Goal: Task Accomplishment & Management: Manage account settings

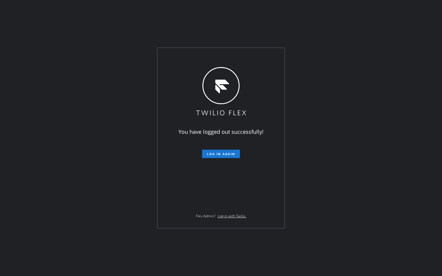
click at [139, 229] on div "You have logged out successfully! Log in again Flex Admin? Log in with Twilio." at bounding box center [221, 138] width 442 height 276
click at [221, 154] on span "Log in again" at bounding box center [221, 154] width 28 height 4
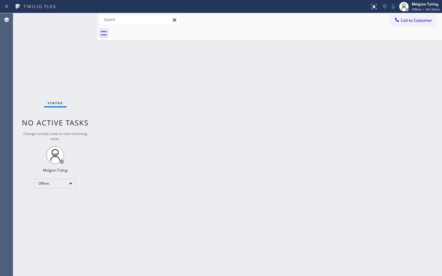
click at [31, 237] on div "Status No active tasks Change activity state to start receiving tasks. Melgien …" at bounding box center [55, 144] width 84 height 263
click at [44, 183] on div "Offline" at bounding box center [55, 184] width 42 height 10
click at [52, 197] on li "Available" at bounding box center [54, 199] width 41 height 7
click at [130, 165] on div "Back to Dashboard Change Sender ID Customers Technicians Select a contact Outbo…" at bounding box center [269, 144] width 345 height 263
click at [40, 220] on div "Status No active tasks You are ready to start receiving tasks. Melgien Tuling A…" at bounding box center [55, 144] width 84 height 263
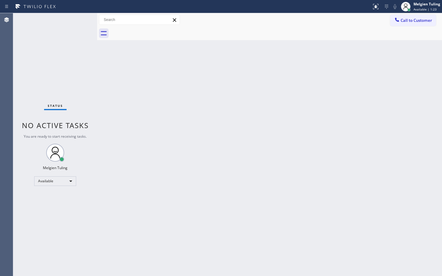
click at [40, 220] on div "Status No active tasks You are ready to start receiving tasks. Melgien Tuling A…" at bounding box center [55, 144] width 84 height 263
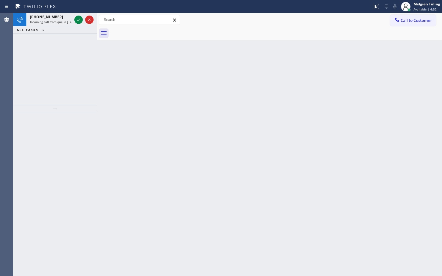
click at [41, 72] on div "[PHONE_NUMBER] Incoming call from queue [Test] All ALL TASKS ALL TASKS ACTIVE T…" at bounding box center [55, 59] width 84 height 92
click at [76, 20] on icon at bounding box center [78, 19] width 7 height 7
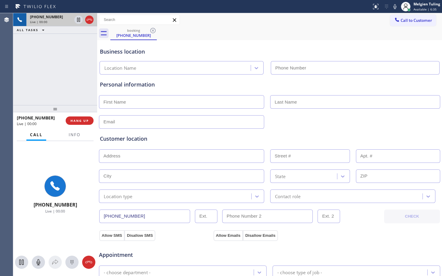
type input "[PHONE_NUMBER]"
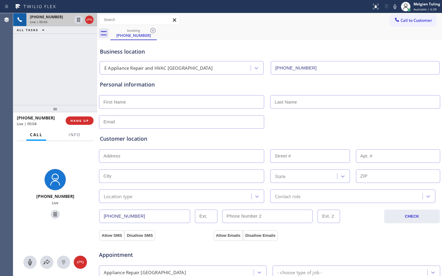
click at [64, 63] on div "[PHONE_NUMBER] Live | 00:03 ALL TASKS ALL TASKS ACTIVE TASKS TASKS IN WRAP UP" at bounding box center [55, 59] width 84 height 92
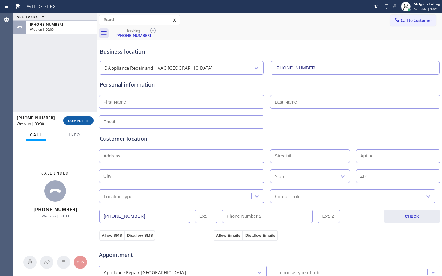
click at [75, 120] on span "COMPLETE" at bounding box center [78, 121] width 21 height 4
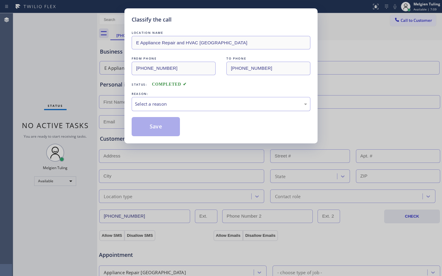
click at [168, 102] on div "Select a reason" at bounding box center [221, 104] width 172 height 7
click at [154, 125] on button "Save" at bounding box center [156, 126] width 48 height 19
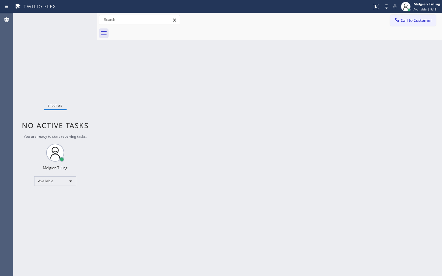
click at [128, 101] on div "Back to Dashboard Change Sender ID Customers Technicians Select a contact Outbo…" at bounding box center [269, 144] width 345 height 263
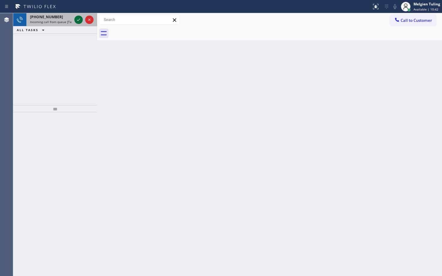
click at [79, 22] on icon at bounding box center [78, 19] width 7 height 7
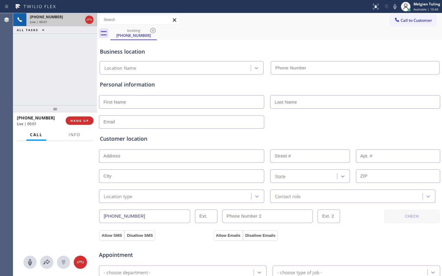
type input "[PHONE_NUMBER]"
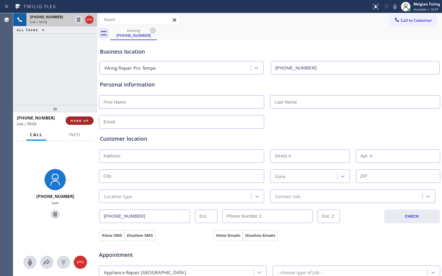
click at [83, 119] on span "HANG UP" at bounding box center [79, 121] width 18 height 4
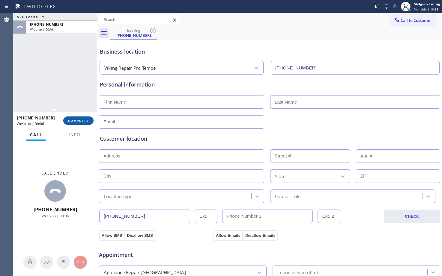
click at [77, 122] on span "COMPLETE" at bounding box center [78, 121] width 21 height 4
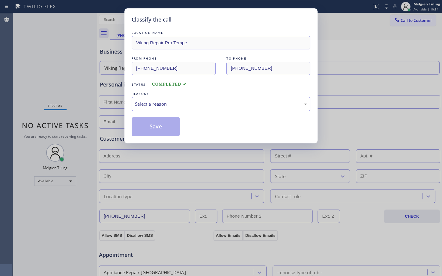
click at [167, 105] on div "Select a reason" at bounding box center [221, 104] width 172 height 7
click at [163, 120] on button "Save" at bounding box center [156, 126] width 48 height 19
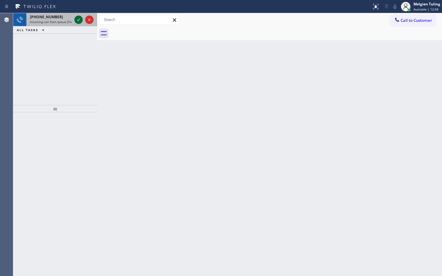
click at [80, 21] on icon at bounding box center [78, 19] width 7 height 7
click at [75, 18] on icon at bounding box center [78, 19] width 7 height 7
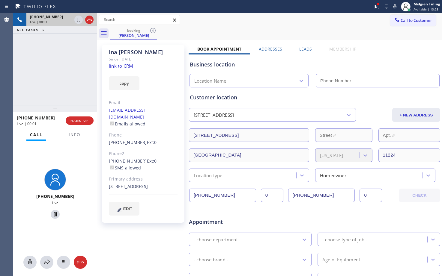
type input "[PHONE_NUMBER]"
click at [121, 67] on link "link to CRM" at bounding box center [121, 66] width 24 height 6
click at [76, 135] on span "Info" at bounding box center [75, 134] width 12 height 5
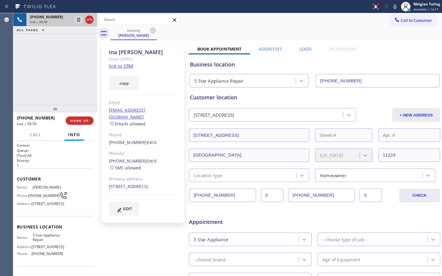
scroll to position [49, 0]
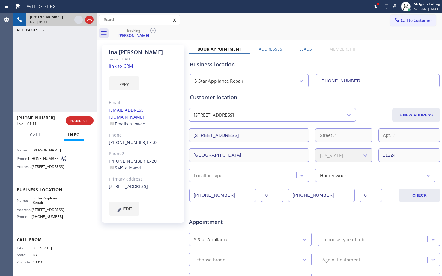
click at [162, 91] on div "[PERSON_NAME] Since: [DATE] link to CRM copy Email [EMAIL_ADDRESS][DOMAIN_NAME]…" at bounding box center [143, 134] width 83 height 178
click at [124, 244] on div "[PERSON_NAME] Since: [DATE] link to CRM copy Email [EMAIL_ADDRESS][DOMAIN_NAME]…" at bounding box center [144, 236] width 90 height 388
click at [62, 96] on div "[PHONE_NUMBER] Live | 01:35 ALL TASKS ALL TASKS ACTIVE TASKS TASKS IN WRAP UP" at bounding box center [55, 59] width 84 height 92
click at [71, 64] on div "[PHONE_NUMBER] Live | 02:13 ALL TASKS ALL TASKS ACTIVE TASKS TASKS IN WRAP UP" at bounding box center [55, 59] width 84 height 92
click at [270, 33] on div "booking [PERSON_NAME]" at bounding box center [275, 33] width 331 height 13
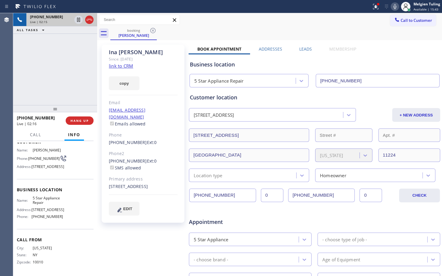
click at [395, 4] on icon at bounding box center [394, 6] width 7 height 7
click at [78, 20] on icon at bounding box center [78, 20] width 3 height 4
click at [375, 8] on icon at bounding box center [375, 6] width 7 height 7
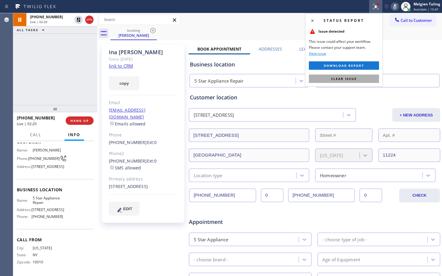
click at [346, 79] on span "Clear issue" at bounding box center [344, 79] width 26 height 4
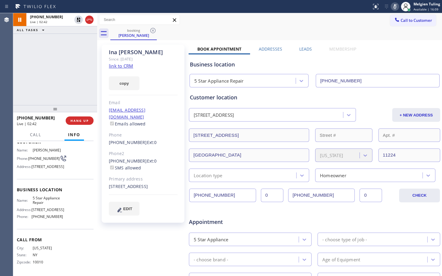
click at [395, 7] on icon at bounding box center [394, 6] width 7 height 7
click at [78, 19] on icon at bounding box center [78, 20] width 4 height 4
click at [396, 6] on icon at bounding box center [394, 6] width 7 height 7
click at [78, 20] on icon at bounding box center [78, 20] width 3 height 4
click at [78, 19] on icon at bounding box center [78, 20] width 4 height 4
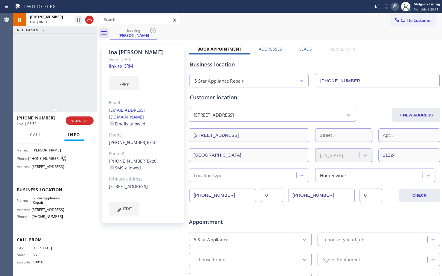
click at [395, 7] on icon at bounding box center [394, 6] width 7 height 7
click at [397, 8] on icon at bounding box center [394, 6] width 7 height 7
click at [322, 26] on div "Call to Customer Outbound call Location Search location Your caller id phone nu…" at bounding box center [269, 19] width 345 height 13
click at [50, 129] on div "[PHONE_NUMBER] Live | 08:17 HANG UP" at bounding box center [55, 120] width 84 height 17
click at [157, 87] on div "copy" at bounding box center [143, 80] width 69 height 21
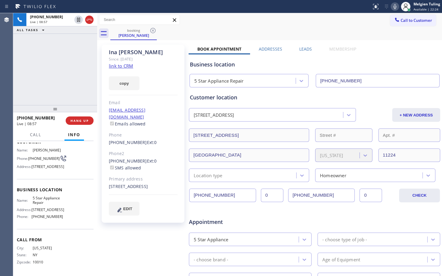
click at [377, 23] on div "Call to Customer Outbound call Location Search location Your caller id phone nu…" at bounding box center [269, 20] width 345 height 10
click at [396, 7] on icon at bounding box center [394, 6] width 3 height 5
click at [78, 20] on icon at bounding box center [78, 19] width 7 height 7
click at [23, 175] on div "Customer Name: [PERSON_NAME] Phone: [PHONE_NUMBER] Address: [STREET_ADDRESS]" at bounding box center [55, 155] width 77 height 48
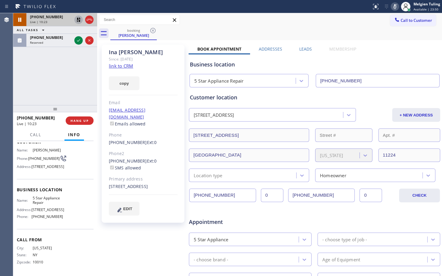
click at [47, 131] on div "Call Info" at bounding box center [55, 135] width 77 height 12
click at [30, 93] on div "[PHONE_NUMBER] Live | 11:28 ALL TASKS ALL TASKS ACTIVE TASKS TASKS IN WRAP UP […" at bounding box center [55, 59] width 84 height 92
click at [79, 39] on icon at bounding box center [78, 40] width 7 height 7
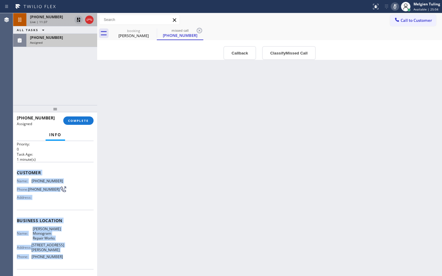
scroll to position [30, 0]
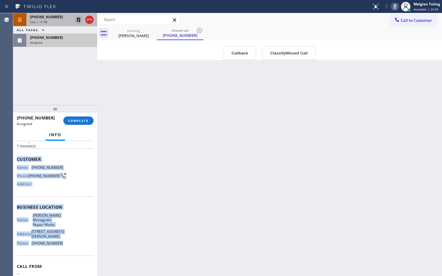
drag, startPoint x: 17, startPoint y: 188, endPoint x: 61, endPoint y: 251, distance: 75.9
click at [61, 251] on div "Context Queue: Appliance Repair High End Priority: 0 Task Age: [DEMOGRAPHIC_DAT…" at bounding box center [55, 207] width 77 height 188
copy div "Customer Name: [PHONE_NUMBER] Phone: [PHONE_NUMBER] Address: Business location …"
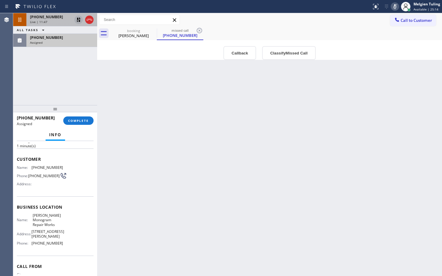
click at [35, 61] on div "[PHONE_NUMBER] Live | 11:47 ALL TASKS ALL TASKS ACTIVE TASKS TASKS IN WRAP UP […" at bounding box center [55, 59] width 84 height 92
click at [78, 121] on span "COMPLETE" at bounding box center [78, 121] width 21 height 4
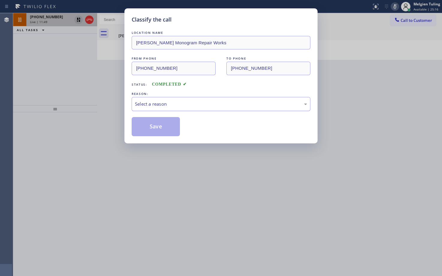
click at [151, 105] on div "Select a reason" at bounding box center [221, 104] width 172 height 7
click at [149, 129] on button "Save" at bounding box center [156, 126] width 48 height 19
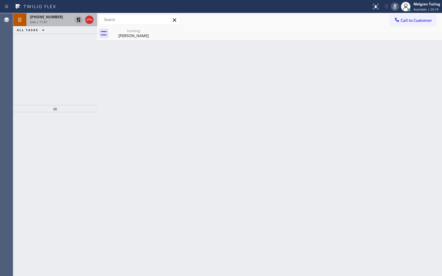
click at [56, 90] on div "[PHONE_NUMBER] Live | 11:51 ALL TASKS ALL TASKS ACTIVE TASKS TASKS IN WRAP UP" at bounding box center [55, 59] width 84 height 92
click at [43, 19] on span "[PHONE_NUMBER]" at bounding box center [46, 16] width 33 height 5
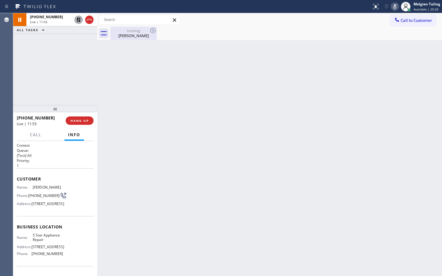
click at [137, 35] on div "[PERSON_NAME]" at bounding box center [133, 35] width 45 height 5
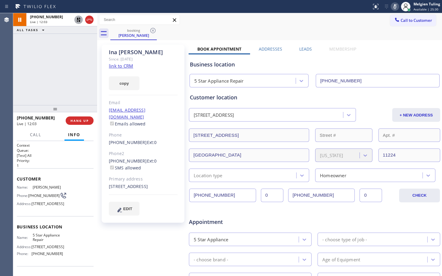
drag, startPoint x: 50, startPoint y: 88, endPoint x: 48, endPoint y: 60, distance: 28.8
click at [50, 88] on div "[PHONE_NUMBER] Live | 12:03 ALL TASKS ALL TASKS ACTIVE TASKS TASKS IN WRAP UP" at bounding box center [55, 59] width 84 height 92
click at [76, 21] on icon at bounding box center [78, 19] width 7 height 7
click at [395, 9] on icon at bounding box center [394, 6] width 3 height 5
click at [366, 55] on div "Business location 5 Star Appliance Repair [PHONE_NUMBER]" at bounding box center [314, 71] width 252 height 33
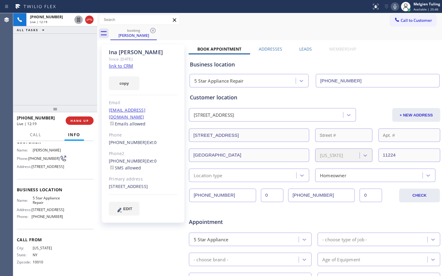
scroll to position [49, 0]
click at [49, 184] on div "Business location Name: 5 Star Appliance Repair Address: [STREET_ADDRESS] Phone…" at bounding box center [55, 204] width 77 height 50
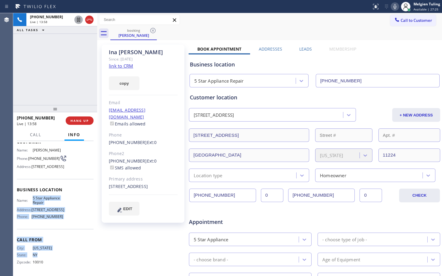
drag, startPoint x: 31, startPoint y: 198, endPoint x: 51, endPoint y: 254, distance: 60.3
click at [51, 254] on div "Context Queue: [Test] All Priority: 1 Customer Name: [PERSON_NAME][GEOGRAPHIC_D…" at bounding box center [55, 190] width 77 height 169
click at [51, 256] on span "NY" at bounding box center [48, 255] width 30 height 4
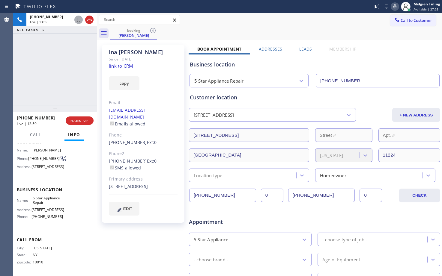
click at [47, 263] on span "10010" at bounding box center [48, 262] width 30 height 4
click at [170, 139] on div "[PHONE_NUMBER] Ext: 0" at bounding box center [143, 142] width 69 height 7
click at [153, 92] on div "[PERSON_NAME] Since: [DATE] link to CRM copy Email [EMAIL_ADDRESS][DOMAIN_NAME]…" at bounding box center [143, 134] width 83 height 178
drag, startPoint x: 30, startPoint y: 211, endPoint x: 60, endPoint y: 212, distance: 29.4
click at [60, 212] on div "Address: [STREET_ADDRESS]" at bounding box center [40, 210] width 46 height 4
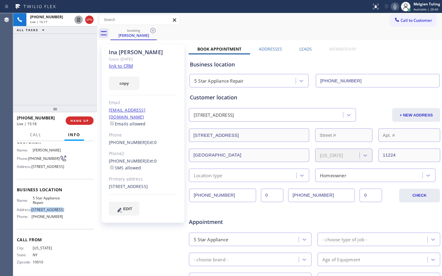
copy div ": [STREET_ADDRESS]"
click at [69, 68] on div "[PHONE_NUMBER] Live | 15:59 ALL TASKS ALL TASKS ACTIVE TASKS TASKS IN WRAP UP" at bounding box center [55, 59] width 84 height 92
drag, startPoint x: 186, startPoint y: 127, endPoint x: 182, endPoint y: 131, distance: 6.6
click at [183, 130] on div "[PERSON_NAME] Since: [DATE] link to CRM copy Email [EMAIL_ADDRESS][DOMAIN_NAME]…" at bounding box center [144, 236] width 90 height 388
click at [168, 139] on div "[PHONE_NUMBER] Ext: 0" at bounding box center [143, 142] width 69 height 7
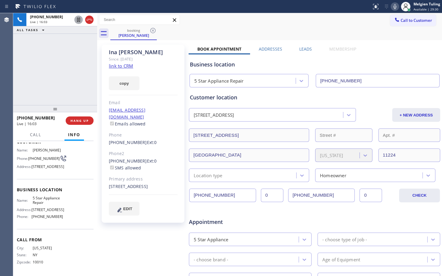
click at [395, 4] on icon at bounding box center [394, 6] width 7 height 7
click at [393, 7] on icon at bounding box center [394, 6] width 7 height 7
click at [381, 45] on div "[PERSON_NAME] Since: [DATE] link to CRM copy Email [EMAIL_ADDRESS][DOMAIN_NAME]…" at bounding box center [270, 236] width 342 height 388
click at [43, 89] on div "[PHONE_NUMBER] Live | 16:15 ALL TASKS ALL TASKS ACTIVE TASKS TASKS IN WRAP UP" at bounding box center [55, 59] width 84 height 92
click at [73, 74] on div "[PHONE_NUMBER] Live | 16:51 ALL TASKS ALL TASKS ACTIVE TASKS TASKS IN WRAP UP" at bounding box center [55, 59] width 84 height 92
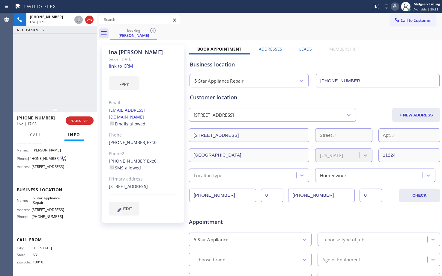
click at [152, 88] on div "copy" at bounding box center [143, 80] width 69 height 21
click at [167, 150] on div "Phone2" at bounding box center [143, 153] width 69 height 7
click at [166, 150] on div "Phone2" at bounding box center [143, 153] width 69 height 7
click at [170, 150] on div "Phone2" at bounding box center [143, 153] width 69 height 7
click at [80, 19] on icon at bounding box center [78, 20] width 3 height 4
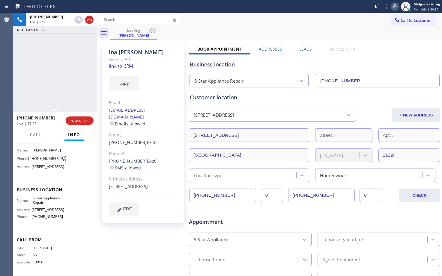
click at [394, 6] on icon at bounding box center [394, 6] width 7 height 7
click at [83, 69] on div "[PHONE_NUMBER] Live | 17:24 ALL TASKS ALL TASKS ACTIVE TASKS TASKS IN WRAP UP" at bounding box center [55, 59] width 84 height 92
click at [39, 73] on div "[PHONE_NUMBER] Live | 17:56 ALL TASKS ALL TASKS ACTIVE TASKS TASKS IN WRAP UP" at bounding box center [55, 59] width 84 height 92
click at [91, 21] on icon at bounding box center [89, 19] width 7 height 7
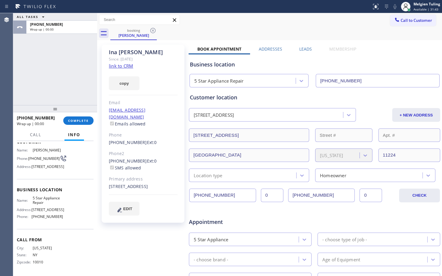
click at [313, 16] on div "Call to Customer Outbound call Location Search location Your caller id phone nu…" at bounding box center [269, 20] width 345 height 10
click at [79, 120] on span "COMPLETE" at bounding box center [78, 121] width 21 height 4
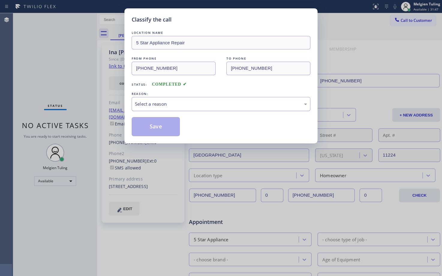
click at [154, 103] on div "Select a reason" at bounding box center [221, 104] width 172 height 7
click at [152, 124] on button "Save" at bounding box center [156, 126] width 48 height 19
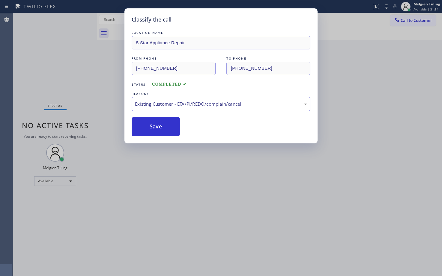
click at [99, 82] on div "Classify the call LOCATION NAME E Appliance Repair and HVAC [GEOGRAPHIC_DATA] F…" at bounding box center [227, 144] width 429 height 263
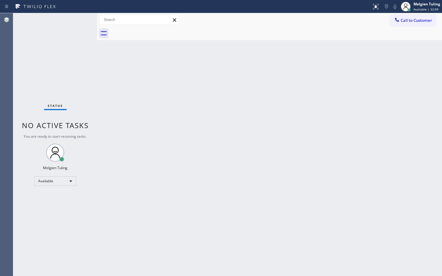
click at [23, 46] on div "Status No active tasks You are ready to start receiving tasks. Melgien Tuling A…" at bounding box center [55, 144] width 84 height 263
click at [254, 136] on div "Back to Dashboard Change Sender ID Customers Technicians Select a contact Outbo…" at bounding box center [269, 144] width 345 height 263
click at [40, 200] on div "Status No active tasks You are ready to start receiving tasks. Melgien Tuling A…" at bounding box center [55, 144] width 84 height 263
click at [76, 23] on div "Status No active tasks You are ready to start receiving tasks. Melgien Tuling A…" at bounding box center [55, 144] width 84 height 263
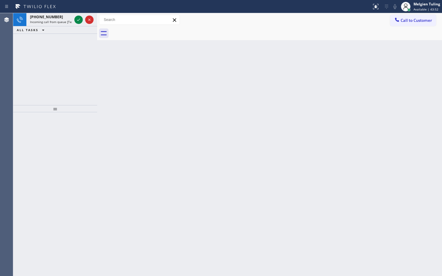
click at [22, 70] on div "[PHONE_NUMBER] Incoming call from queue [Test] All ALL TASKS ALL TASKS ACTIVE T…" at bounding box center [55, 59] width 84 height 92
click at [74, 19] on div at bounding box center [84, 19] width 22 height 13
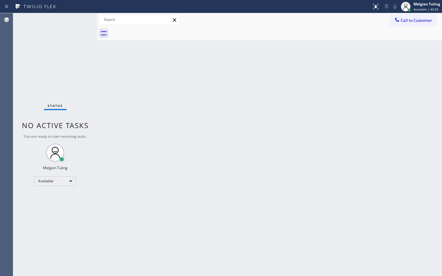
click at [76, 19] on div "Status No active tasks You are ready to start receiving tasks. Melgien Tuling A…" at bounding box center [55, 144] width 84 height 263
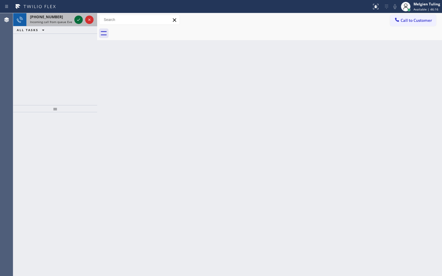
click at [76, 19] on icon at bounding box center [78, 19] width 7 height 7
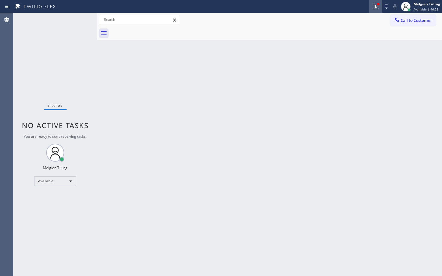
click at [376, 8] on icon at bounding box center [375, 6] width 7 height 7
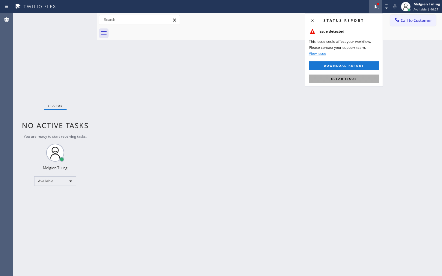
click at [338, 80] on span "Clear issue" at bounding box center [344, 79] width 26 height 4
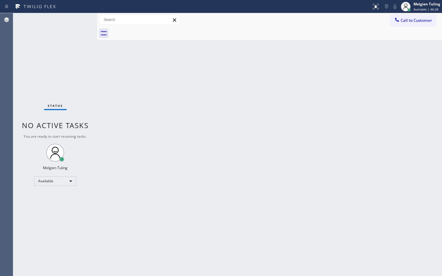
click at [337, 80] on div "Back to Dashboard Change Sender ID Customers Technicians Select a contact Outbo…" at bounding box center [269, 144] width 345 height 263
click at [76, 19] on div "Status No active tasks You are ready to start receiving tasks. Melgien Tuling A…" at bounding box center [55, 144] width 84 height 263
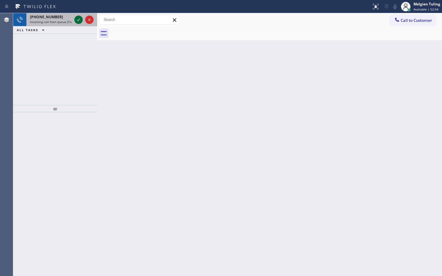
click at [75, 20] on icon at bounding box center [78, 19] width 7 height 7
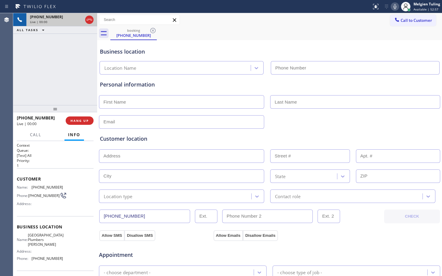
type input "[PHONE_NUMBER]"
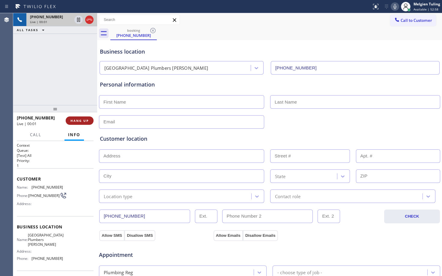
click at [76, 119] on span "HANG UP" at bounding box center [79, 121] width 18 height 4
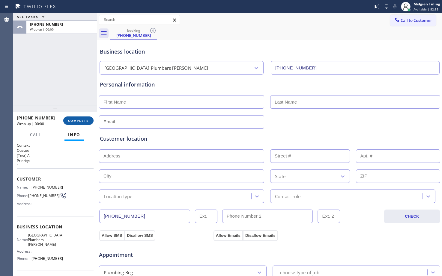
click at [78, 119] on span "COMPLETE" at bounding box center [78, 121] width 21 height 4
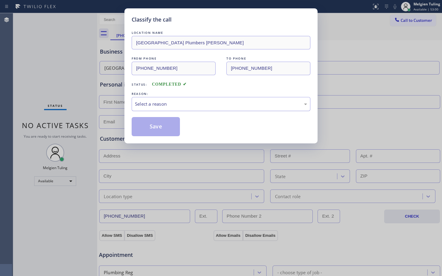
click at [150, 104] on div "Select a reason" at bounding box center [221, 104] width 172 height 7
click at [150, 128] on button "Save" at bounding box center [156, 126] width 48 height 19
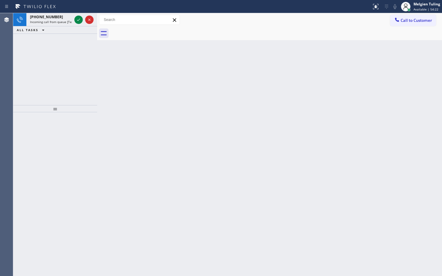
click at [75, 20] on div at bounding box center [78, 19] width 8 height 7
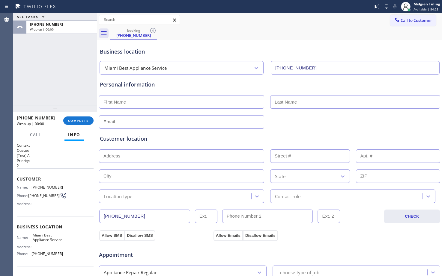
type input "[PHONE_NUMBER]"
click at [79, 122] on span "COMPLETE" at bounding box center [78, 121] width 21 height 4
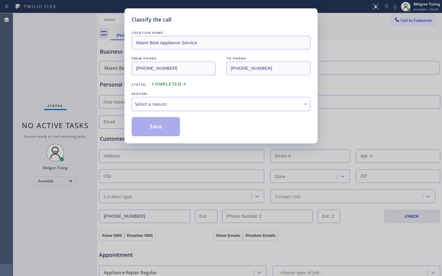
click at [143, 102] on div "Select a reason" at bounding box center [221, 104] width 172 height 7
click at [148, 129] on button "Save" at bounding box center [156, 126] width 48 height 19
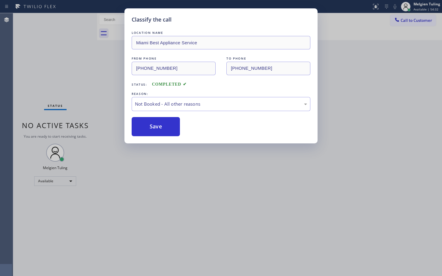
click at [93, 65] on div "Classify the call LOCATION NAME Miami Best Appliance Service FROM PHONE [PHONE_…" at bounding box center [221, 138] width 442 height 276
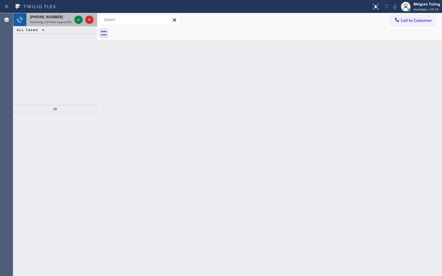
click at [71, 21] on span "Incoming call from queue [Test] All" at bounding box center [55, 22] width 50 height 4
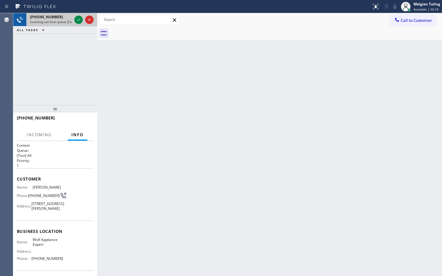
click at [73, 19] on div at bounding box center [84, 19] width 22 height 13
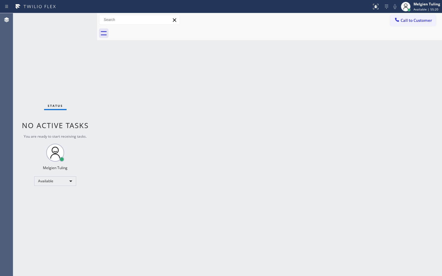
click at [76, 19] on div "Status No active tasks You are ready to start receiving tasks. Melgien Tuling A…" at bounding box center [55, 144] width 84 height 263
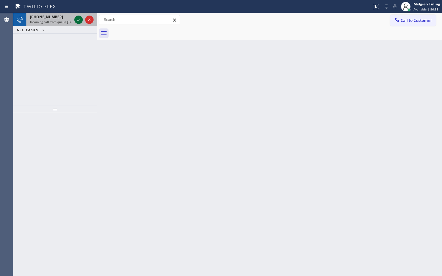
click at [76, 19] on icon at bounding box center [78, 19] width 7 height 7
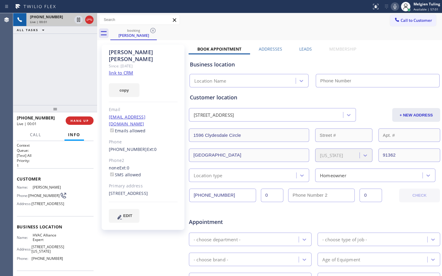
type input "[PHONE_NUMBER]"
click at [124, 70] on link "link to CRM" at bounding box center [121, 73] width 24 height 6
click at [153, 85] on div "copy" at bounding box center [143, 86] width 69 height 21
click at [298, 26] on div "Call to Customer Outbound call Location Search location Your caller id phone nu…" at bounding box center [269, 19] width 345 height 13
click at [393, 6] on icon at bounding box center [392, 6] width 3 height 5
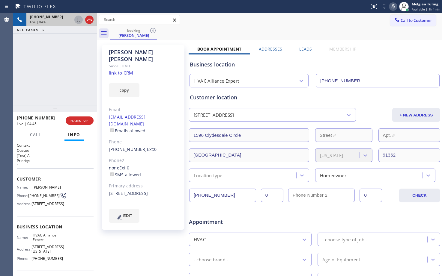
click at [79, 20] on icon at bounding box center [78, 19] width 7 height 7
drag, startPoint x: 151, startPoint y: 185, endPoint x: 108, endPoint y: 181, distance: 42.7
click at [108, 181] on div "[PERSON_NAME] Since: [DATE] link to CRM copy Email [EMAIL_ADDRESS][DOMAIN_NAME]…" at bounding box center [143, 137] width 83 height 185
copy div "[STREET_ADDRESS]"
click at [37, 77] on div "[PHONE_NUMBER] Live | 07:12 ALL TASKS ALL TASKS ACTIVE TASKS TASKS IN WRAP UP" at bounding box center [55, 59] width 84 height 92
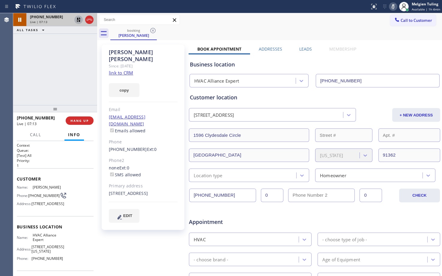
click at [76, 20] on icon at bounding box center [78, 19] width 7 height 7
click at [394, 6] on rect at bounding box center [393, 6] width 4 height 4
click at [394, 4] on icon at bounding box center [392, 6] width 7 height 7
click at [393, 5] on icon at bounding box center [392, 6] width 7 height 7
click at [427, 102] on div "Customer location [STREET_ADDRESS] + NEW ADDRESS [STREET_ADDRESS][US_STATE] Loc…" at bounding box center [314, 137] width 249 height 89
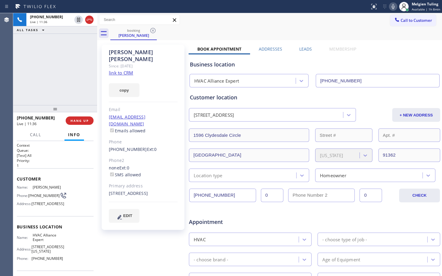
click at [283, 210] on div "Appointment HVAC - choose type of job - - choose brand - Age of Equipment - cho…" at bounding box center [314, 265] width 252 height 115
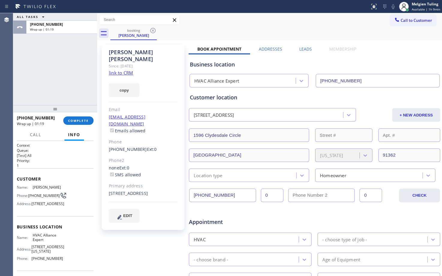
click at [45, 85] on div "ALL TASKS ALL TASKS ACTIVE TASKS TASKS IN WRAP UP [PHONE_NUMBER] Wrap up | 01:19" at bounding box center [55, 59] width 84 height 92
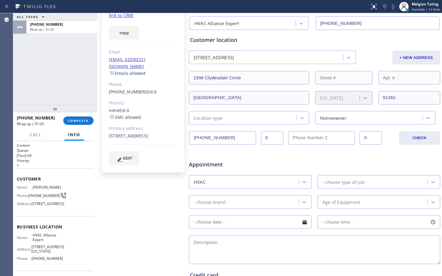
scroll to position [60, 0]
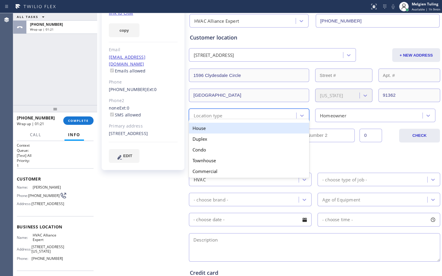
click at [238, 115] on div "Location type" at bounding box center [243, 115] width 105 height 10
click at [223, 129] on div "House" at bounding box center [249, 128] width 120 height 11
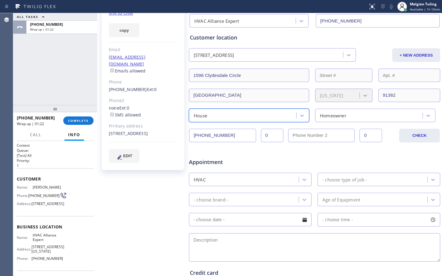
click at [320, 112] on div "Homeowner" at bounding box center [333, 115] width 26 height 7
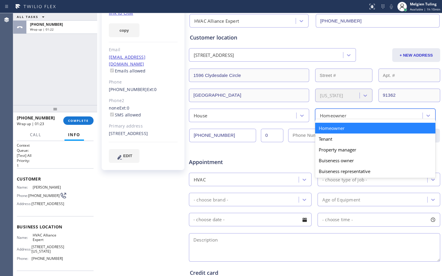
click at [326, 130] on div "Homeowner" at bounding box center [375, 128] width 120 height 11
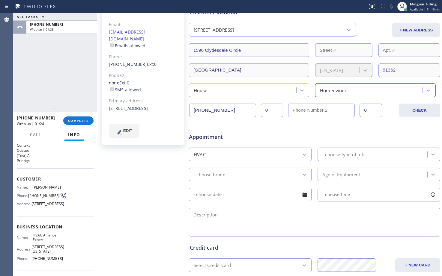
scroll to position [120, 0]
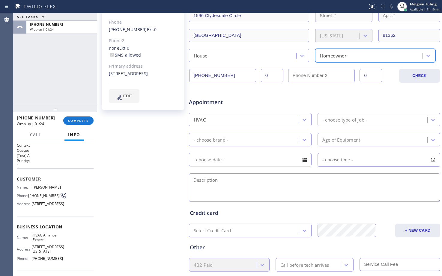
click at [258, 121] on div "HVAC" at bounding box center [245, 119] width 108 height 10
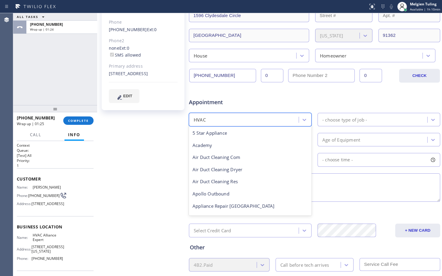
scroll to position [74, 0]
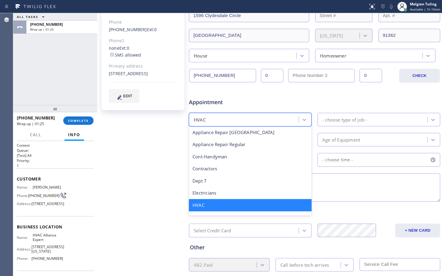
click at [325, 117] on div "- choose type of job -" at bounding box center [344, 119] width 45 height 7
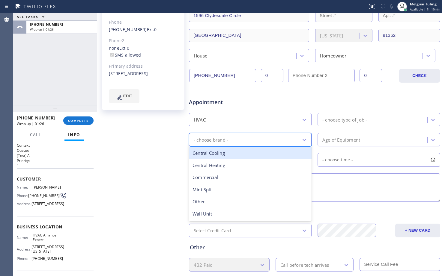
click at [247, 139] on div "- choose brand -" at bounding box center [245, 140] width 108 height 10
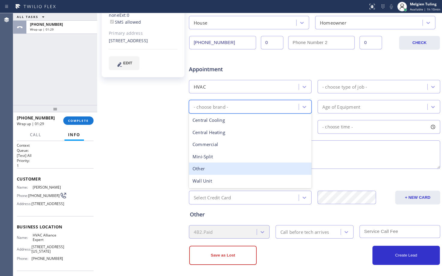
scroll to position [155, 0]
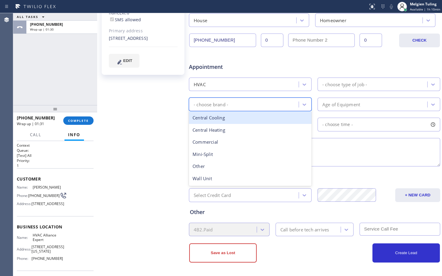
click at [224, 120] on div "Central Cooling" at bounding box center [250, 118] width 123 height 12
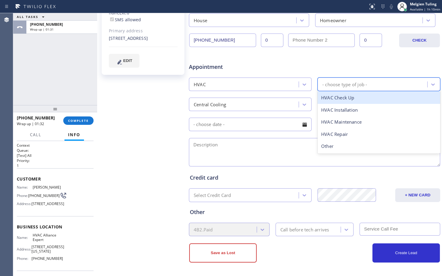
click at [332, 86] on div "- choose type of job -" at bounding box center [344, 84] width 45 height 7
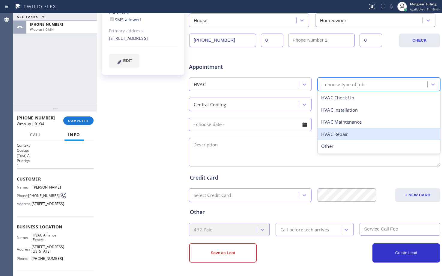
click at [335, 134] on div "HVAC Repair" at bounding box center [378, 134] width 123 height 12
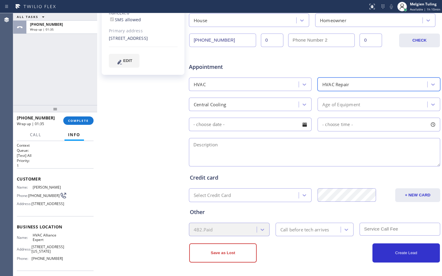
click at [326, 104] on div "Age of Equipment" at bounding box center [341, 104] width 38 height 7
click at [335, 109] on div "Age of Equipment" at bounding box center [373, 104] width 108 height 10
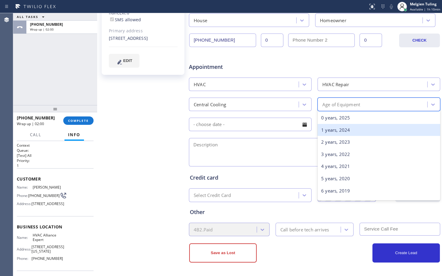
click at [326, 129] on div "1 years, 2024" at bounding box center [378, 130] width 123 height 12
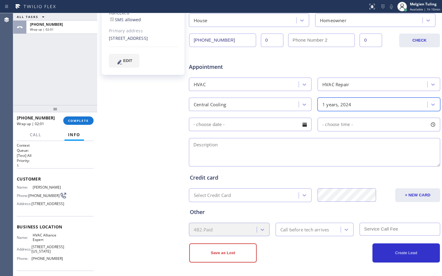
click at [271, 123] on input "text" at bounding box center [250, 124] width 123 height 13
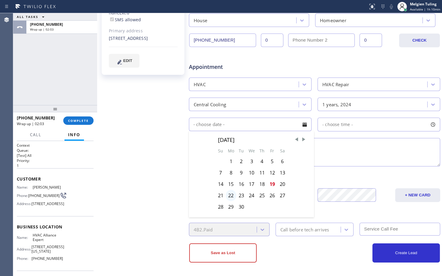
click at [232, 194] on div "22" at bounding box center [231, 195] width 10 height 11
type input "[DATE]"
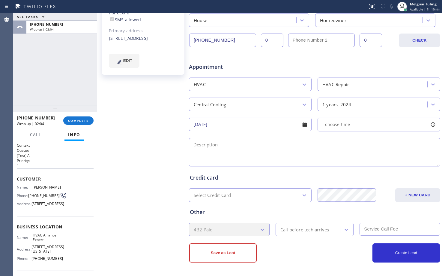
click at [264, 125] on input "[DATE]" at bounding box center [250, 124] width 123 height 13
click at [328, 126] on span "- choose time -" at bounding box center [337, 125] width 31 height 6
drag, startPoint x: 323, startPoint y: 159, endPoint x: 374, endPoint y: 161, distance: 51.6
click at [374, 161] on div at bounding box center [377, 161] width 7 height 13
drag, startPoint x: 374, startPoint y: 161, endPoint x: 370, endPoint y: 162, distance: 3.9
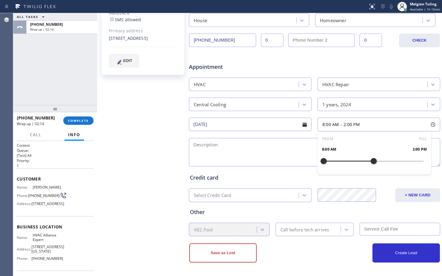
click at [370, 162] on div at bounding box center [373, 161] width 7 height 13
drag, startPoint x: 322, startPoint y: 161, endPoint x: 338, endPoint y: 162, distance: 15.6
click at [338, 162] on div at bounding box center [340, 161] width 7 height 13
click at [250, 147] on textarea at bounding box center [314, 152] width 251 height 28
click at [193, 144] on textarea at bounding box center [314, 152] width 251 height 28
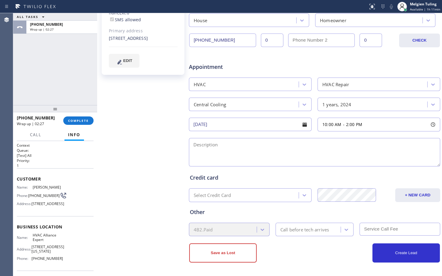
paste textarea "AC unit is not cooling/ 1part of the house is not [PERSON_NAME] / condenser is …"
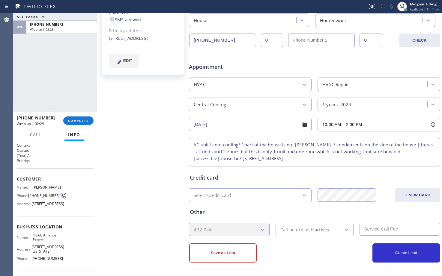
click at [192, 145] on textarea "AC unit is not cooling/ 1part of the house is not [PERSON_NAME] / condenser is …" at bounding box center [314, 152] width 251 height 28
click at [45, 89] on div "ALL TASKS ALL TASKS ACTIVE TASKS TASKS IN WRAP UP [PHONE_NUMBER] Wrap up | 03:04" at bounding box center [55, 59] width 84 height 92
click at [420, 153] on textarea "10-2 |$119 |AC unit is not cooling/ 1part of the house is not [PERSON_NAME] / c…" at bounding box center [314, 152] width 251 height 28
click at [269, 159] on textarea "10-2 |$119 |AC unit is not cooling/ 1part of the house is not [PERSON_NAME] / c…" at bounding box center [314, 152] width 251 height 28
click at [400, 160] on textarea "10-2 |$119 |AC unit is not cooling/ 1part of the house is not [PERSON_NAME] / c…" at bounding box center [314, 152] width 251 height 28
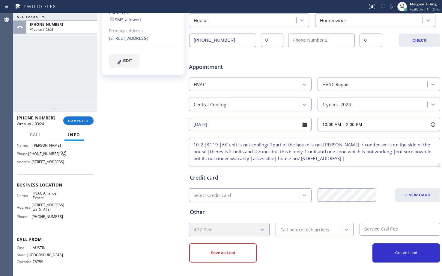
scroll to position [58, 0]
type textarea "10-2 |$119 |AC unit is not cooling/ 1part of the house is not [PERSON_NAME] / c…"
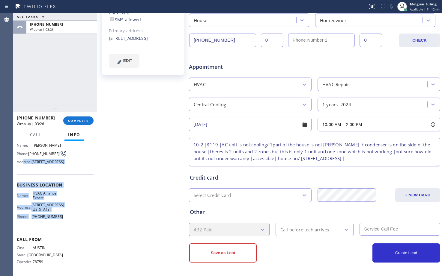
scroll to position [28, 0]
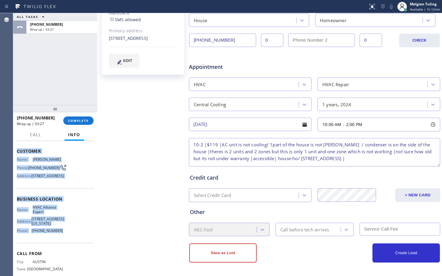
drag, startPoint x: 61, startPoint y: 214, endPoint x: 15, endPoint y: 152, distance: 77.6
click at [15, 152] on div "Context Queue: [Test] All Priority: 1 Customer Name: [PERSON_NAME] Phone: [PHON…" at bounding box center [55, 208] width 84 height 135
copy div "Customer Name: [PERSON_NAME] Phone: [PHONE_NUMBER] Address: [STREET_ADDRESS] Bu…"
click at [73, 119] on span "COMPLETE" at bounding box center [78, 121] width 21 height 4
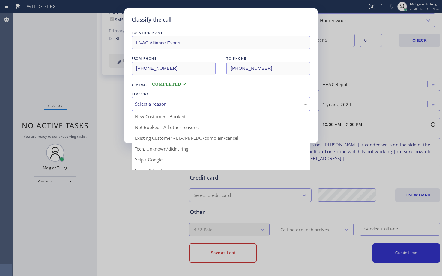
click at [147, 97] on div "Select a reason" at bounding box center [221, 104] width 179 height 14
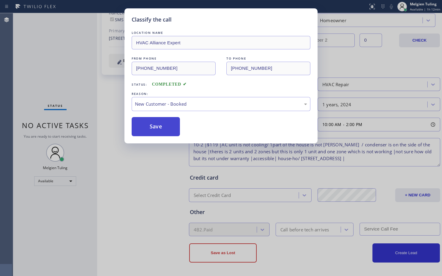
click at [144, 125] on button "Save" at bounding box center [156, 126] width 48 height 19
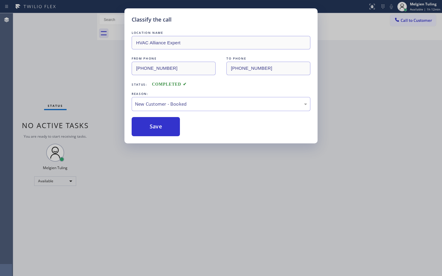
click at [83, 55] on div "Status No active tasks You are ready to start receiving tasks. Melgien Tuling A…" at bounding box center [55, 144] width 84 height 263
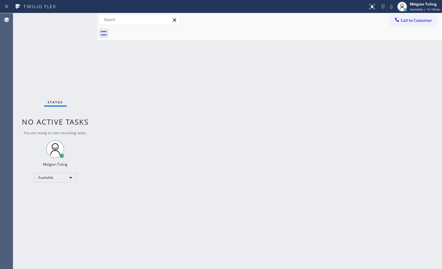
click at [245, 120] on div "Back to Dashboard Change Sender ID Customers Technicians Select a contact Outbo…" at bounding box center [269, 141] width 345 height 256
click at [19, 205] on div "Status No active tasks You are ready to start receiving tasks. Melgien Tuling A…" at bounding box center [55, 141] width 84 height 256
click at [38, 68] on div "Status No active tasks You are ready to start receiving tasks. Melgien Tuling A…" at bounding box center [55, 141] width 84 height 256
click at [69, 23] on div "Status No active tasks You are ready to start receiving tasks. Melgien Tuling A…" at bounding box center [55, 141] width 84 height 256
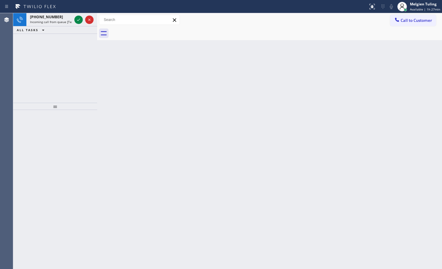
drag, startPoint x: 39, startPoint y: 64, endPoint x: 41, endPoint y: 53, distance: 11.6
click at [39, 64] on div "[PHONE_NUMBER] Incoming call from queue [Test] All ALL TASKS ALL TASKS ACTIVE T…" at bounding box center [55, 58] width 84 height 90
click at [79, 20] on icon at bounding box center [78, 20] width 3 height 2
click at [77, 18] on icon at bounding box center [78, 19] width 7 height 7
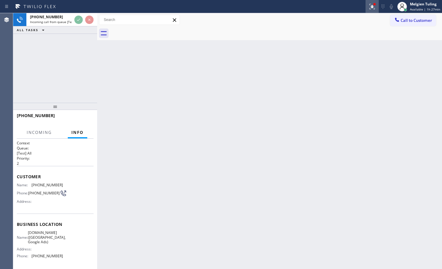
click at [369, 6] on div at bounding box center [371, 6] width 13 height 7
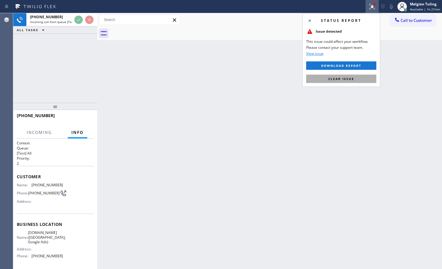
click at [338, 79] on span "Clear issue" at bounding box center [341, 79] width 26 height 4
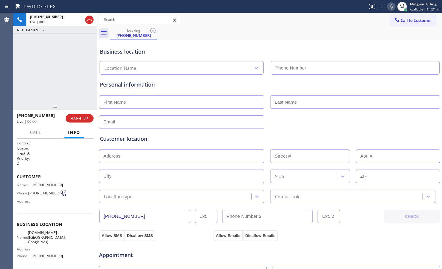
type input "[PHONE_NUMBER]"
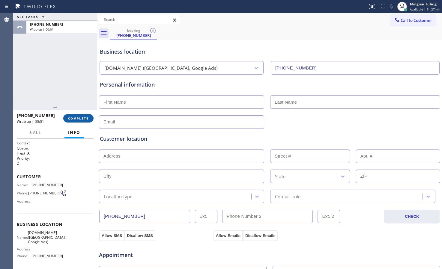
click at [80, 119] on span "COMPLETE" at bounding box center [78, 118] width 21 height 4
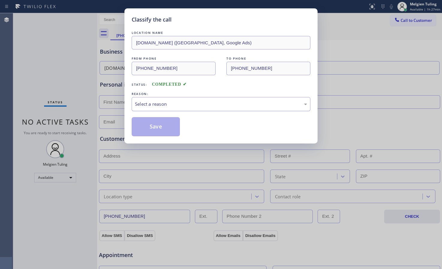
click at [163, 100] on div "Select a reason" at bounding box center [221, 104] width 179 height 14
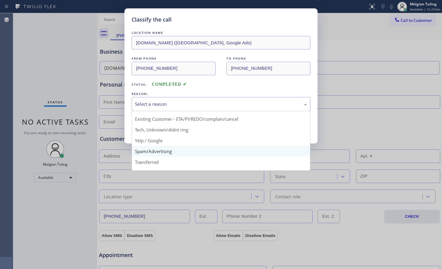
scroll to position [38, 0]
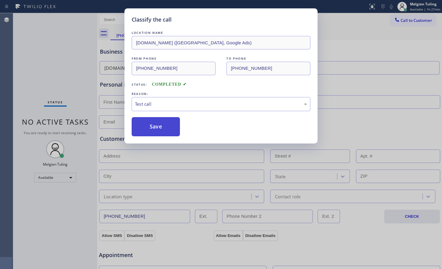
click at [162, 123] on button "Save" at bounding box center [156, 126] width 48 height 19
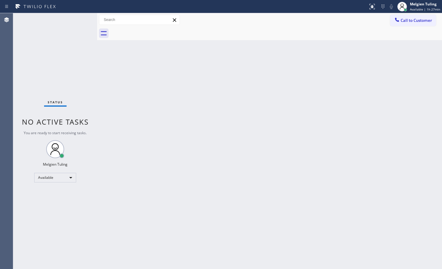
click at [149, 164] on div "Back to Dashboard Change Sender ID Customers Technicians Select a contact Outbo…" at bounding box center [269, 141] width 345 height 256
click at [77, 21] on div "Status No active tasks You are ready to start receiving tasks. Melgien Tuling A…" at bounding box center [55, 141] width 84 height 256
click at [39, 189] on div "Status No active tasks You are ready to start receiving tasks. Melgien Tuling A…" at bounding box center [55, 141] width 84 height 256
click at [42, 177] on div "Available" at bounding box center [55, 178] width 42 height 10
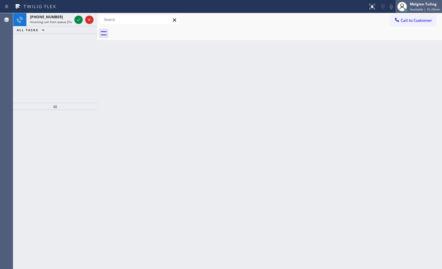
click at [426, 3] on div "Melgien Tuling" at bounding box center [425, 3] width 30 height 5
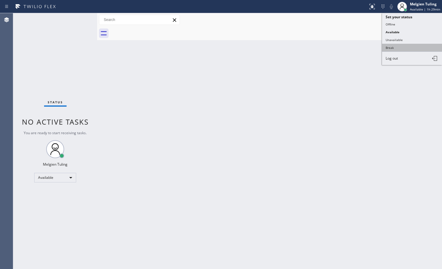
click at [388, 48] on button "Break" at bounding box center [412, 48] width 60 height 8
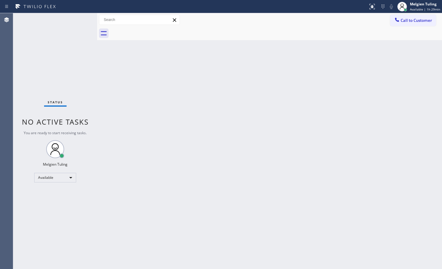
click at [313, 100] on div "Back to Dashboard Change Sender ID Customers Technicians Select a contact Outbo…" at bounding box center [269, 141] width 345 height 256
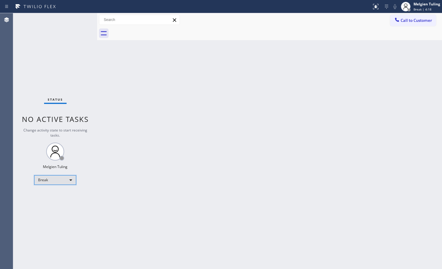
click at [51, 179] on div "Break" at bounding box center [55, 180] width 42 height 10
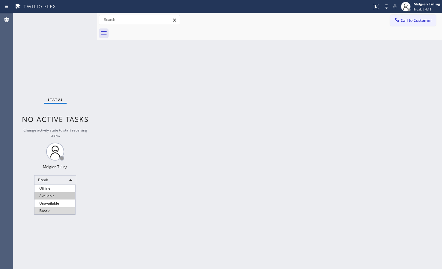
click at [43, 195] on li "Available" at bounding box center [54, 195] width 41 height 7
click at [265, 167] on div "Back to Dashboard Change Sender ID Customers Technicians Select a contact Outbo…" at bounding box center [269, 141] width 345 height 256
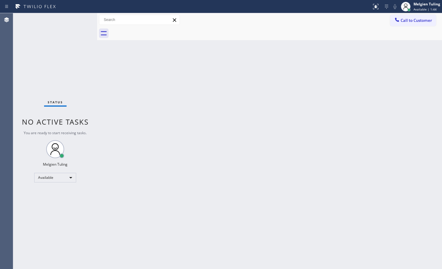
click at [257, 173] on div "Back to Dashboard Change Sender ID Customers Technicians Select a contact Outbo…" at bounding box center [269, 141] width 345 height 256
click at [37, 66] on div "Status No active tasks You are ready to start receiving tasks. Melgien Tuling A…" at bounding box center [55, 141] width 84 height 256
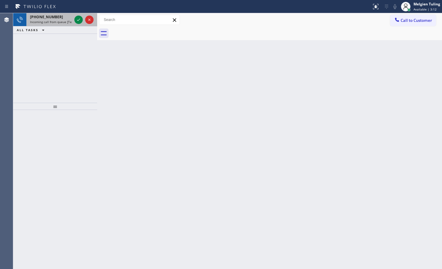
click at [74, 25] on div at bounding box center [84, 19] width 22 height 13
click at [76, 21] on icon at bounding box center [78, 19] width 7 height 7
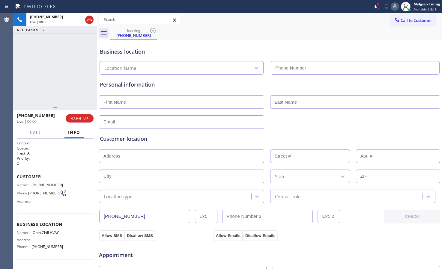
type input "[PHONE_NUMBER]"
click at [80, 120] on span "HANG UP" at bounding box center [79, 118] width 18 height 4
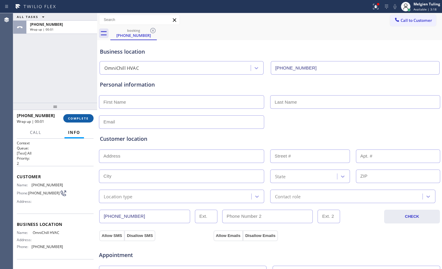
click at [79, 117] on span "COMPLETE" at bounding box center [78, 118] width 21 height 4
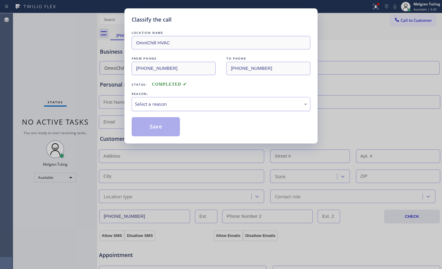
click at [153, 104] on div "Select a reason" at bounding box center [221, 104] width 172 height 7
click at [157, 125] on button "Save" at bounding box center [156, 126] width 48 height 19
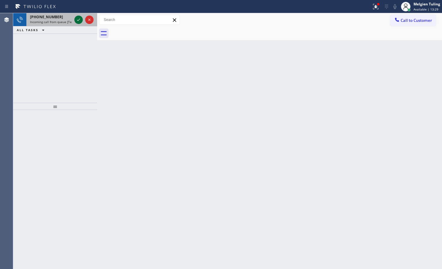
click at [79, 21] on icon at bounding box center [78, 19] width 7 height 7
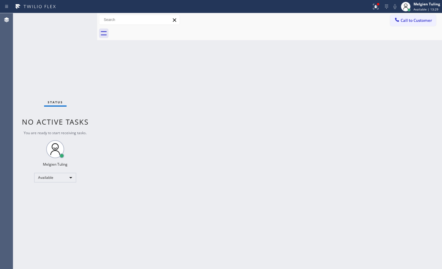
click at [79, 21] on div "Status No active tasks You are ready to start receiving tasks. Melgien Tuling A…" at bounding box center [55, 141] width 84 height 256
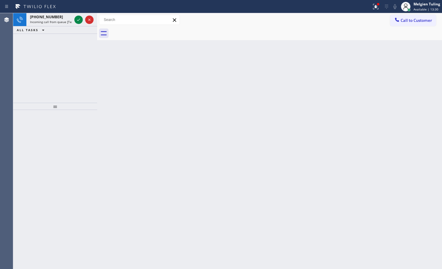
click at [79, 21] on icon at bounding box center [78, 19] width 7 height 7
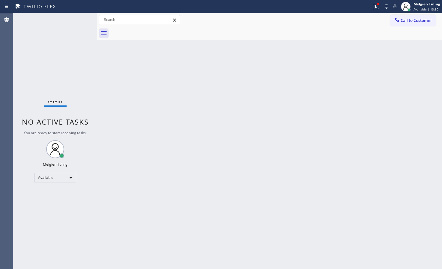
click at [79, 20] on div "Status No active tasks You are ready to start receiving tasks. Melgien Tuling A…" at bounding box center [55, 141] width 84 height 256
click at [374, 8] on icon at bounding box center [375, 6] width 7 height 7
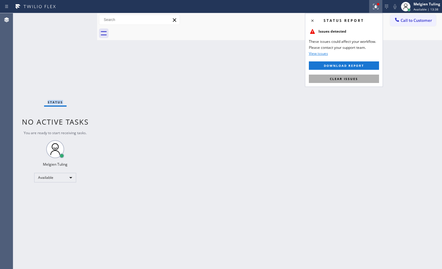
click at [328, 78] on button "Clear issues" at bounding box center [344, 79] width 70 height 8
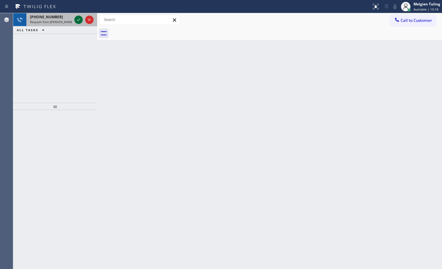
click at [79, 19] on icon at bounding box center [78, 20] width 3 height 2
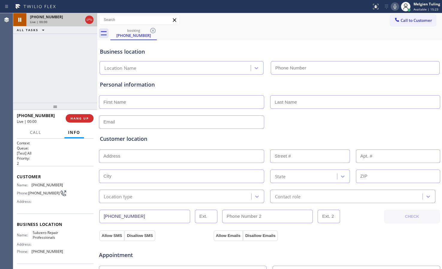
type input "[PHONE_NUMBER]"
click at [76, 18] on icon at bounding box center [78, 19] width 7 height 7
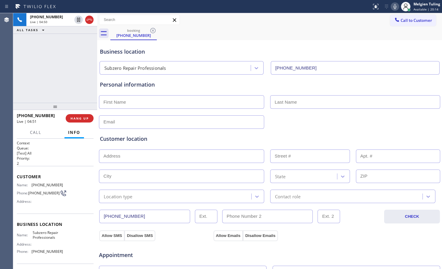
click at [396, 8] on icon at bounding box center [394, 6] width 3 height 5
click at [77, 21] on icon at bounding box center [78, 19] width 7 height 7
click at [395, 6] on icon at bounding box center [394, 6] width 7 height 7
click at [80, 20] on icon at bounding box center [78, 19] width 7 height 7
click at [398, 6] on icon at bounding box center [394, 6] width 7 height 7
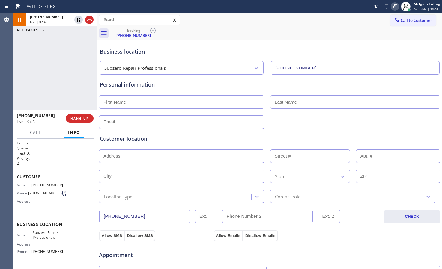
click at [42, 56] on div "[PHONE_NUMBER] Live | 07:45 ALL TASKS ALL TASKS ACTIVE TASKS TASKS IN WRAP UP" at bounding box center [55, 58] width 84 height 90
click at [79, 19] on icon at bounding box center [78, 19] width 7 height 7
click at [395, 8] on icon at bounding box center [394, 6] width 3 height 5
click at [224, 40] on div "Business location Subzero Repair Professionals [PHONE_NUMBER]" at bounding box center [270, 56] width 342 height 35
click at [225, 47] on div "Business location Subzero Repair Professionals [PHONE_NUMBER]" at bounding box center [270, 58] width 342 height 33
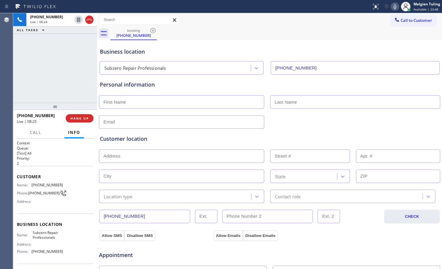
click at [396, 3] on icon at bounding box center [394, 6] width 7 height 7
click at [275, 135] on div "Customer location" at bounding box center [269, 139] width 339 height 8
click at [360, 136] on div "Customer location" at bounding box center [269, 139] width 339 height 8
click at [235, 41] on div "Business location Subzero Repair Professionals [PHONE_NUMBER]" at bounding box center [270, 56] width 342 height 35
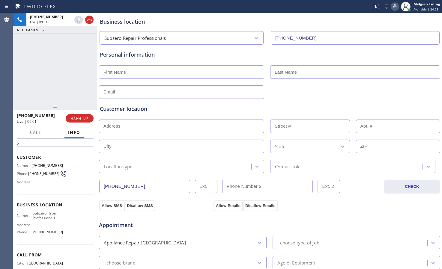
scroll to position [30, 0]
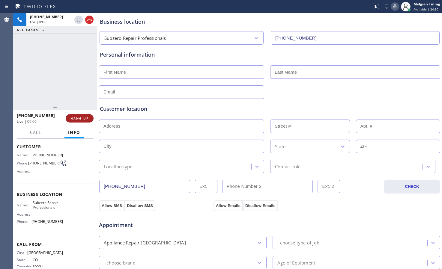
click at [79, 117] on span "HANG UP" at bounding box center [79, 118] width 18 height 4
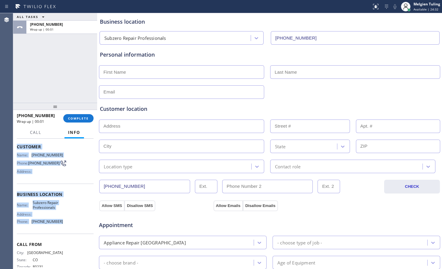
drag, startPoint x: 16, startPoint y: 148, endPoint x: 62, endPoint y: 229, distance: 93.5
click at [62, 229] on div "Context Queue: [Test] All Priority: 2 Customer Name: [PHONE_NUMBER] Phone: [PHO…" at bounding box center [55, 204] width 84 height 130
click at [62, 229] on div "Business location Name: Subzero Repair Professionals Address: Phone: [PHONE_NUM…" at bounding box center [55, 209] width 77 height 50
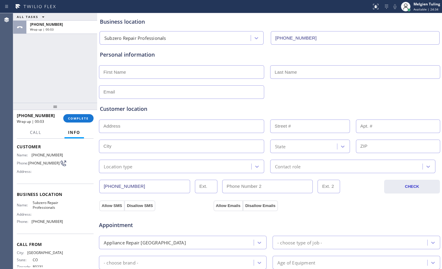
click at [59, 170] on div "Name: [PHONE_NUMBER] Phone: [PHONE_NUMBER] Address:" at bounding box center [40, 165] width 46 height 24
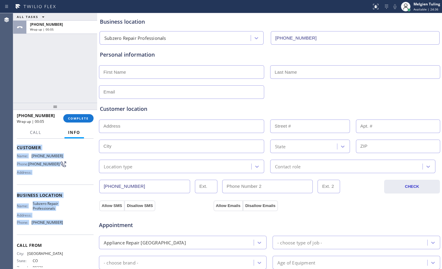
drag, startPoint x: 16, startPoint y: 145, endPoint x: 63, endPoint y: 222, distance: 90.2
click at [63, 222] on div "Context Queue: [Test] All Priority: 2 Customer Name: [PHONE_NUMBER] Phone: [PHO…" at bounding box center [55, 204] width 84 height 130
copy div "Customer Name: [PHONE_NUMBER] Phone: [PHONE_NUMBER] Address: Business location …"
click at [83, 114] on button "COMPLETE" at bounding box center [78, 118] width 30 height 8
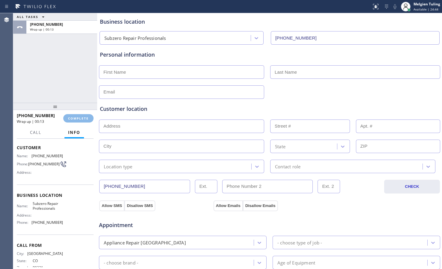
click at [39, 94] on div "ALL TASKS ALL TASKS ACTIVE TASKS TASKS IN WRAP UP [PHONE_NUMBER] Wrap up | 00:13" at bounding box center [55, 58] width 84 height 90
click at [377, 8] on icon at bounding box center [375, 6] width 7 height 7
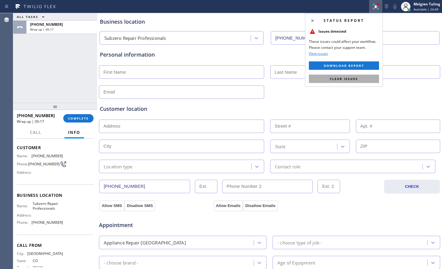
click at [341, 82] on button "Clear issues" at bounding box center [344, 79] width 70 height 8
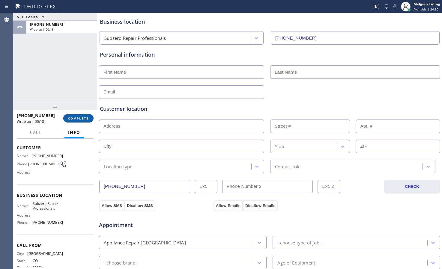
click at [84, 118] on span "COMPLETE" at bounding box center [78, 118] width 21 height 4
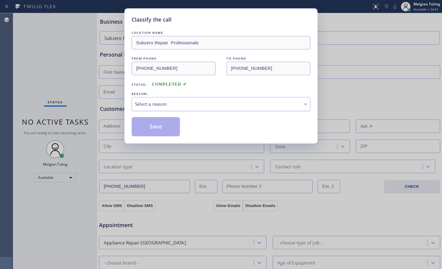
click at [142, 104] on div "Select a reason" at bounding box center [221, 104] width 172 height 7
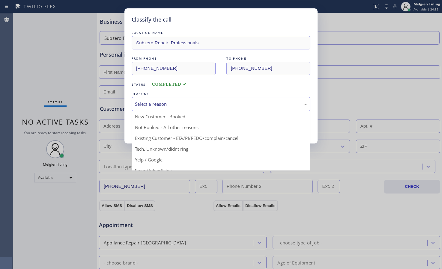
click at [153, 101] on div "Select a reason" at bounding box center [221, 104] width 172 height 7
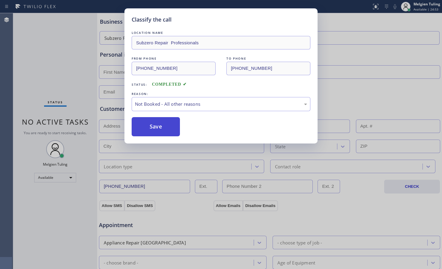
click at [149, 126] on button "Save" at bounding box center [156, 126] width 48 height 19
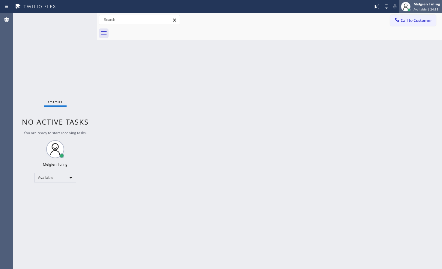
click at [419, 6] on div "Melgien Tuling" at bounding box center [426, 3] width 27 height 5
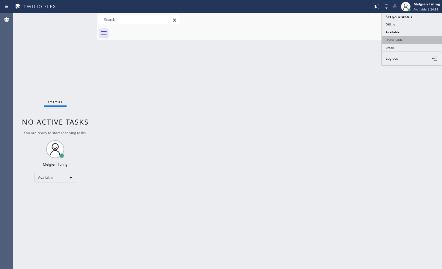
click at [399, 39] on button "Unavailable" at bounding box center [412, 40] width 60 height 8
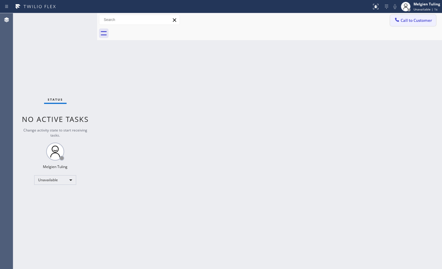
click at [408, 19] on span "Call to Customer" at bounding box center [415, 20] width 31 height 5
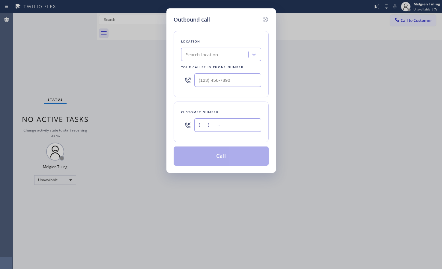
click at [210, 124] on input "(___) ___-____" at bounding box center [227, 124] width 67 height 13
paste input "720) 217-8885"
type input "[PHONE_NUMBER]"
click at [203, 55] on div "Search location" at bounding box center [202, 54] width 32 height 7
click at [209, 82] on input "(___) ___-____" at bounding box center [227, 79] width 67 height 13
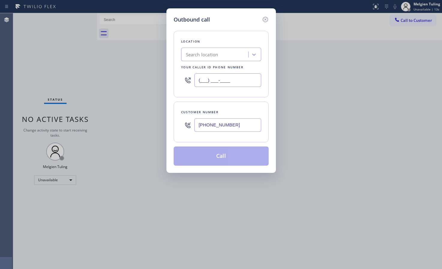
paste input "720) 740-5899"
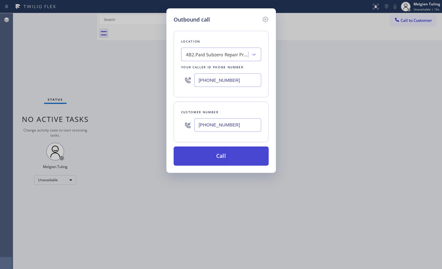
type input "[PHONE_NUMBER]"
click at [220, 153] on button "Call" at bounding box center [221, 156] width 95 height 19
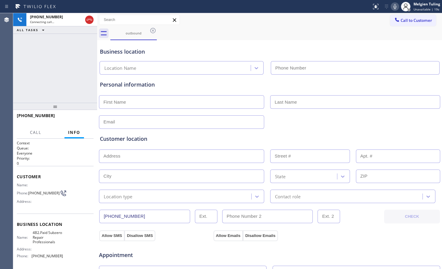
type input "[PHONE_NUMBER]"
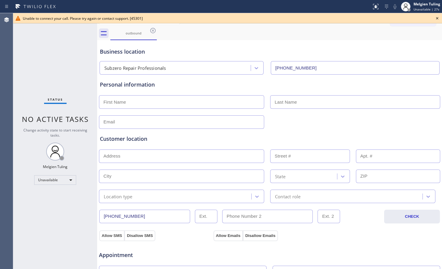
click at [39, 87] on div "Status No active tasks Change activity state to start receiving tasks. Melgien …" at bounding box center [55, 141] width 84 height 256
click at [436, 17] on icon at bounding box center [436, 18] width 7 height 7
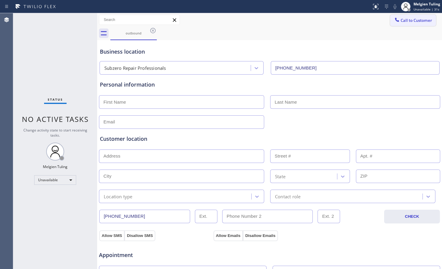
click at [403, 23] on button "Call to Customer" at bounding box center [413, 20] width 46 height 11
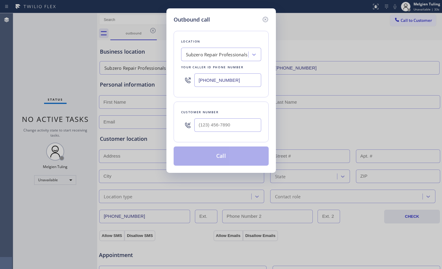
type input "(___) ___-____"
click at [202, 124] on input "(___) ___-____" at bounding box center [227, 124] width 67 height 13
click at [201, 128] on input "(___) ___-____" at bounding box center [227, 124] width 67 height 13
paste input "720) 217-8885"
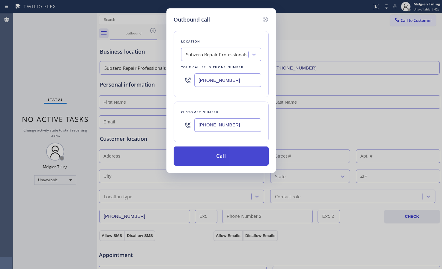
type input "[PHONE_NUMBER]"
click at [219, 158] on button "Call" at bounding box center [221, 156] width 95 height 19
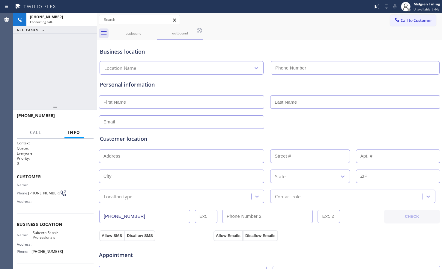
type input "[PHONE_NUMBER]"
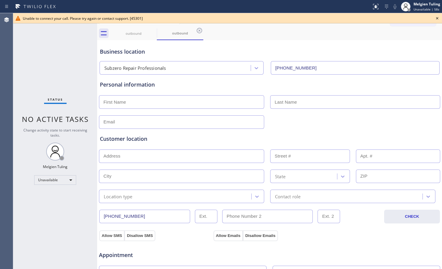
click at [437, 17] on icon at bounding box center [436, 18] width 7 height 7
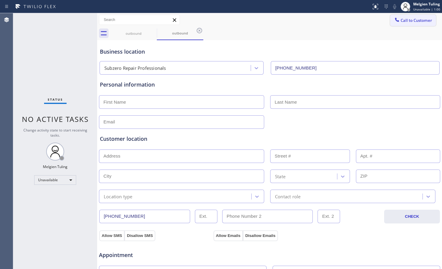
click at [416, 20] on span "Call to Customer" at bounding box center [415, 20] width 31 height 5
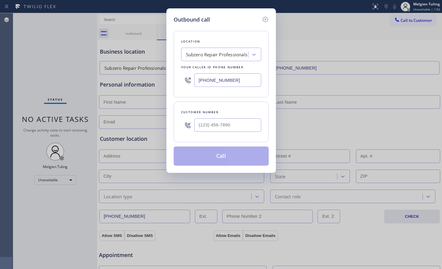
drag, startPoint x: 245, startPoint y: 80, endPoint x: 138, endPoint y: 90, distance: 107.7
click at [138, 90] on div "Outbound call Location Subzero Repair Professionals Your caller id phone number…" at bounding box center [221, 134] width 442 height 269
type input "(___) ___-____"
click at [201, 58] on div "Search location" at bounding box center [202, 54] width 32 height 7
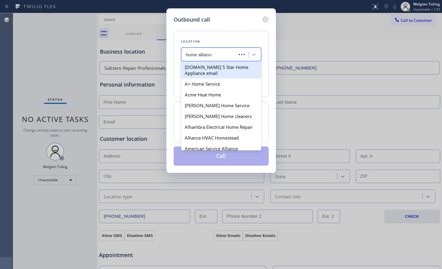
type input "home alliance"
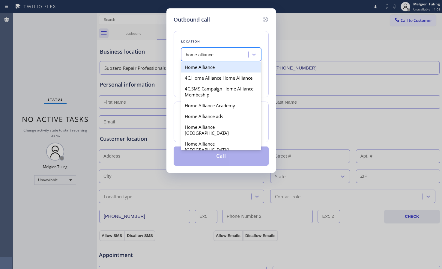
type input "[PHONE_NUMBER]"
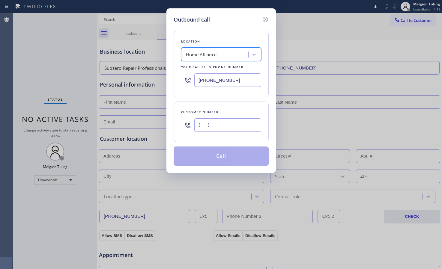
click at [201, 121] on input "(___) ___-____" at bounding box center [227, 124] width 67 height 13
paste input "720) 217-8885"
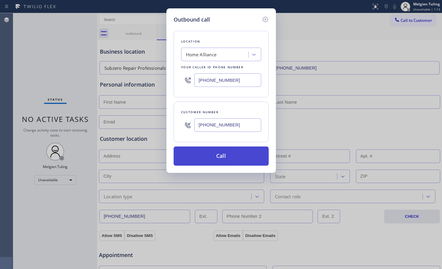
type input "[PHONE_NUMBER]"
click at [207, 156] on button "Call" at bounding box center [221, 156] width 95 height 19
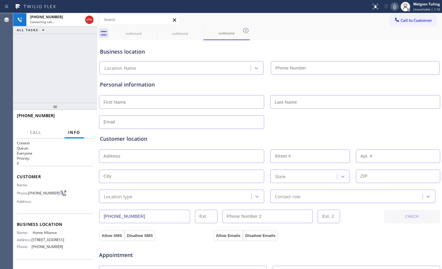
type input "[PHONE_NUMBER]"
click at [35, 135] on span "Call" at bounding box center [35, 132] width 11 height 5
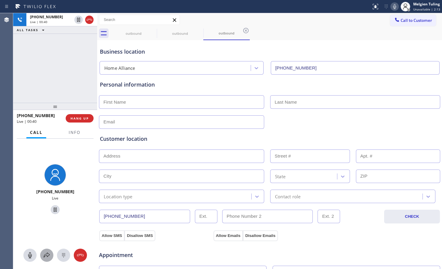
click at [45, 255] on icon at bounding box center [47, 255] width 6 height 5
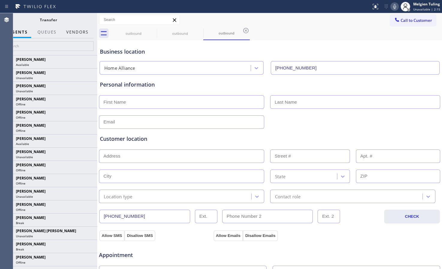
click at [75, 33] on button "Vendors" at bounding box center [77, 32] width 29 height 12
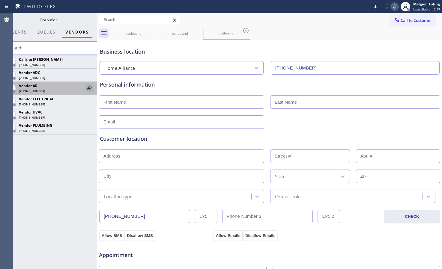
click at [90, 87] on icon at bounding box center [89, 88] width 7 height 7
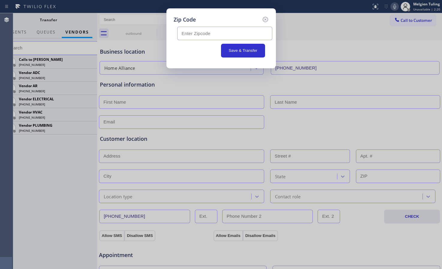
click at [203, 33] on input "text" at bounding box center [224, 33] width 95 height 13
click at [209, 32] on input "text" at bounding box center [224, 33] width 95 height 13
paste input "80403"
type input "80403"
click at [236, 49] on button "Save & Transfer" at bounding box center [243, 51] width 44 height 14
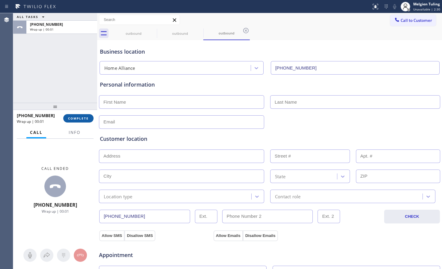
click at [76, 118] on span "COMPLETE" at bounding box center [78, 118] width 21 height 4
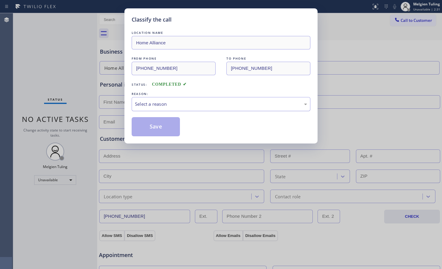
click at [138, 102] on div "Select a reason" at bounding box center [221, 104] width 172 height 7
click at [141, 125] on button "Save" at bounding box center [156, 126] width 48 height 19
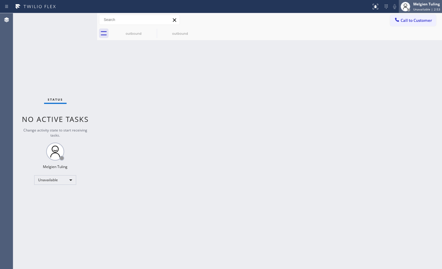
click at [425, 3] on div "Melgien Tuling" at bounding box center [426, 3] width 27 height 5
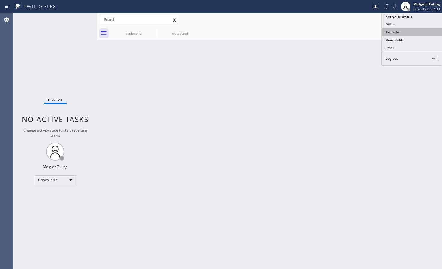
click at [395, 34] on button "Available" at bounding box center [412, 32] width 60 height 8
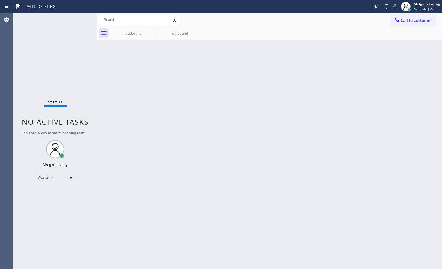
drag, startPoint x: 234, startPoint y: 136, endPoint x: 185, endPoint y: 220, distance: 97.1
click at [234, 136] on div "Back to Dashboard Change Sender ID Customers Technicians Select a contact Outbo…" at bounding box center [269, 141] width 345 height 256
click at [23, 213] on div "Status No active tasks You are ready to start receiving tasks. Melgien Tuling A…" at bounding box center [55, 141] width 84 height 256
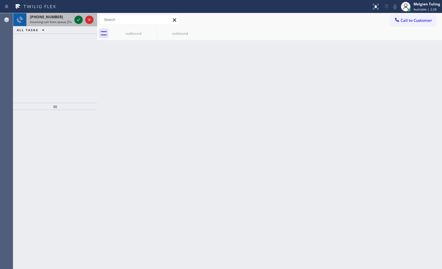
click at [77, 18] on icon at bounding box center [78, 19] width 7 height 7
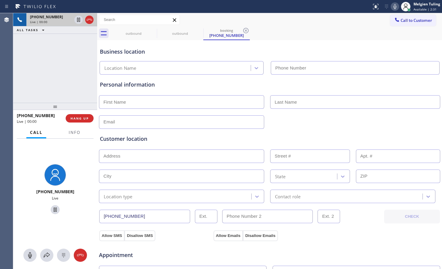
type input "[PHONE_NUMBER]"
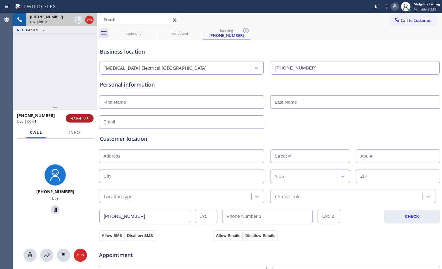
click at [80, 121] on button "HANG UP" at bounding box center [80, 118] width 28 height 8
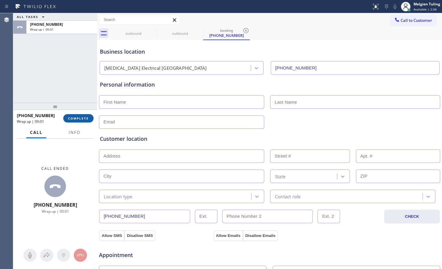
click at [73, 116] on span "COMPLETE" at bounding box center [78, 118] width 21 height 4
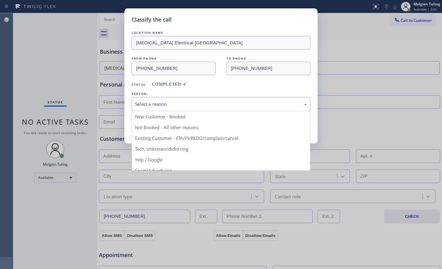
click at [173, 101] on div "Select a reason" at bounding box center [221, 104] width 172 height 7
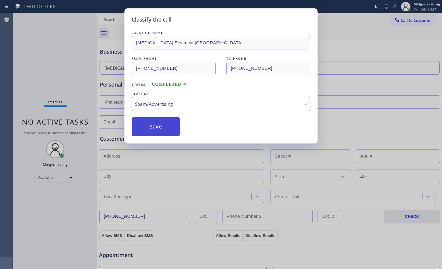
click at [159, 128] on button "Save" at bounding box center [156, 126] width 48 height 19
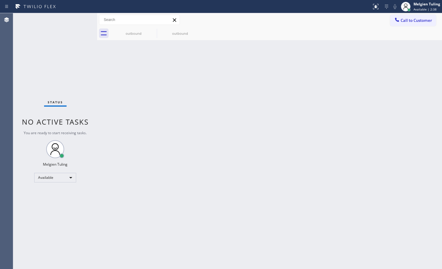
click at [74, 63] on div "Status No active tasks You are ready to start receiving tasks. Melgien Tuling A…" at bounding box center [55, 141] width 84 height 256
drag, startPoint x: 64, startPoint y: 22, endPoint x: 70, endPoint y: 19, distance: 6.8
click at [70, 19] on div "Status No active tasks You are ready to start receiving tasks. Melgien Tuling A…" at bounding box center [55, 141] width 84 height 256
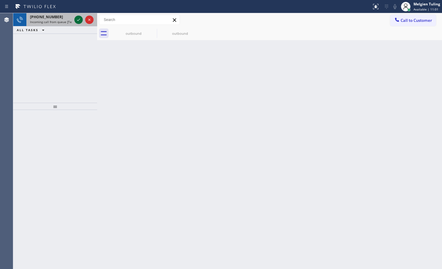
click at [79, 21] on icon at bounding box center [78, 19] width 7 height 7
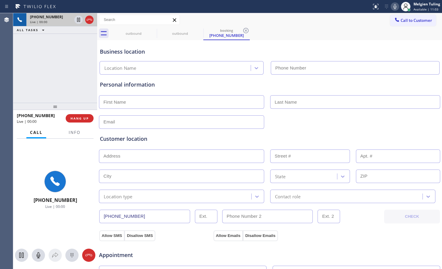
type input "[PHONE_NUMBER]"
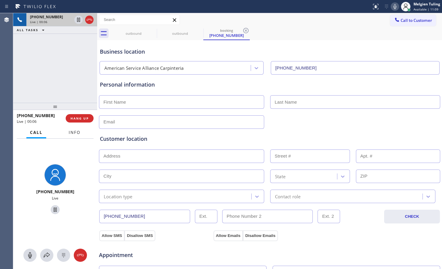
click at [70, 135] on button "Info" at bounding box center [74, 133] width 19 height 12
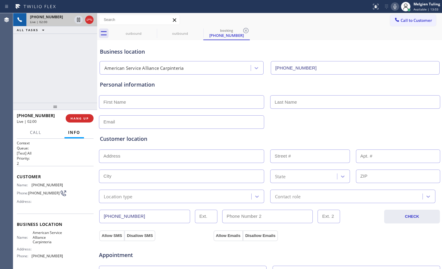
click at [214, 93] on div "Personal information" at bounding box center [269, 105] width 339 height 48
click at [313, 35] on div "outbound outbound booking [PHONE_NUMBER]" at bounding box center [275, 33] width 331 height 13
click at [394, 5] on icon at bounding box center [394, 6] width 7 height 7
click at [77, 19] on icon at bounding box center [78, 20] width 3 height 4
click at [396, 7] on icon at bounding box center [394, 6] width 7 height 7
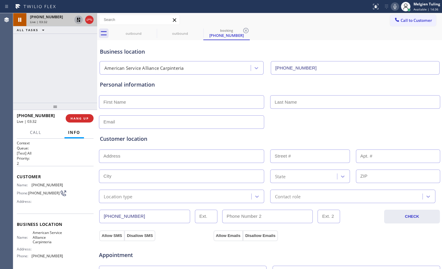
click at [78, 20] on icon at bounding box center [78, 19] width 7 height 7
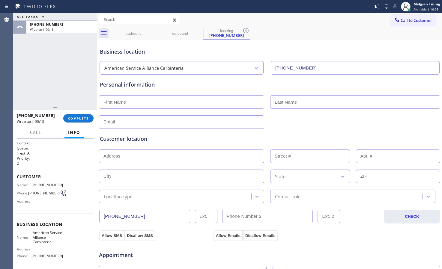
click at [113, 99] on input "text" at bounding box center [181, 101] width 165 height 13
type input "d"
type input "Dough"
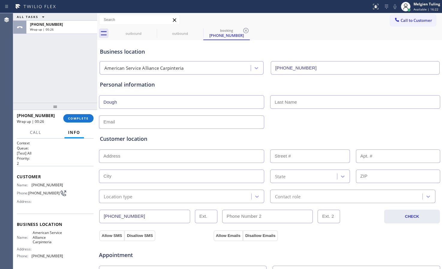
click at [277, 105] on input "text" at bounding box center [355, 101] width 170 height 13
type input "g"
type input "Grant"
click at [114, 128] on div "Customer location >> ADD NEW ADDRESS << + NEW ADDRESS State Location type Conta…" at bounding box center [270, 164] width 342 height 77
click at [129, 125] on input "text" at bounding box center [181, 121] width 165 height 13
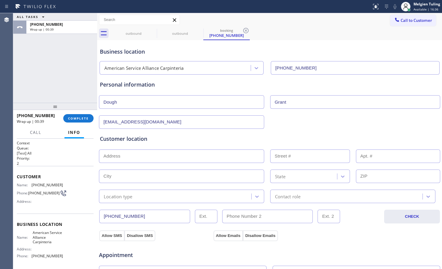
type input "[EMAIL_ADDRESS][DOMAIN_NAME]"
click at [118, 153] on input "text" at bounding box center [181, 156] width 165 height 13
click at [105, 154] on input "text" at bounding box center [181, 156] width 165 height 13
paste input "[STREET_ADDRESS][PERSON_NAME]"
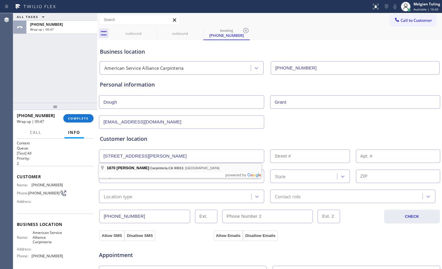
type input "1870 [PERSON_NAME]"
type input "1870"
type input "Carpinteria"
type input "93013"
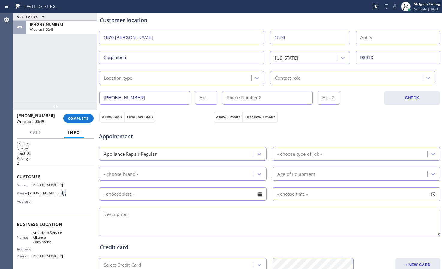
scroll to position [105, 0]
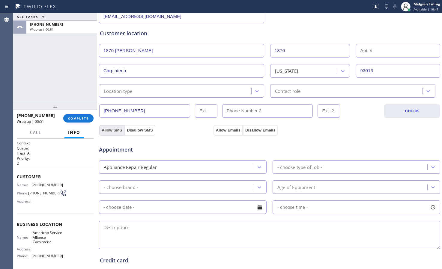
click at [113, 131] on button "Allow SMS" at bounding box center [111, 130] width 25 height 11
click at [232, 130] on button "Allow Emails" at bounding box center [227, 130] width 29 height 11
click at [135, 90] on div "Location type" at bounding box center [176, 91] width 150 height 10
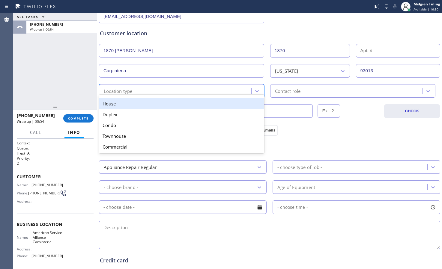
click at [123, 103] on div "House" at bounding box center [181, 103] width 165 height 11
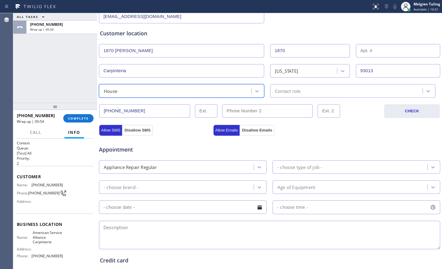
click at [293, 90] on div "Contact role" at bounding box center [287, 91] width 25 height 7
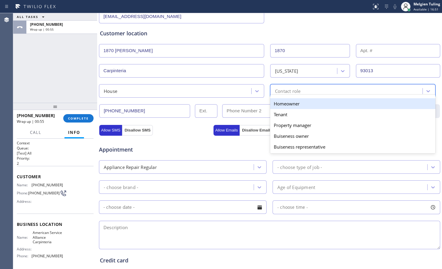
click at [289, 103] on div "Homeowner" at bounding box center [352, 103] width 165 height 11
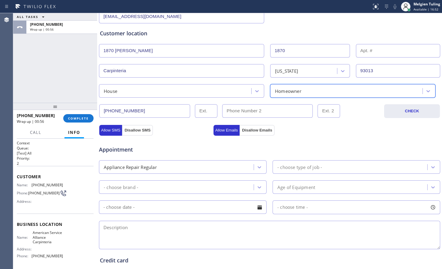
scroll to position [135, 0]
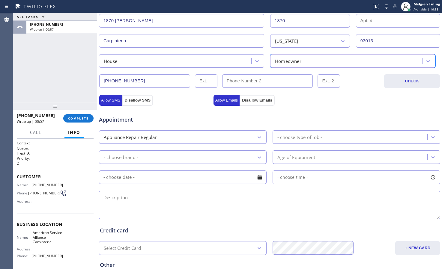
click at [297, 135] on div "- choose type of job -" at bounding box center [299, 137] width 45 height 7
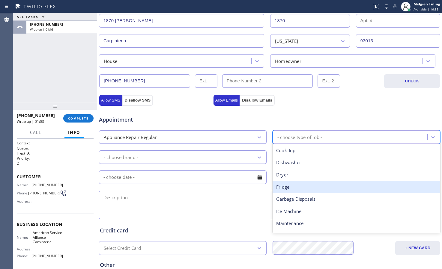
click at [159, 156] on div "- choose brand -" at bounding box center [177, 157] width 153 height 10
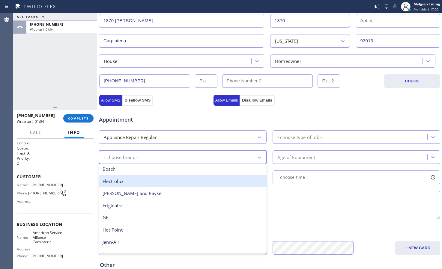
scroll to position [60, 0]
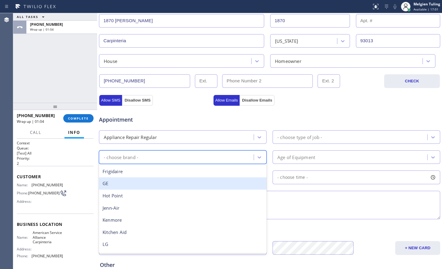
click at [142, 188] on div "GE" at bounding box center [183, 183] width 168 height 12
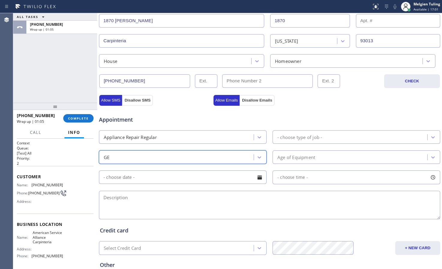
click at [304, 134] on div "- choose type of job -" at bounding box center [299, 137] width 45 height 7
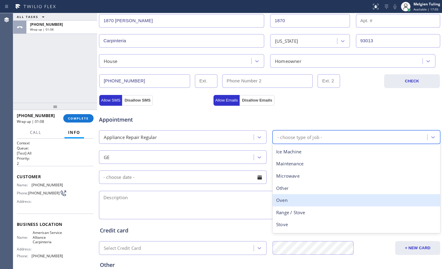
scroll to position [83, 0]
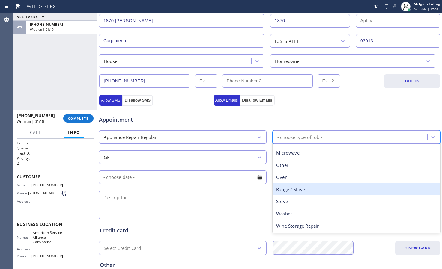
click at [289, 192] on div "Range / Stove" at bounding box center [356, 189] width 168 height 12
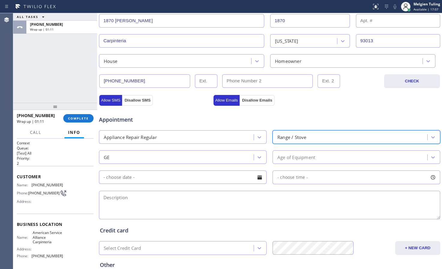
click at [281, 153] on div "Age of Equipment" at bounding box center [350, 157] width 153 height 10
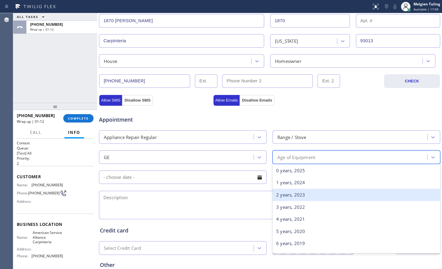
click at [283, 194] on div "2 years, 2023" at bounding box center [356, 195] width 168 height 12
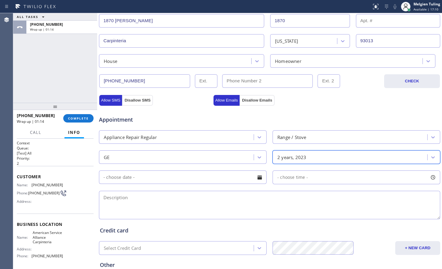
click at [168, 199] on textarea at bounding box center [269, 205] width 341 height 28
click at [109, 197] on textarea at bounding box center [269, 205] width 341 height 28
paste textarea "GE /gas range / ignition spark has problem/ [DEMOGRAPHIC_DATA]/ house-ho/ [STRE…"
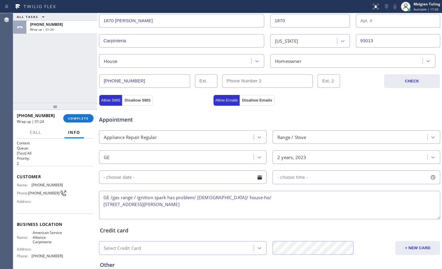
click at [103, 206] on textarea "GE /gas range / ignition spark has problem/ [DEMOGRAPHIC_DATA]/ house-ho/ [STRE…" at bounding box center [269, 205] width 341 height 28
click at [334, 197] on textarea "GE /gas range / ignition spark has problem/ [DEMOGRAPHIC_DATA]/ house-ho/[STREE…" at bounding box center [269, 205] width 341 height 28
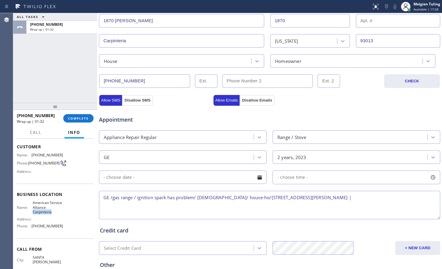
drag, startPoint x: 54, startPoint y: 214, endPoint x: 32, endPoint y: 214, distance: 21.9
click at [33, 214] on span "American Service Alliance Carpinteria" at bounding box center [48, 207] width 30 height 14
click at [31, 203] on div "Name: American Service Alliance Carpinteria" at bounding box center [40, 207] width 46 height 14
click at [32, 204] on div "Name: American Service Alliance Carpinteria" at bounding box center [40, 207] width 46 height 14
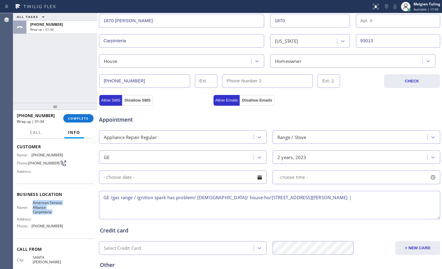
copy span "American Service Alliance Carpinteria"
click at [333, 198] on textarea "GE /gas range / ignition spark has problem/ [DEMOGRAPHIC_DATA]/ house-ho/[STREE…" at bounding box center [269, 205] width 341 height 28
paste textarea "American Service Alliance Carpinteria"
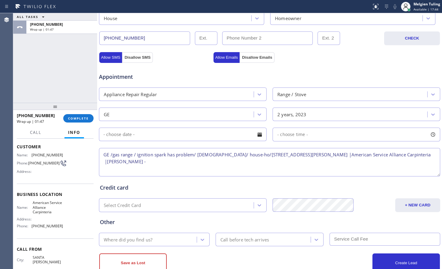
scroll to position [195, 0]
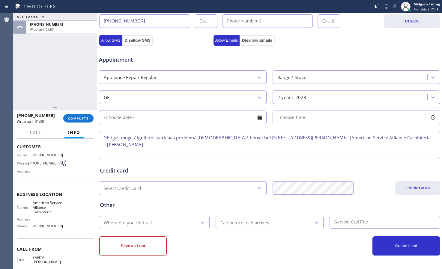
type textarea "GE /gas range / ignition spark has problem/ [DEMOGRAPHIC_DATA]/ house-ho/[STREE…"
click at [172, 220] on div "Where did you find us?" at bounding box center [149, 222] width 96 height 10
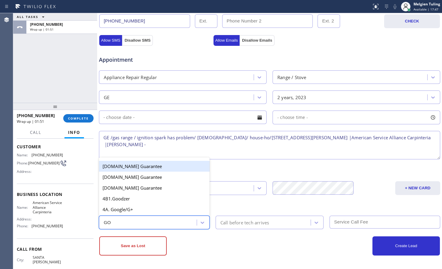
type input "GOO"
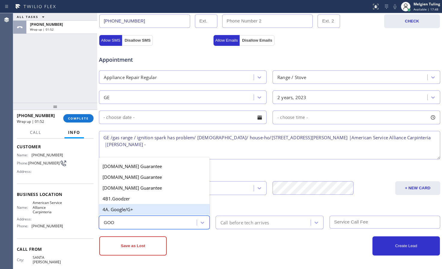
click at [146, 209] on div "4A. Google/G+" at bounding box center [154, 209] width 111 height 11
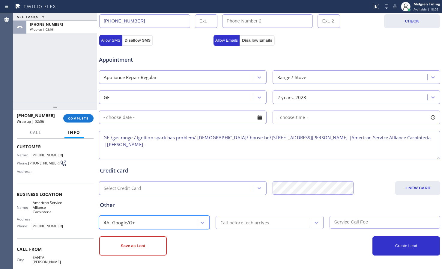
click at [127, 146] on textarea "GE /gas range / ignition spark has problem/ [DEMOGRAPHIC_DATA]/ house-ho/[STREE…" at bounding box center [269, 145] width 341 height 28
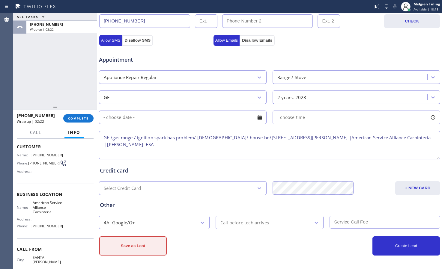
type textarea "GE /gas range / ignition spark has problem/ [DEMOGRAPHIC_DATA]/ house-ho/[STREE…"
click at [128, 245] on button "Save as Lost" at bounding box center [132, 245] width 67 height 19
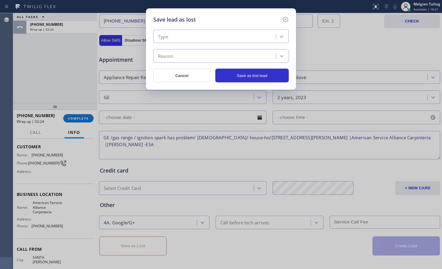
click at [187, 35] on div "Type" at bounding box center [215, 36] width 121 height 10
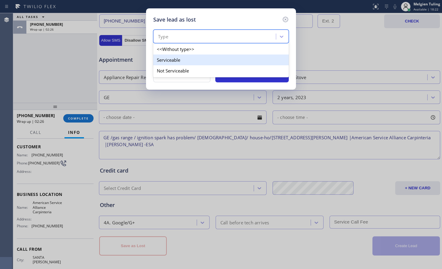
click at [165, 59] on div "Serviceable" at bounding box center [220, 60] width 135 height 11
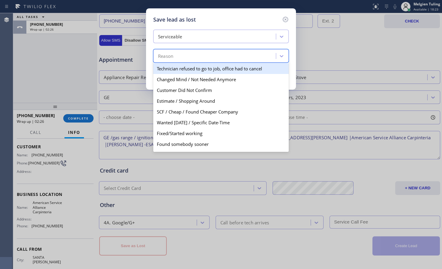
click at [159, 55] on div "Reason" at bounding box center [165, 56] width 15 height 7
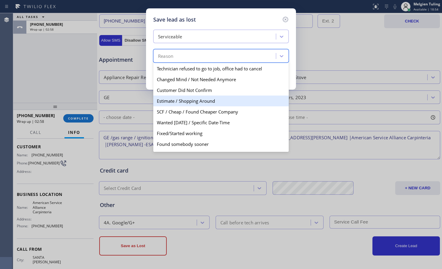
click at [176, 100] on div "Estimate / Shopping Around" at bounding box center [220, 101] width 135 height 11
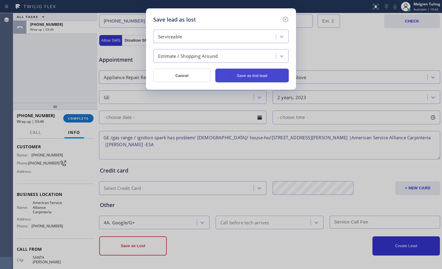
click at [245, 74] on button "Save as lost lead" at bounding box center [251, 76] width 73 height 14
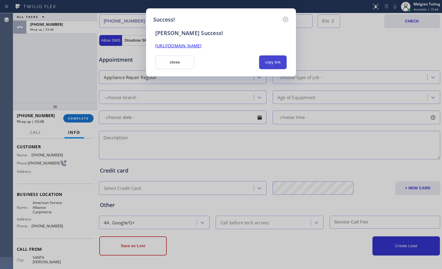
click at [271, 62] on button "copy link" at bounding box center [273, 62] width 28 height 14
click at [178, 67] on button "close" at bounding box center [174, 62] width 39 height 14
click at [178, 67] on div "Appointment Appliance Repair Regular - choose type of job - - choose brand - Ag…" at bounding box center [269, 105] width 339 height 112
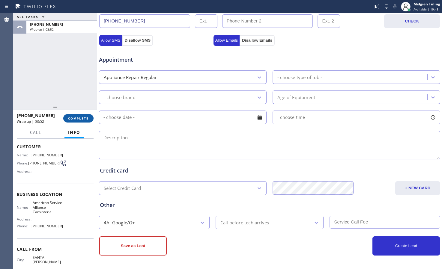
click at [73, 119] on span "COMPLETE" at bounding box center [78, 118] width 21 height 4
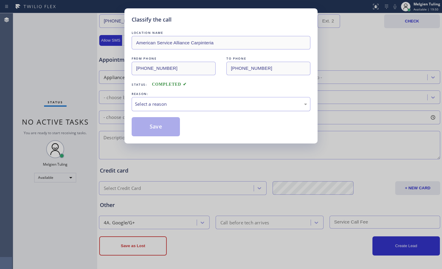
click at [155, 105] on div "Select a reason" at bounding box center [221, 104] width 172 height 7
click at [151, 126] on button "Save" at bounding box center [156, 126] width 48 height 19
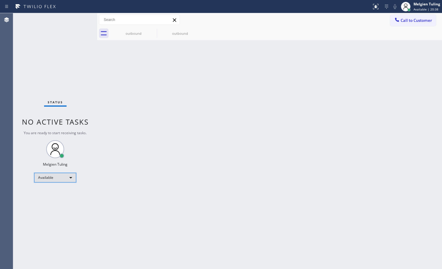
click at [65, 177] on div "Available" at bounding box center [55, 178] width 42 height 10
click at [56, 207] on li "Break" at bounding box center [54, 208] width 41 height 7
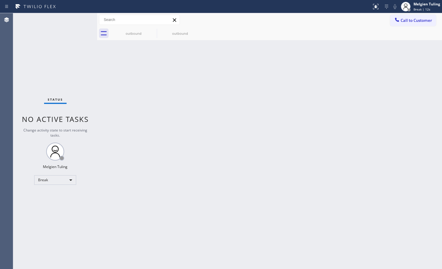
click at [23, 211] on div "Status No active tasks Change activity state to start receiving tasks. Melgien …" at bounding box center [55, 141] width 84 height 256
click at [108, 172] on div "Back to Dashboard Change Sender ID Customers Technicians Select a contact Outbo…" at bounding box center [269, 141] width 345 height 256
click at [66, 180] on div "Break" at bounding box center [55, 180] width 42 height 10
click at [50, 194] on li "Available" at bounding box center [54, 195] width 41 height 7
click at [212, 127] on div "Back to Dashboard Change Sender ID Customers Technicians Select a contact Outbo…" at bounding box center [269, 141] width 345 height 256
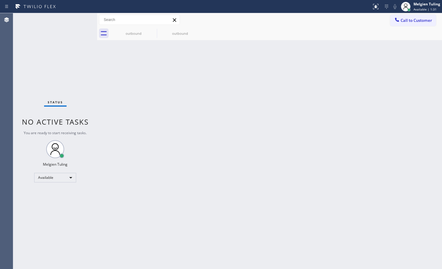
click at [35, 197] on div "Status No active tasks You are ready to start receiving tasks. Melgien Tuling A…" at bounding box center [55, 141] width 84 height 256
click at [146, 129] on div "Back to Dashboard Change Sender ID Customers Technicians Select a contact Outbo…" at bounding box center [269, 141] width 345 height 256
click at [187, 118] on div "Back to Dashboard Change Sender ID Customers Technicians Select a contact Outbo…" at bounding box center [269, 141] width 345 height 256
click at [176, 118] on div "Back to Dashboard Change Sender ID Customers Technicians Select a contact Outbo…" at bounding box center [269, 141] width 345 height 256
click at [168, 136] on div "Back to Dashboard Change Sender ID Customers Technicians Select a contact Outbo…" at bounding box center [269, 141] width 345 height 256
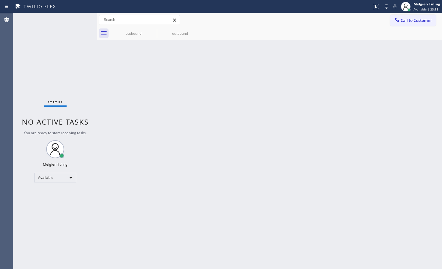
click at [155, 98] on div "Back to Dashboard Change Sender ID Customers Technicians Select a contact Outbo…" at bounding box center [269, 141] width 345 height 256
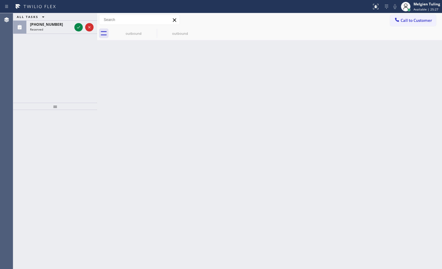
drag, startPoint x: 29, startPoint y: 82, endPoint x: 53, endPoint y: 63, distance: 30.8
click at [30, 81] on div "ALL TASKS ALL TASKS ACTIVE TASKS TASKS IN WRAP UP [PHONE_NUMBER] Reserved" at bounding box center [55, 58] width 84 height 90
click at [79, 28] on icon at bounding box center [78, 27] width 7 height 7
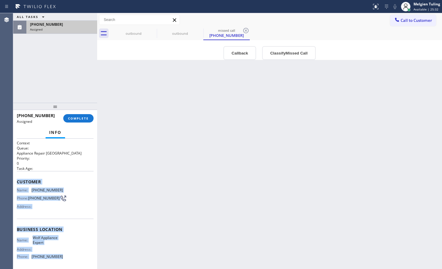
drag, startPoint x: 18, startPoint y: 182, endPoint x: 60, endPoint y: 257, distance: 86.6
click at [60, 257] on div "Context Queue: Appliance Repair High End Priority: 0 Task Age: Customer Name: […" at bounding box center [55, 228] width 77 height 174
copy div "Customer Name: [PHONE_NUMBER] Phone: [PHONE_NUMBER] Address: Business location …"
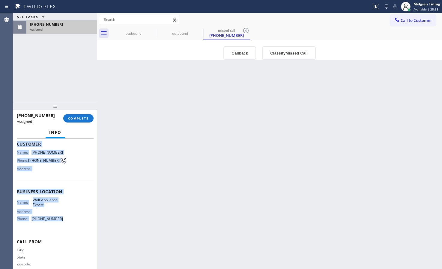
scroll to position [49, 0]
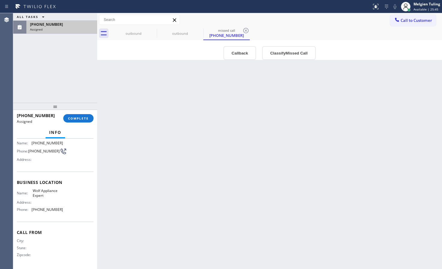
click at [32, 128] on div "Info" at bounding box center [55, 133] width 77 height 12
click at [71, 117] on span "COMPLETE" at bounding box center [78, 118] width 21 height 4
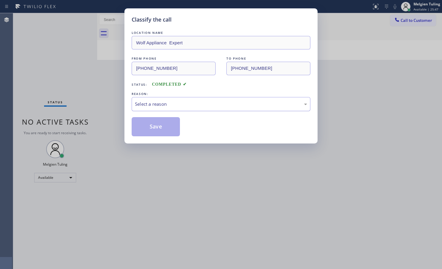
click at [150, 106] on div "Select a reason" at bounding box center [221, 104] width 172 height 7
click at [150, 128] on button "Save" at bounding box center [156, 126] width 48 height 19
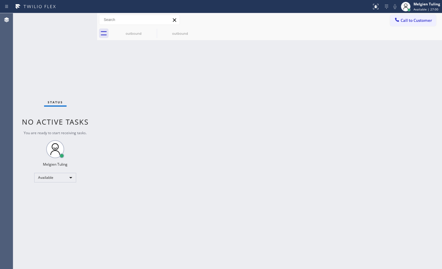
click at [39, 68] on div "Status No active tasks You are ready to start receiving tasks. Melgien Tuling A…" at bounding box center [55, 141] width 84 height 256
click at [54, 25] on div "Status No active tasks You are ready to start receiving tasks. Melgien Tuling A…" at bounding box center [55, 141] width 84 height 256
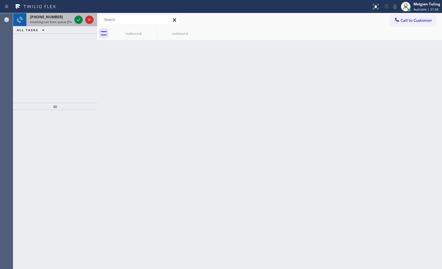
drag, startPoint x: 54, startPoint y: 25, endPoint x: 57, endPoint y: 22, distance: 4.0
click at [56, 23] on div "[PHONE_NUMBER] Incoming call from queue [Test] All" at bounding box center [49, 19] width 47 height 13
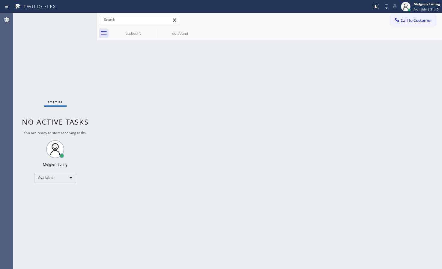
click at [75, 16] on div "Status No active tasks You are ready to start receiving tasks. Melgien Tuling A…" at bounding box center [55, 141] width 84 height 256
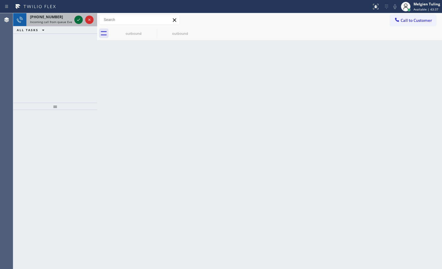
click at [78, 23] on button at bounding box center [78, 20] width 8 height 8
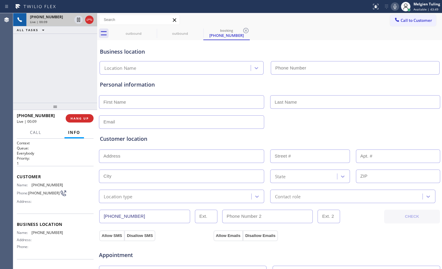
click at [55, 58] on div "[PHONE_NUMBER] Live | 00:09 ALL TASKS ALL TASKS ACTIVE TASKS TASKS IN WRAP UP" at bounding box center [55, 58] width 84 height 90
click at [85, 116] on button "HANG UP" at bounding box center [80, 118] width 28 height 8
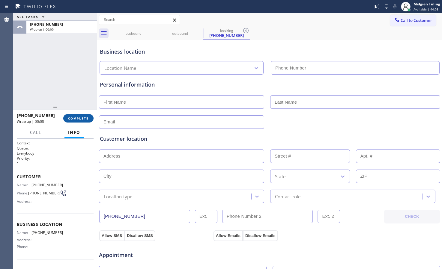
click at [80, 119] on span "COMPLETE" at bounding box center [78, 118] width 21 height 4
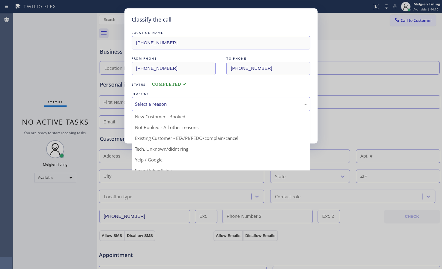
click at [166, 102] on div "Select a reason" at bounding box center [221, 104] width 172 height 7
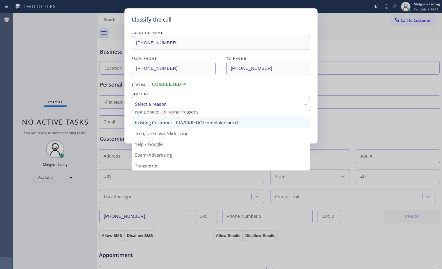
scroll to position [30, 0]
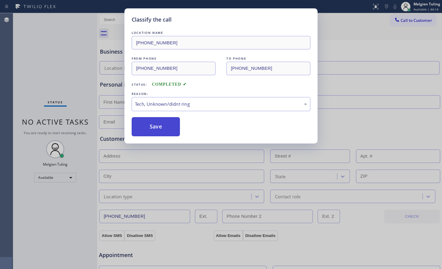
click at [158, 128] on button "Save" at bounding box center [156, 126] width 48 height 19
click at [158, 128] on div "Back to Dashboard Change Sender ID Customers Technicians Select a contact Outbo…" at bounding box center [269, 141] width 345 height 256
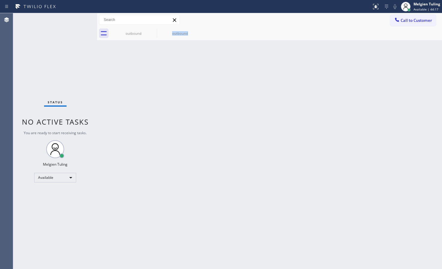
click at [159, 126] on div "Back to Dashboard Change Sender ID Customers Technicians Select a contact Outbo…" at bounding box center [269, 141] width 345 height 256
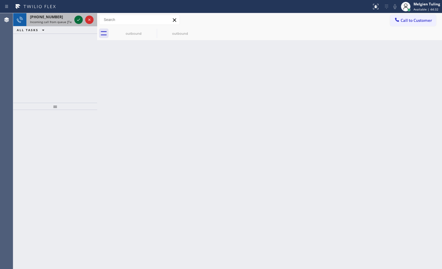
click at [76, 23] on icon at bounding box center [78, 19] width 7 height 7
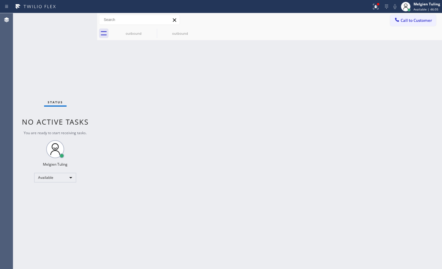
click at [193, 122] on div "Back to Dashboard Change Sender ID Customers Technicians Select a contact Outbo…" at bounding box center [269, 141] width 345 height 256
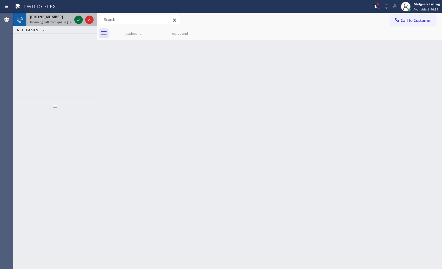
click at [78, 16] on button at bounding box center [78, 20] width 8 height 8
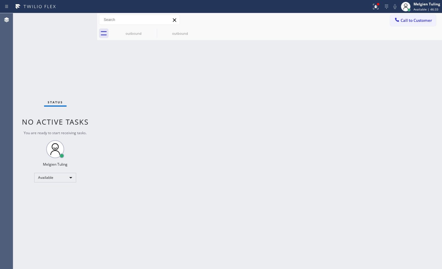
click at [78, 21] on div "Status No active tasks You are ready to start receiving tasks. Melgien Tuling A…" at bounding box center [55, 141] width 84 height 256
click at [374, 5] on icon at bounding box center [375, 6] width 7 height 7
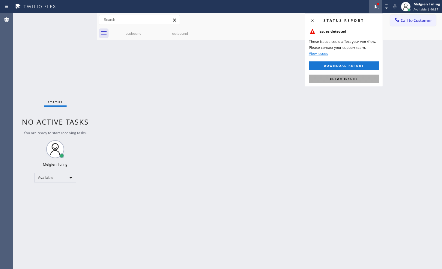
click at [336, 77] on span "Clear issues" at bounding box center [344, 79] width 28 height 4
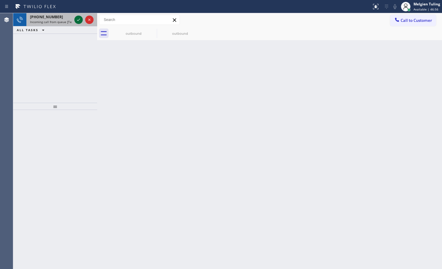
click at [77, 16] on icon at bounding box center [78, 19] width 7 height 7
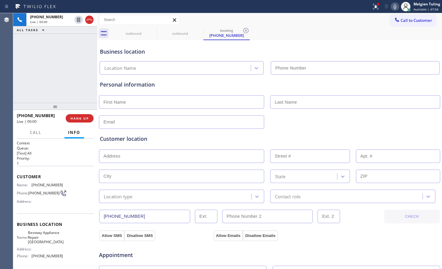
type input "[PHONE_NUMBER]"
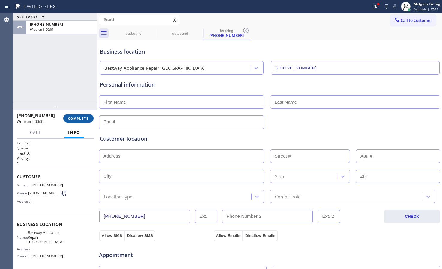
click at [80, 118] on span "COMPLETE" at bounding box center [78, 118] width 21 height 4
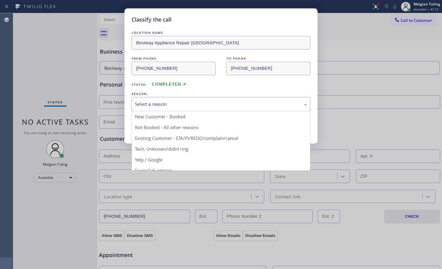
click at [174, 102] on div "Select a reason" at bounding box center [221, 104] width 172 height 7
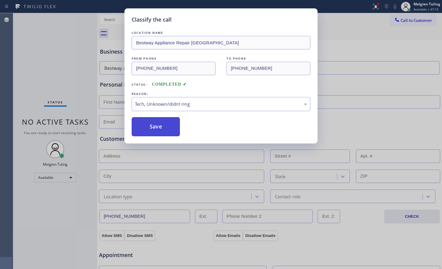
click at [154, 126] on button "Save" at bounding box center [156, 126] width 48 height 19
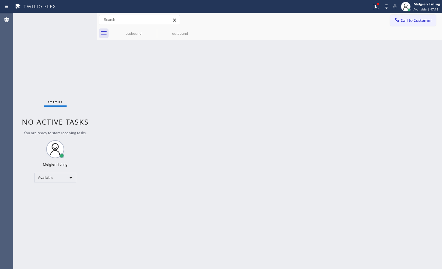
click at [154, 126] on div "Back to Dashboard Change Sender ID Customers Technicians Select a contact Outbo…" at bounding box center [269, 141] width 345 height 256
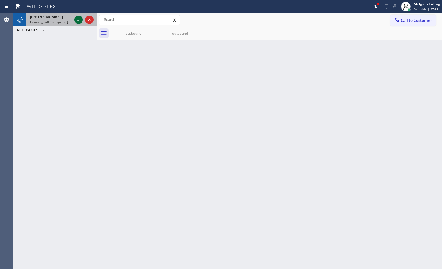
click at [77, 20] on icon at bounding box center [78, 20] width 3 height 2
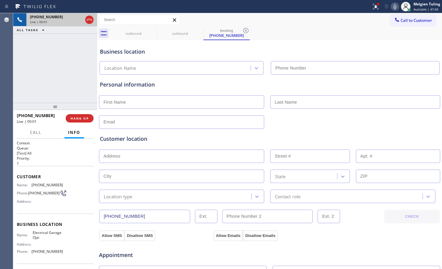
type input "[PHONE_NUMBER]"
click at [76, 120] on span "HANG UP" at bounding box center [79, 118] width 18 height 4
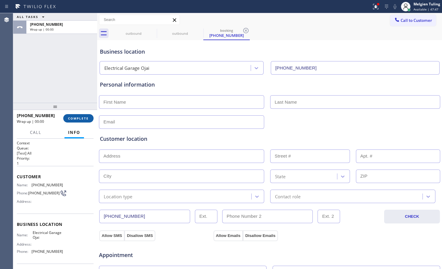
click at [76, 120] on span "COMPLETE" at bounding box center [78, 118] width 21 height 4
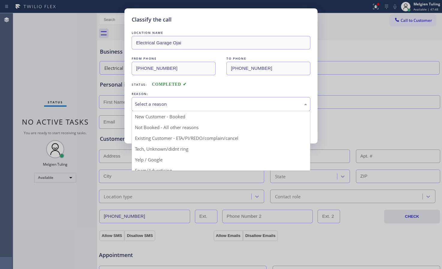
click at [157, 104] on div "Select a reason" at bounding box center [221, 104] width 172 height 7
click at [145, 171] on div "Classify the call LOCATION NAME Electrical Garage Ojai FROM PHONE [PHONE_NUMBER…" at bounding box center [221, 134] width 442 height 269
click at [174, 104] on div "Select a reason" at bounding box center [221, 104] width 172 height 7
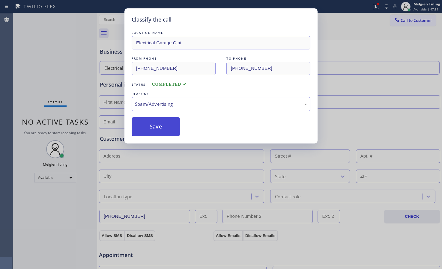
click at [164, 119] on button "Save" at bounding box center [156, 126] width 48 height 19
click at [160, 121] on button "Save" at bounding box center [156, 126] width 48 height 19
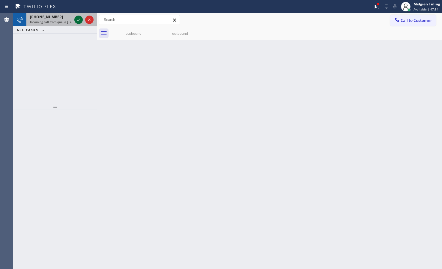
click at [81, 21] on icon at bounding box center [78, 19] width 7 height 7
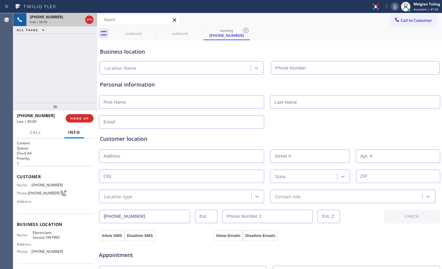
type input "[PHONE_NUMBER]"
click at [76, 120] on span "HANG UP" at bounding box center [79, 118] width 18 height 4
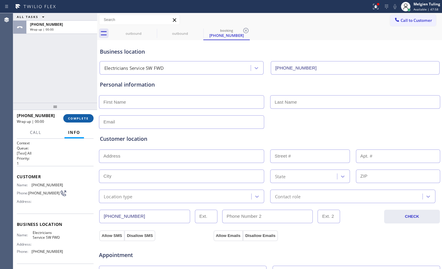
click at [76, 120] on span "COMPLETE" at bounding box center [78, 118] width 21 height 4
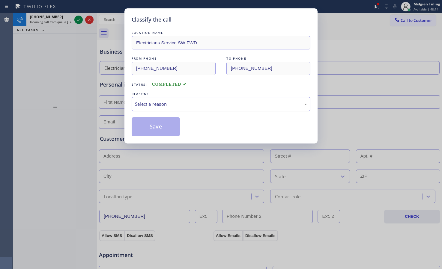
click at [163, 102] on div "Select a reason" at bounding box center [221, 104] width 172 height 7
click at [159, 128] on button "Save" at bounding box center [156, 126] width 48 height 19
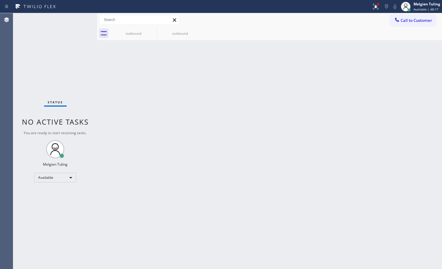
click at [74, 76] on div "Status No active tasks You are ready to start receiving tasks. Melgien Tuling A…" at bounding box center [55, 141] width 84 height 256
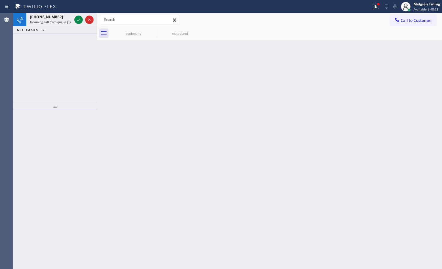
click at [75, 21] on icon at bounding box center [78, 19] width 7 height 7
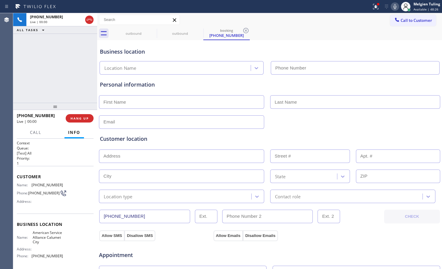
type input "[PHONE_NUMBER]"
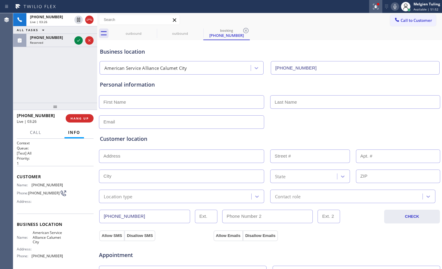
click at [375, 6] on icon at bounding box center [375, 6] width 7 height 7
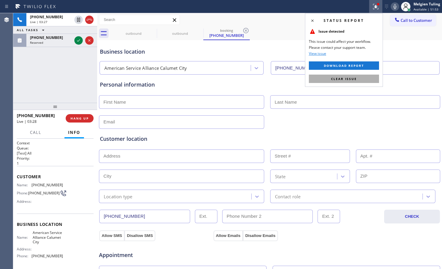
click at [335, 78] on span "Clear issue" at bounding box center [344, 79] width 26 height 4
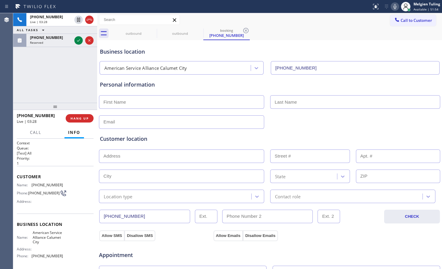
click at [334, 42] on div "Business location American Service Alliance [GEOGRAPHIC_DATA] [PHONE_NUMBER]" at bounding box center [270, 58] width 342 height 33
click at [394, 4] on icon at bounding box center [394, 6] width 7 height 7
click at [78, 19] on icon at bounding box center [78, 20] width 3 height 4
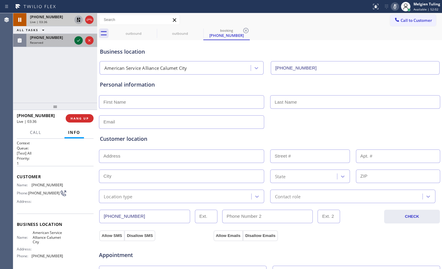
click at [78, 40] on icon at bounding box center [78, 40] width 7 height 7
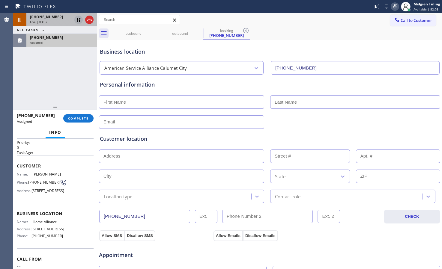
scroll to position [30, 0]
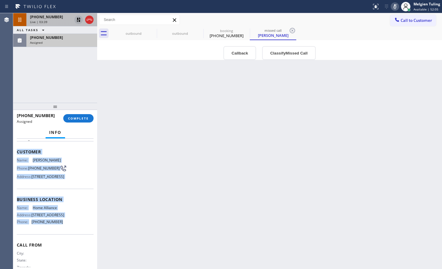
drag, startPoint x: 16, startPoint y: 152, endPoint x: 61, endPoint y: 243, distance: 101.5
click at [61, 243] on div "Context Queue: Appliance Repair High End Priority: 0 Task Age: Customer Name: […" at bounding box center [55, 204] width 84 height 130
copy div "Customer Name: [PERSON_NAME] Phone: [PHONE_NUMBER] Address: [STREET_ADDRESS] Bu…"
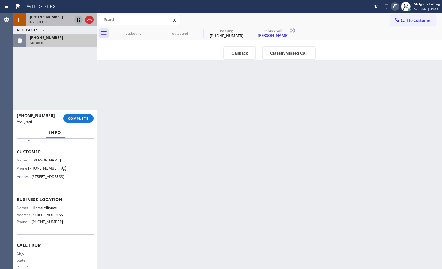
click at [29, 77] on div "[PHONE_NUMBER] Live | 03:50 ALL TASKS ALL TASKS ACTIVE TASKS TASKS IN WRAP UP […" at bounding box center [55, 58] width 84 height 90
click at [74, 117] on span "COMPLETE" at bounding box center [78, 118] width 21 height 4
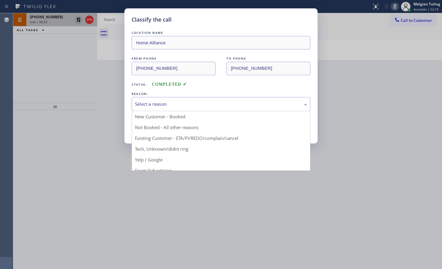
click at [136, 104] on div "Select a reason" at bounding box center [221, 104] width 172 height 7
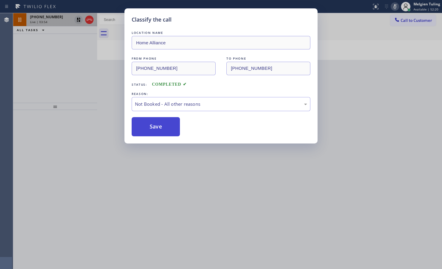
click at [139, 129] on button "Save" at bounding box center [156, 126] width 48 height 19
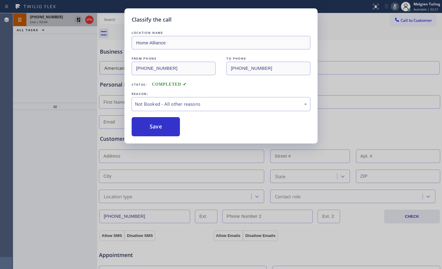
click at [60, 68] on div "Classify the call LOCATION NAME Home Alliance FROM PHONE [PHONE_NUMBER] TO PHON…" at bounding box center [221, 134] width 442 height 269
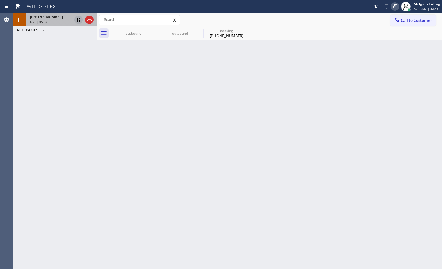
click at [80, 20] on icon at bounding box center [78, 20] width 4 height 4
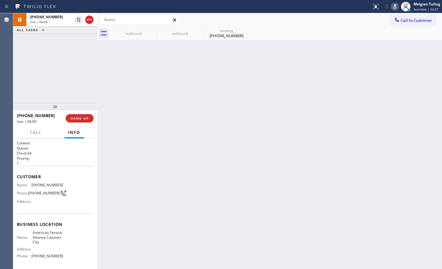
click at [395, 7] on icon at bounding box center [394, 6] width 3 height 5
click at [397, 6] on icon at bounding box center [394, 6] width 7 height 7
click at [136, 32] on div "outbound" at bounding box center [133, 33] width 45 height 4
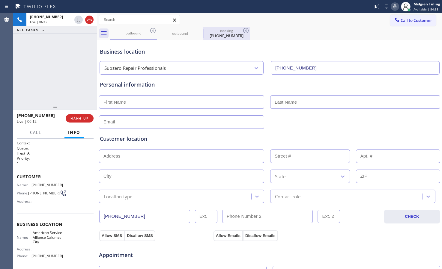
click at [224, 31] on div "booking" at bounding box center [226, 30] width 45 height 4
click at [34, 130] on span "Call" at bounding box center [35, 132] width 11 height 5
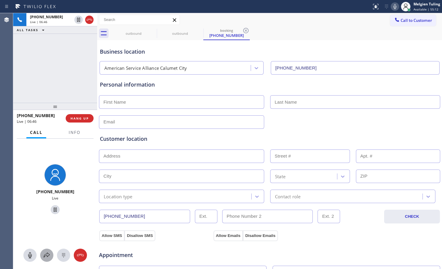
click at [45, 254] on icon at bounding box center [46, 255] width 7 height 7
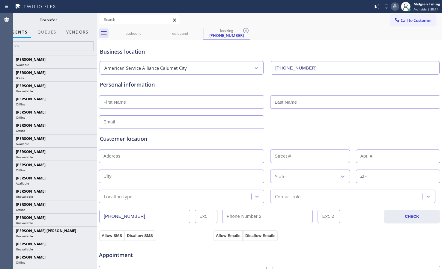
click at [82, 34] on button "Vendors" at bounding box center [77, 32] width 29 height 12
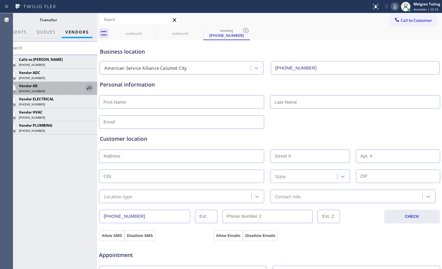
click at [90, 87] on icon at bounding box center [89, 88] width 5 height 4
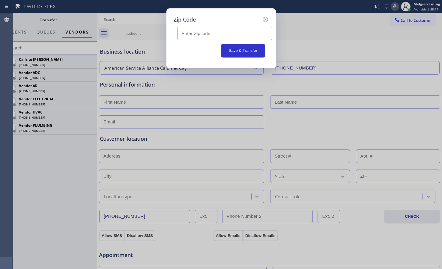
click at [190, 31] on input "text" at bounding box center [224, 33] width 95 height 13
paste input "[PERSON_NAME] /oven/temp. handle broke and also the door /needs to clean it as …"
type input "r"
click at [199, 34] on input "text" at bounding box center [224, 33] width 95 height 13
paste input "60827"
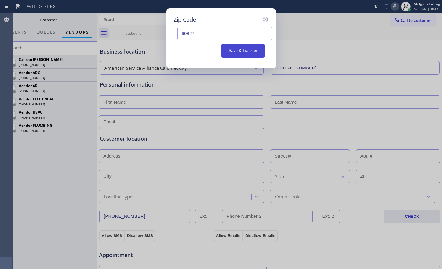
type input "60827"
click at [235, 49] on button "Save & Transfer" at bounding box center [243, 51] width 44 height 14
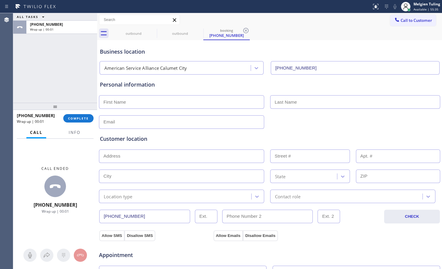
click at [203, 102] on input "text" at bounding box center [181, 101] width 165 height 13
click at [116, 102] on input "[PERSON_NAME]" at bounding box center [181, 101] width 165 height 13
type input "[PERSON_NAME]"
click at [311, 103] on input "text" at bounding box center [355, 101] width 170 height 13
type input "[PERSON_NAME]"
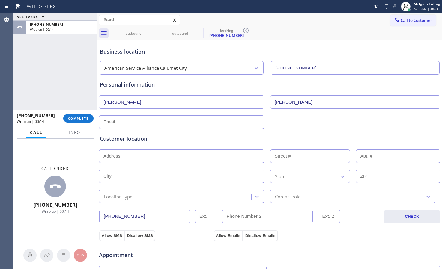
click at [167, 125] on input "text" at bounding box center [181, 121] width 165 height 13
type input "[EMAIL_ADDRESS][DOMAIN_NAME]"
click at [123, 153] on input "text" at bounding box center [181, 156] width 165 height 13
paste input "60827"
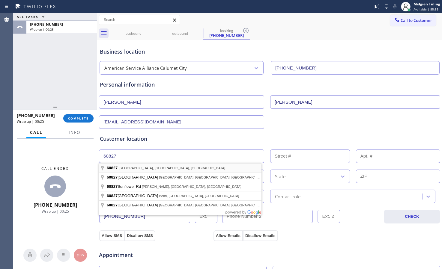
type input "[GEOGRAPHIC_DATA], [GEOGRAPHIC_DATA]"
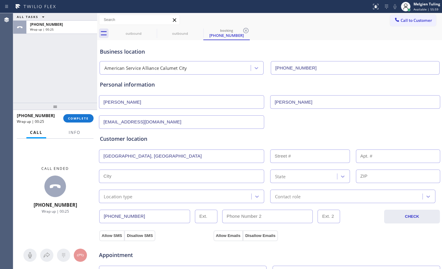
type input "Riverdale"
type input "60827"
click at [159, 156] on input "text" at bounding box center [181, 156] width 165 height 13
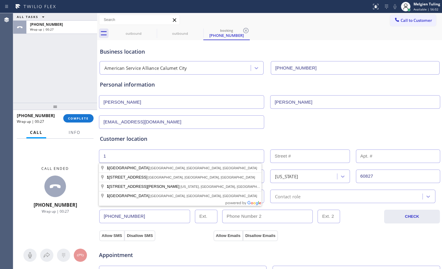
type input "1"
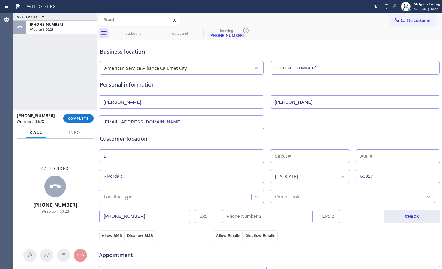
click at [283, 157] on input "text" at bounding box center [310, 156] width 80 height 13
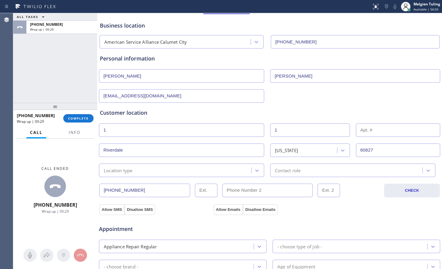
scroll to position [60, 0]
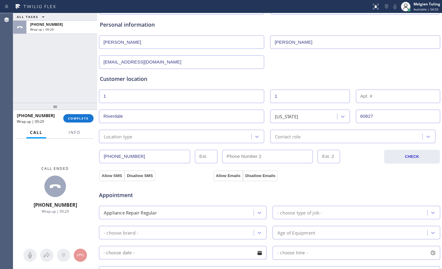
type input "1"
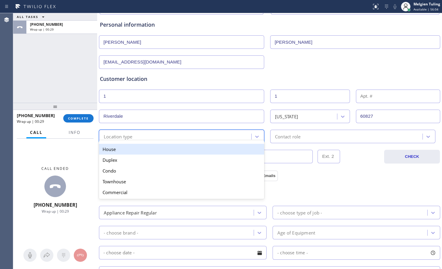
click at [160, 135] on div "Location type" at bounding box center [176, 136] width 150 height 10
click at [153, 153] on div "House" at bounding box center [181, 149] width 165 height 11
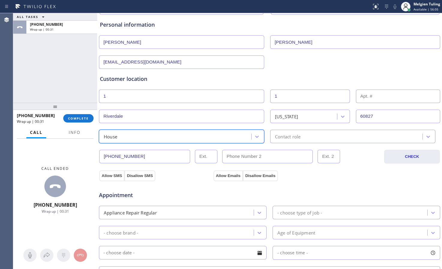
click at [291, 138] on div "Contact role" at bounding box center [287, 136] width 25 height 7
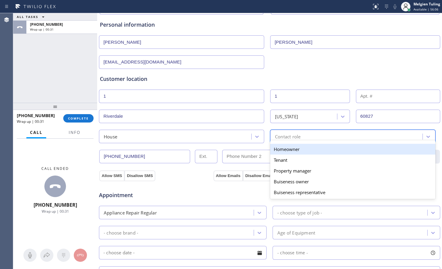
click at [286, 147] on div "Homeowner" at bounding box center [352, 149] width 165 height 11
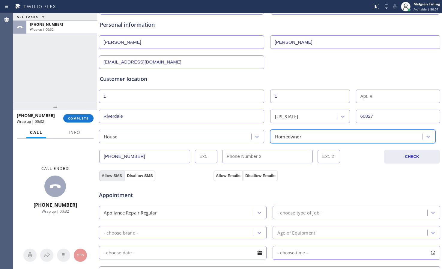
click at [117, 172] on button "Allow SMS" at bounding box center [111, 176] width 25 height 11
click at [223, 173] on button "Allow Emails" at bounding box center [227, 176] width 29 height 11
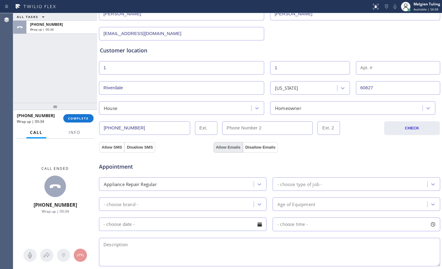
scroll to position [120, 0]
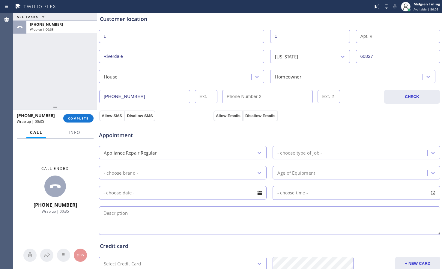
click at [164, 152] on div "Appliance Repair Regular" at bounding box center [177, 152] width 153 height 10
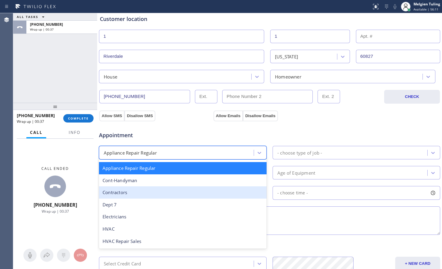
scroll to position [73, 0]
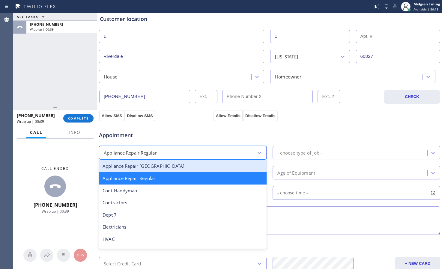
click at [165, 169] on div "Appliance Repair [GEOGRAPHIC_DATA]" at bounding box center [183, 166] width 168 height 12
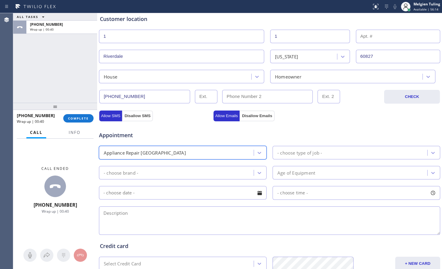
click at [281, 149] on div "- choose type of job -" at bounding box center [299, 152] width 45 height 7
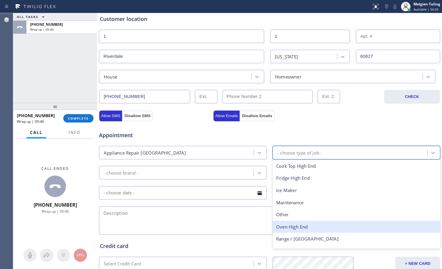
click at [284, 230] on div "Oven High End" at bounding box center [356, 227] width 168 height 12
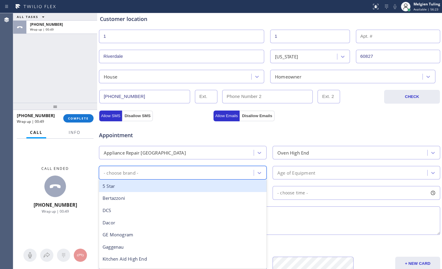
click at [131, 174] on div "- choose brand -" at bounding box center [121, 172] width 34 height 7
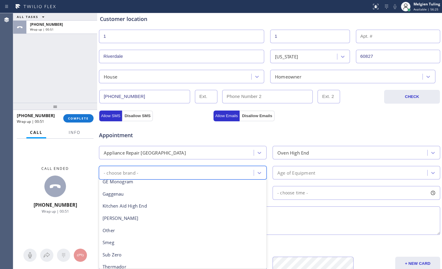
scroll to position [60, 0]
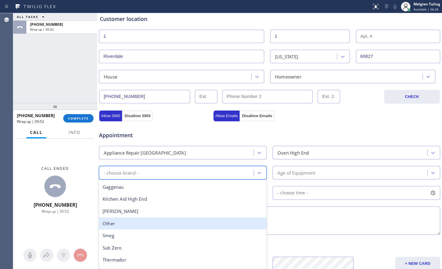
click at [108, 224] on div "Other" at bounding box center [183, 224] width 168 height 12
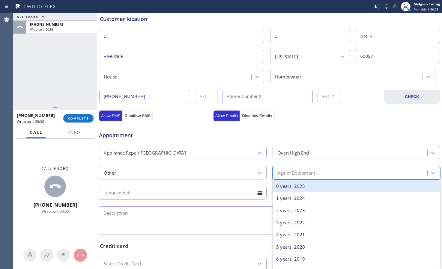
click at [283, 174] on div "Age of Equipment" at bounding box center [296, 172] width 38 height 7
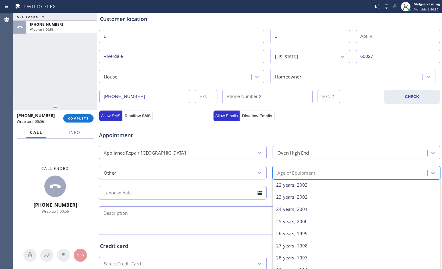
scroll to position [289, 0]
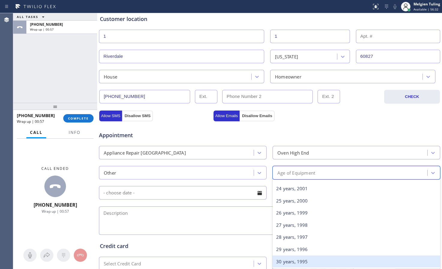
click at [284, 259] on div "30 years, 1995" at bounding box center [356, 262] width 168 height 12
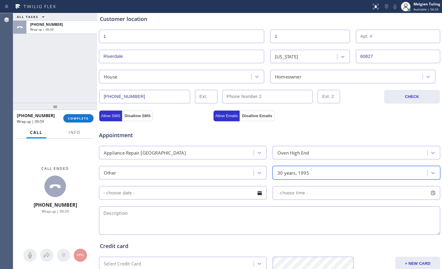
click at [138, 215] on textarea at bounding box center [269, 220] width 341 height 28
click at [174, 216] on textarea at bounding box center [269, 220] width 341 height 28
paste textarea "[PERSON_NAME] /oven/temp. handle broke and also the door /needs to clean it as …"
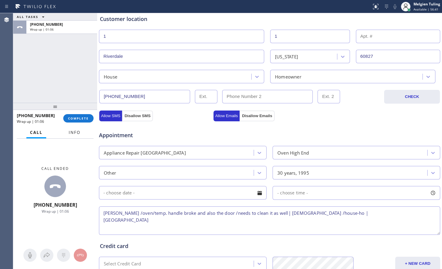
click at [76, 130] on span "Info" at bounding box center [75, 132] width 12 height 5
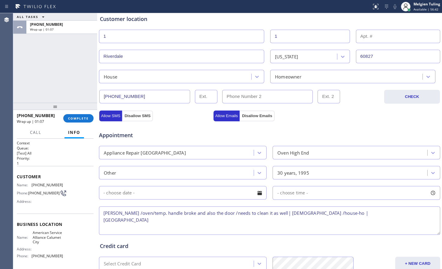
scroll to position [30, 0]
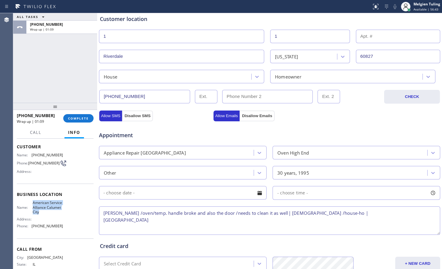
drag, startPoint x: 58, startPoint y: 213, endPoint x: 28, endPoint y: 206, distance: 30.7
click at [28, 206] on div "Name: American Service Alliance Calumet City" at bounding box center [40, 207] width 46 height 14
copy div "American Service Alliance Calumet City"
click at [322, 213] on textarea "[PERSON_NAME] /oven/temp. handle broke and also the door /needs to clean it as …" at bounding box center [269, 220] width 341 height 28
paste textarea "American Service Alliance Calumet City"
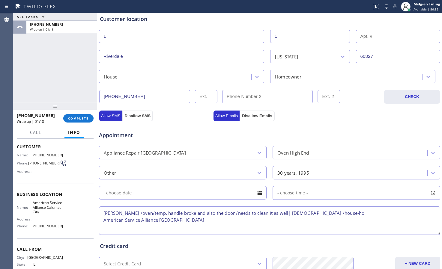
click at [318, 213] on textarea "[PERSON_NAME] /oven/temp. handle broke and also the door /needs to clean it as …" at bounding box center [269, 220] width 341 height 28
click at [102, 221] on textarea "[PERSON_NAME] /oven/temp. handle broke and also the door /needs to clean it as …" at bounding box center [269, 220] width 341 height 28
drag, startPoint x: 102, startPoint y: 221, endPoint x: 191, endPoint y: 221, distance: 88.1
click at [191, 221] on textarea "[PERSON_NAME] /oven/temp. handle broke and also the door /needs to clean it as …" at bounding box center [269, 220] width 341 height 28
click at [102, 222] on textarea "[PERSON_NAME] /oven/temp. handle broke and also the door /needs to clean it as …" at bounding box center [269, 220] width 341 height 28
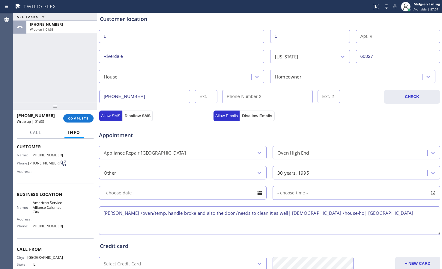
click at [361, 212] on textarea "[PERSON_NAME] /oven/temp. handle broke and also the door /needs to clean it as …" at bounding box center [269, 220] width 341 height 28
paste textarea "American Service Alliance Calumet City"
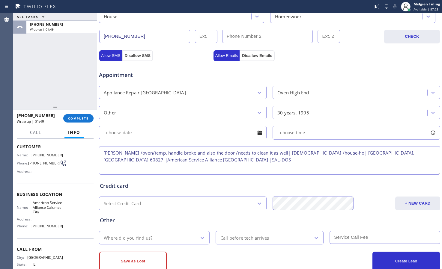
scroll to position [195, 0]
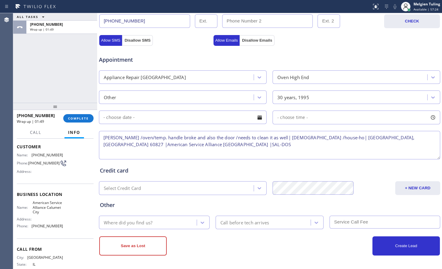
type textarea "[PERSON_NAME] /oven/temp. handle broke and also the door /needs to clean it as …"
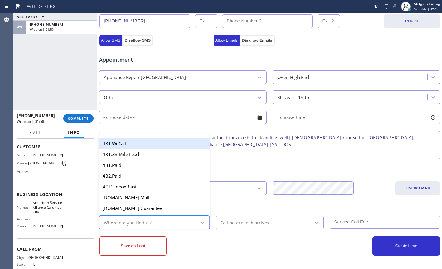
click at [147, 227] on div "Where did you find us?" at bounding box center [149, 222] width 96 height 10
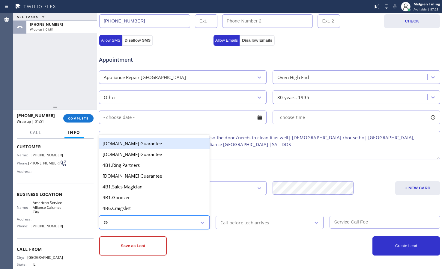
type input "GOO"
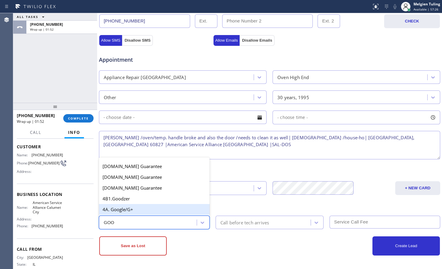
click at [145, 210] on div "4A. Google/G+" at bounding box center [154, 209] width 111 height 11
click at [145, 210] on div "Other option 4A. Google/G+ focused, 41 of 64. 6 results available for search te…" at bounding box center [270, 212] width 342 height 34
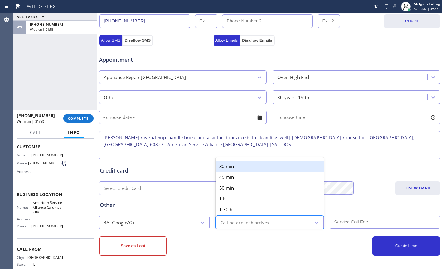
click at [228, 221] on div "Call before tech arrives" at bounding box center [244, 222] width 49 height 7
click at [191, 203] on div "Other" at bounding box center [269, 205] width 339 height 8
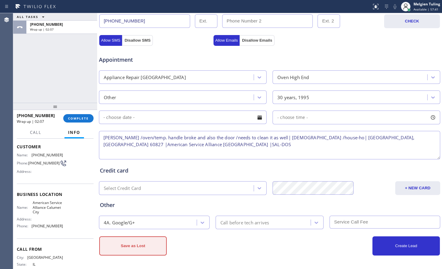
click at [138, 246] on button "Save as Lost" at bounding box center [132, 245] width 67 height 19
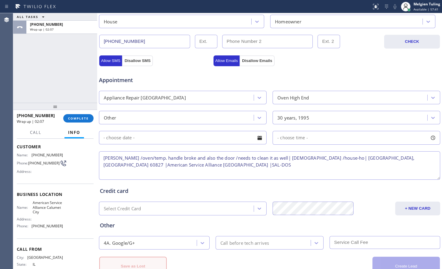
scroll to position [216, 0]
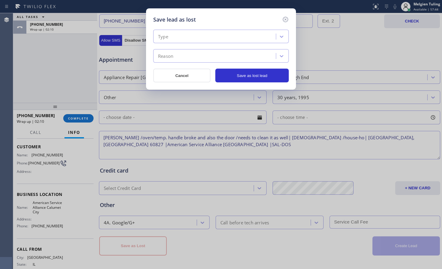
click at [220, 35] on div "Type" at bounding box center [215, 36] width 121 height 10
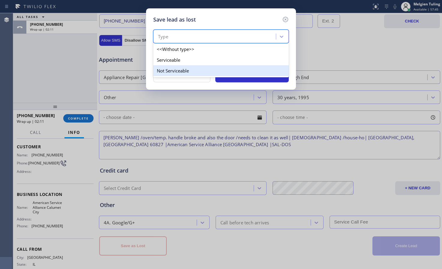
click at [168, 70] on div "Not Serviceable" at bounding box center [220, 70] width 135 height 11
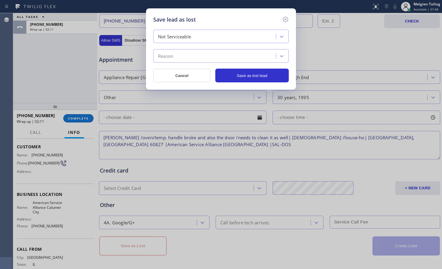
click at [190, 55] on div "Reason" at bounding box center [215, 56] width 121 height 10
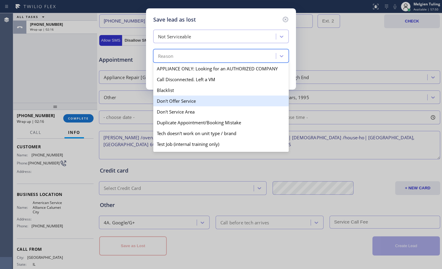
click at [187, 100] on div "Don't Offer Service" at bounding box center [220, 101] width 135 height 11
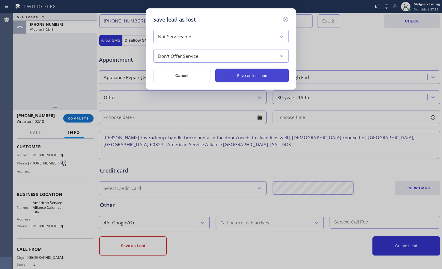
click at [250, 76] on button "Save as lost lead" at bounding box center [251, 76] width 73 height 14
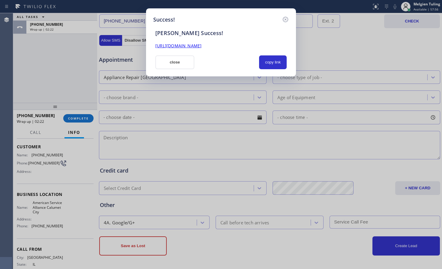
click at [201, 45] on link "[URL][DOMAIN_NAME]" at bounding box center [178, 46] width 46 height 6
click at [166, 59] on button "close" at bounding box center [174, 62] width 39 height 14
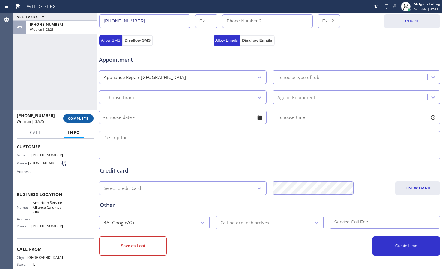
click at [79, 114] on button "COMPLETE" at bounding box center [78, 118] width 30 height 8
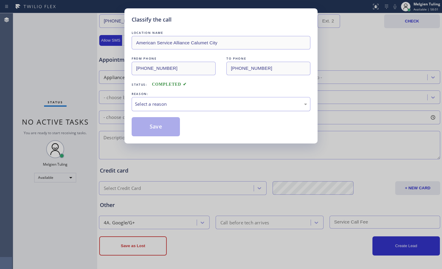
click at [141, 101] on div "Select a reason" at bounding box center [221, 104] width 172 height 7
click at [155, 125] on button "Save" at bounding box center [156, 126] width 48 height 19
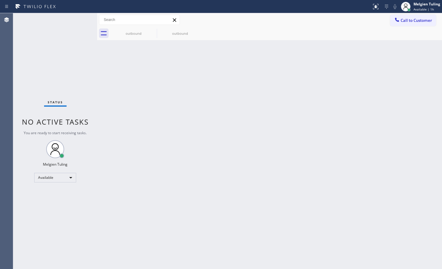
click at [46, 225] on div "Status No active tasks You are ready to start receiving tasks. Melgien Tuling A…" at bounding box center [55, 141] width 84 height 256
click at [206, 127] on div "Back to Dashboard Change Sender ID Customers Technicians Select a contact Outbo…" at bounding box center [269, 141] width 345 height 256
click at [50, 211] on div "Status No active tasks You are ready to start receiving tasks. Melgien Tuling A…" at bounding box center [55, 141] width 84 height 256
click at [35, 205] on div "Status No active tasks You are ready to start receiving tasks. Melgien Tuling A…" at bounding box center [55, 141] width 84 height 256
click at [40, 175] on div "Available" at bounding box center [55, 178] width 42 height 10
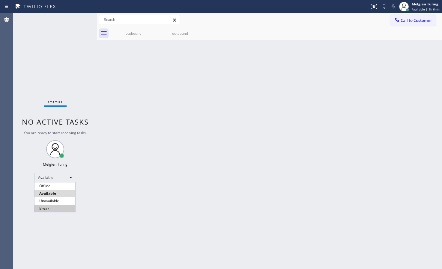
click at [41, 209] on li "Break" at bounding box center [54, 208] width 41 height 7
click at [212, 132] on div "Back to Dashboard Change Sender ID Customers Technicians Select a contact Outbo…" at bounding box center [269, 141] width 345 height 256
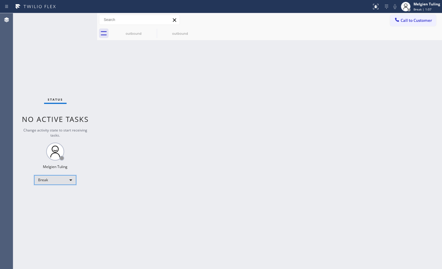
click at [43, 179] on div "Break" at bounding box center [55, 180] width 42 height 10
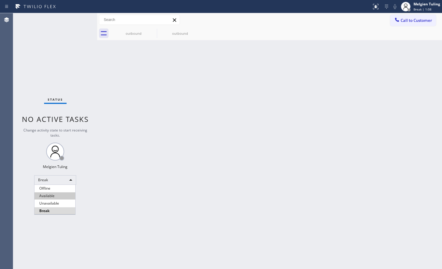
click at [51, 197] on li "Available" at bounding box center [54, 195] width 41 height 7
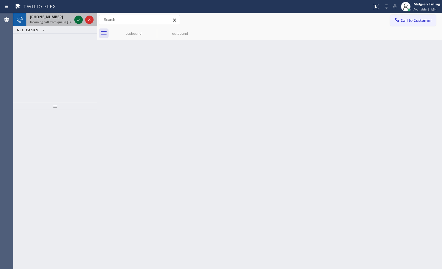
click at [77, 16] on button at bounding box center [78, 20] width 8 height 8
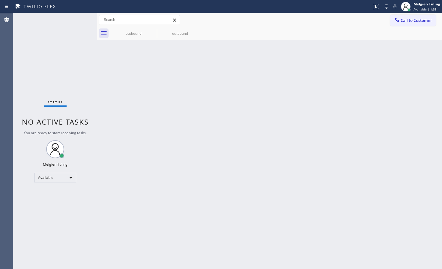
click at [76, 17] on div "Status No active tasks You are ready to start receiving tasks. Melgien Tuling A…" at bounding box center [55, 141] width 84 height 256
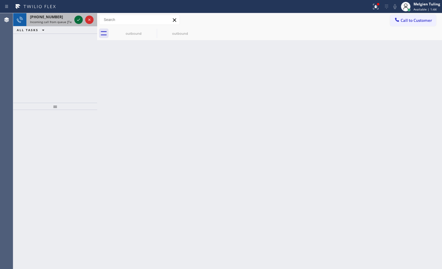
click at [74, 19] on div at bounding box center [78, 19] width 8 height 7
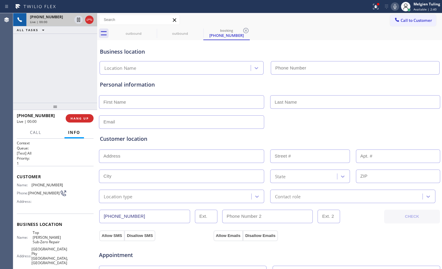
type input "[PHONE_NUMBER]"
click at [134, 189] on div "Location type Contact role" at bounding box center [269, 195] width 342 height 15
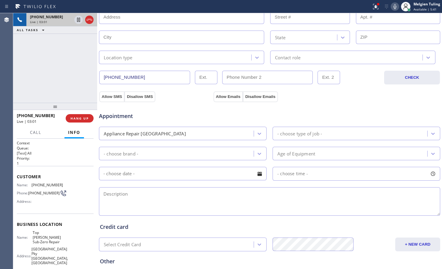
scroll to position [195, 0]
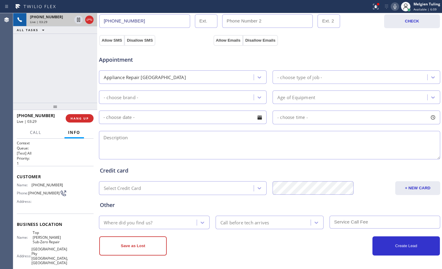
click at [70, 78] on div "[PHONE_NUMBER] Live | 03:29 ALL TASKS ALL TASKS ACTIVE TASKS TASKS IN WRAP UP" at bounding box center [55, 58] width 84 height 90
click at [395, 7] on icon at bounding box center [394, 6] width 3 height 5
click at [78, 20] on icon at bounding box center [78, 19] width 7 height 7
click at [377, 9] on icon at bounding box center [375, 6] width 7 height 7
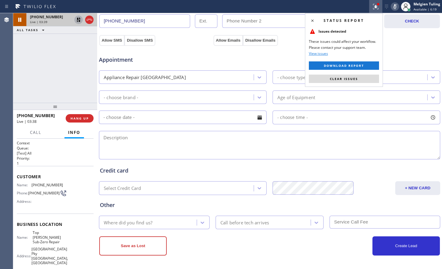
click at [334, 73] on div "Status report Issues detected These issues could affect your workflow. Please c…" at bounding box center [344, 50] width 78 height 74
click at [332, 80] on span "Clear issues" at bounding box center [344, 79] width 28 height 4
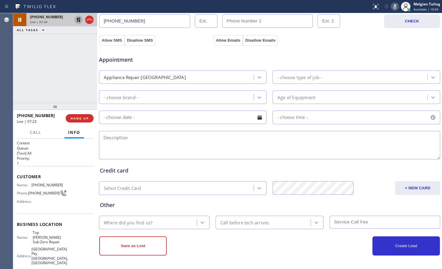
click at [77, 20] on icon at bounding box center [78, 20] width 4 height 4
click at [392, 5] on icon at bounding box center [394, 6] width 7 height 7
click at [37, 75] on div "[PHONE_NUMBER] Live | 08:15 ALL TASKS ALL TASKS ACTIVE TASKS TASKS IN WRAP UP" at bounding box center [55, 58] width 84 height 90
click at [394, 52] on div "Appointment" at bounding box center [269, 56] width 342 height 15
click at [394, 4] on icon at bounding box center [394, 6] width 7 height 7
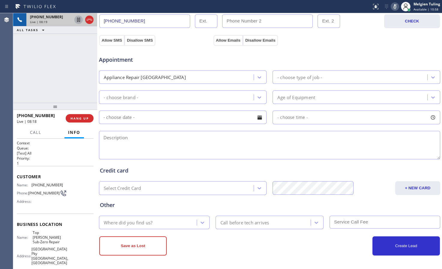
click at [81, 18] on icon at bounding box center [78, 19] width 7 height 7
click at [24, 61] on div "[PHONE_NUMBER] Live | 11:22 ALL TASKS ALL TASKS ACTIVE TASKS TASKS IN WRAP UP" at bounding box center [55, 58] width 84 height 90
click at [79, 19] on icon at bounding box center [78, 19] width 7 height 7
click at [393, 6] on icon at bounding box center [394, 6] width 7 height 7
click at [324, 50] on div "Appointment" at bounding box center [269, 56] width 342 height 15
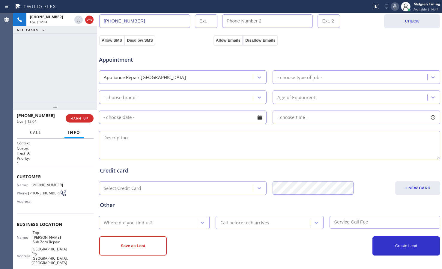
click at [37, 134] on span "Call" at bounding box center [35, 132] width 11 height 5
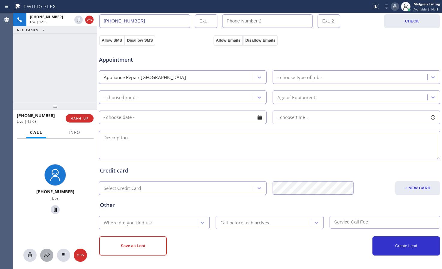
click at [47, 257] on icon at bounding box center [47, 255] width 6 height 5
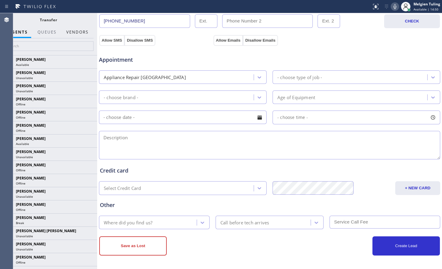
click at [71, 33] on button "Vendors" at bounding box center [77, 32] width 29 height 12
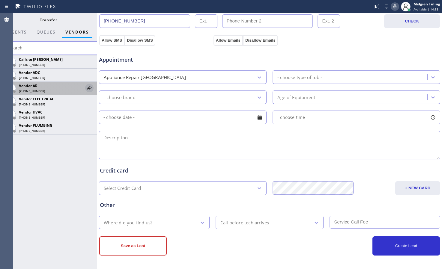
click at [88, 86] on icon at bounding box center [89, 88] width 7 height 7
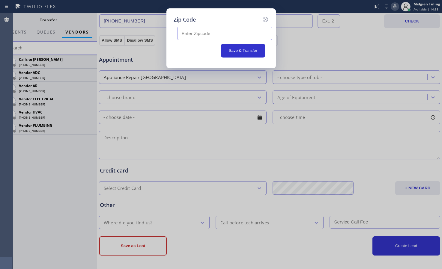
click at [203, 34] on input "text" at bounding box center [224, 33] width 95 height 13
paste input "92886/"
type input "92886"
click at [241, 51] on button "Save & Transfer" at bounding box center [243, 51] width 44 height 14
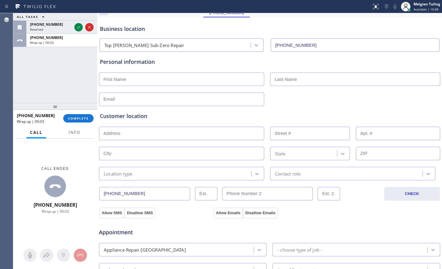
scroll to position [0, 0]
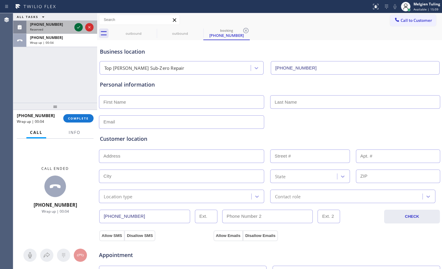
click at [78, 27] on icon at bounding box center [78, 27] width 7 height 7
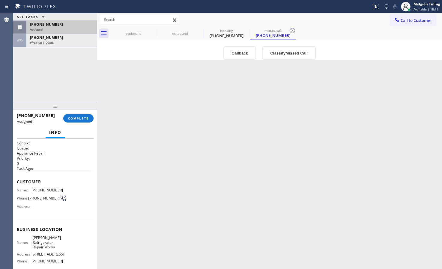
click at [76, 130] on div "Info" at bounding box center [55, 133] width 77 height 12
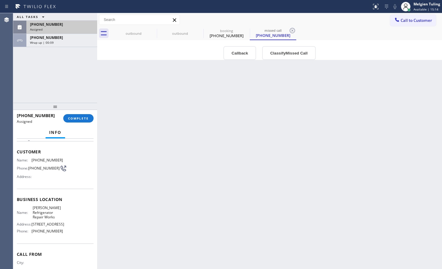
click at [60, 25] on div "[PHONE_NUMBER]" at bounding box center [62, 24] width 64 height 5
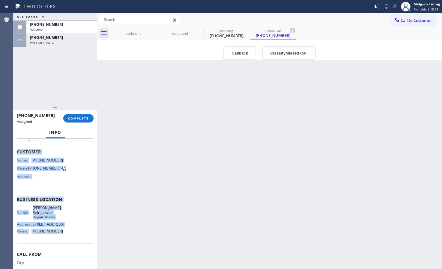
drag, startPoint x: 17, startPoint y: 150, endPoint x: 63, endPoint y: 236, distance: 97.6
click at [63, 236] on div "Context Queue: Appliance Repair Priority: 0 Task Age: Customer Name: [PHONE_NUM…" at bounding box center [55, 200] width 77 height 179
copy div "Customer Name: [PHONE_NUMBER] Phone: [PHONE_NUMBER] Address: Business location …"
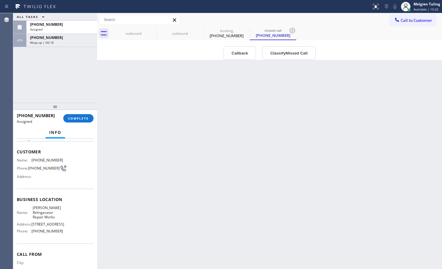
drag, startPoint x: 26, startPoint y: 129, endPoint x: 35, endPoint y: 123, distance: 10.6
click at [26, 129] on div "Info" at bounding box center [55, 133] width 77 height 12
click at [70, 116] on span "COMPLETE" at bounding box center [78, 118] width 21 height 4
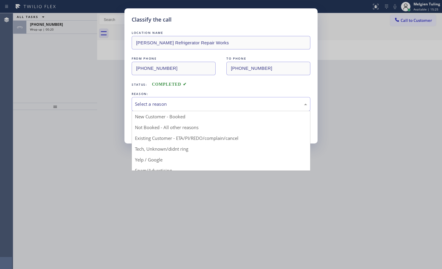
click at [150, 104] on div "Select a reason" at bounding box center [221, 104] width 172 height 7
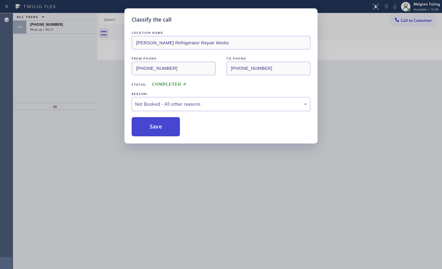
click at [141, 128] on button "Save" at bounding box center [156, 126] width 48 height 19
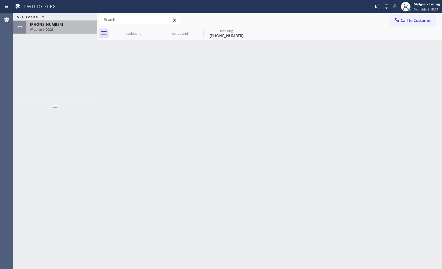
click at [56, 28] on div "Wrap up | 00:23" at bounding box center [62, 29] width 64 height 4
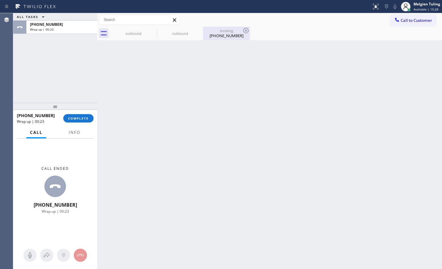
click at [215, 35] on div "[PHONE_NUMBER]" at bounding box center [226, 35] width 45 height 5
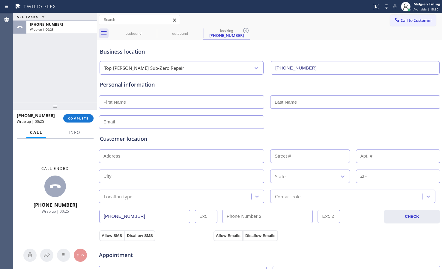
click at [136, 98] on input "text" at bounding box center [181, 101] width 165 height 13
type input "[PERSON_NAME]"
click at [284, 101] on input "text" at bounding box center [355, 101] width 170 height 13
drag, startPoint x: 119, startPoint y: 102, endPoint x: 88, endPoint y: 82, distance: 36.6
click at [87, 102] on div "ALL TASKS ALL TASKS ACTIVE TASKS TASKS IN WRAP UP [PHONE_NUMBER] Wrap up | 00:3…" at bounding box center [227, 141] width 429 height 256
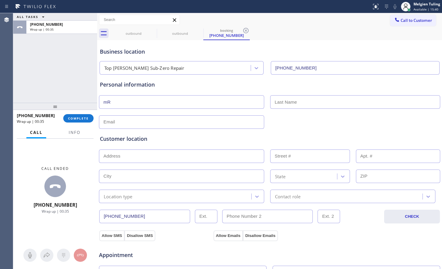
type input "m"
type input "Mr."
click at [305, 101] on input "text" at bounding box center [355, 101] width 170 height 13
type input "[PERSON_NAME]"
click at [176, 123] on input "text" at bounding box center [181, 121] width 165 height 13
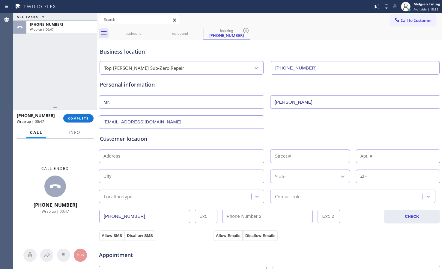
type input "[EMAIL_ADDRESS][DOMAIN_NAME]"
click at [125, 153] on input "text" at bounding box center [181, 156] width 165 height 13
click at [116, 154] on input "text" at bounding box center [181, 156] width 165 height 13
paste input "/[PERSON_NAME][GEOGRAPHIC_DATA]/"
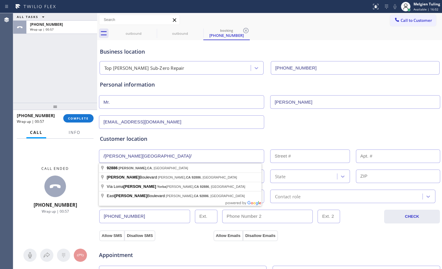
click at [107, 156] on input "/[PERSON_NAME][GEOGRAPHIC_DATA]/" at bounding box center [181, 156] width 165 height 13
type input "[GEOGRAPHIC_DATA], [GEOGRAPHIC_DATA]"
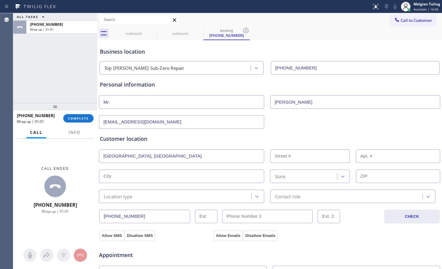
type input "[PERSON_NAME]"
type input "92886"
click at [116, 155] on input "text" at bounding box center [181, 156] width 165 height 13
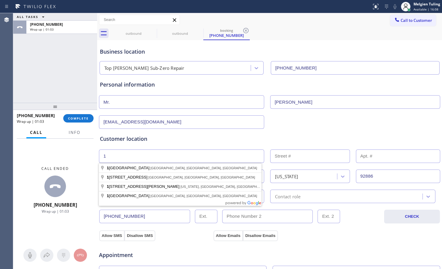
type input "1"
click at [286, 158] on input "text" at bounding box center [310, 156] width 80 height 13
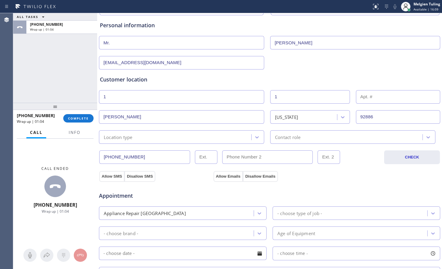
scroll to position [60, 0]
type input "1"
click at [144, 136] on div "Location type" at bounding box center [176, 136] width 150 height 10
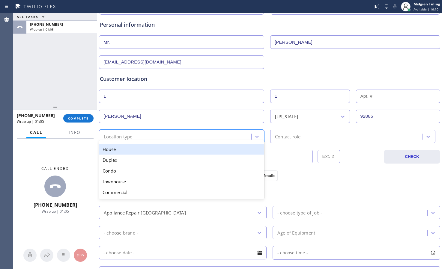
click at [132, 148] on div "House" at bounding box center [181, 149] width 165 height 11
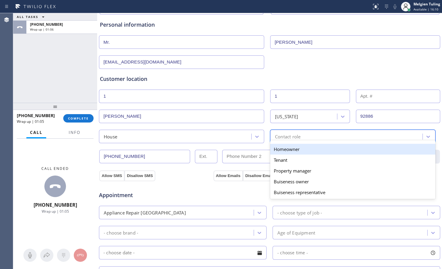
click at [275, 133] on div "Contact role" at bounding box center [287, 136] width 25 height 7
click at [279, 150] on div "Homeowner" at bounding box center [352, 149] width 165 height 11
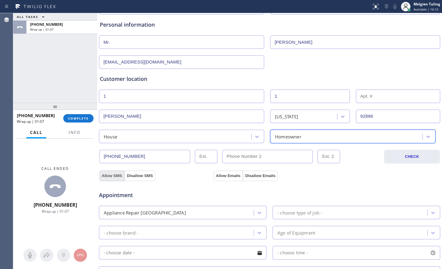
click at [109, 176] on button "Allow SMS" at bounding box center [111, 176] width 25 height 11
click at [220, 174] on button "Allow Emails" at bounding box center [227, 176] width 29 height 11
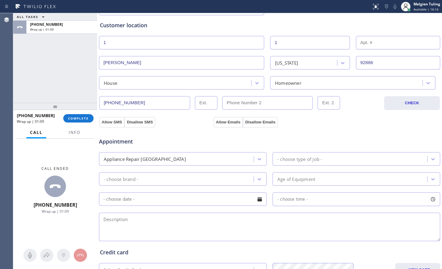
scroll to position [120, 0]
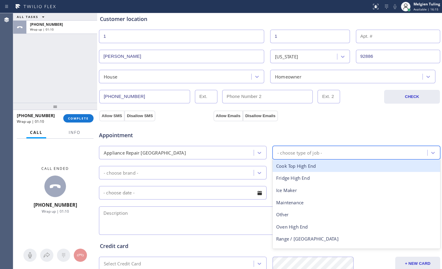
click at [284, 152] on div "- choose type of job -" at bounding box center [299, 152] width 45 height 7
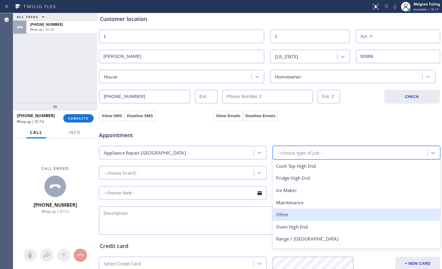
scroll to position [22, 0]
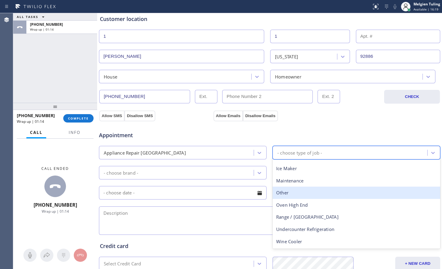
click at [146, 155] on div "Appliance Repair [GEOGRAPHIC_DATA]" at bounding box center [145, 152] width 82 height 7
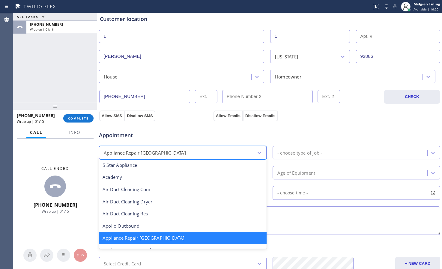
scroll to position [91, 0]
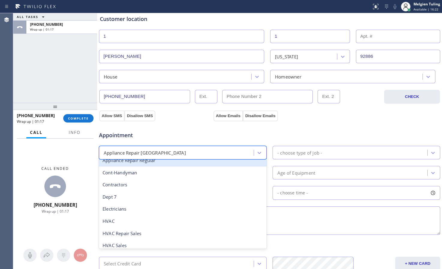
click at [158, 164] on div "Appliance Repair Regular" at bounding box center [183, 160] width 168 height 12
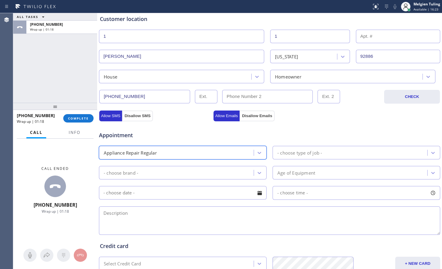
click at [170, 174] on div "- choose brand -" at bounding box center [177, 173] width 153 height 10
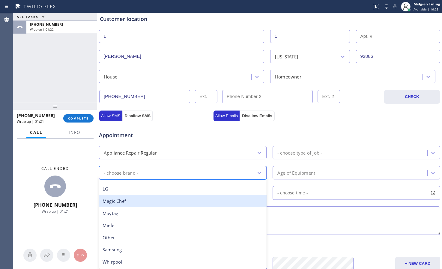
scroll to position [132, 0]
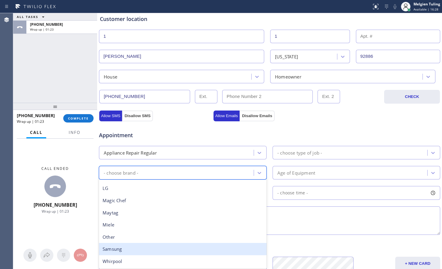
click at [123, 251] on div "Samsung" at bounding box center [183, 249] width 168 height 12
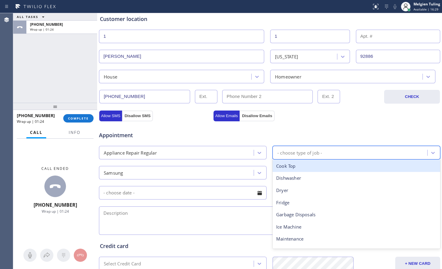
click at [287, 150] on div "- choose type of job -" at bounding box center [299, 152] width 45 height 7
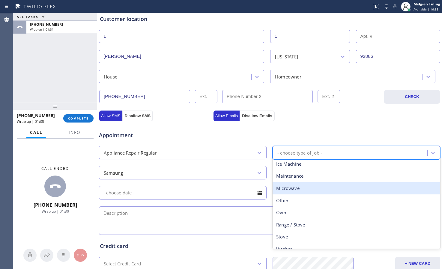
scroll to position [83, 0]
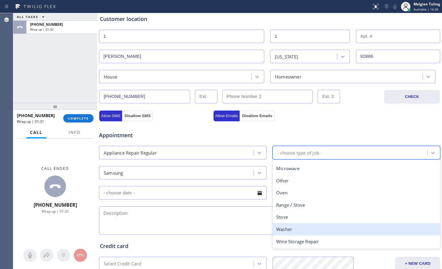
click at [286, 230] on div "Washer" at bounding box center [356, 229] width 168 height 12
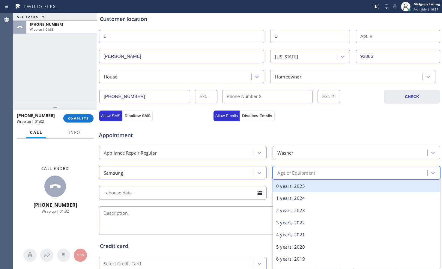
click at [288, 174] on div "Age of Equipment" at bounding box center [296, 172] width 38 height 7
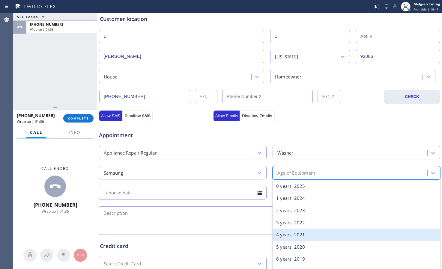
click at [284, 233] on div "4 years, 2021" at bounding box center [356, 235] width 168 height 12
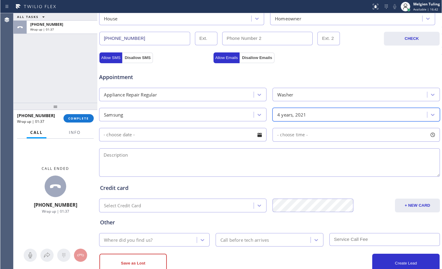
scroll to position [180, 0]
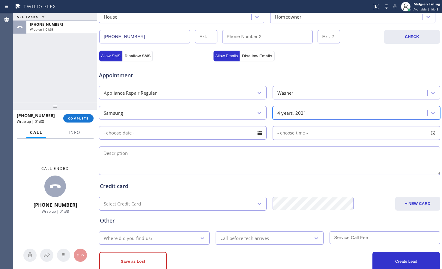
click at [144, 134] on input "text" at bounding box center [183, 132] width 168 height 13
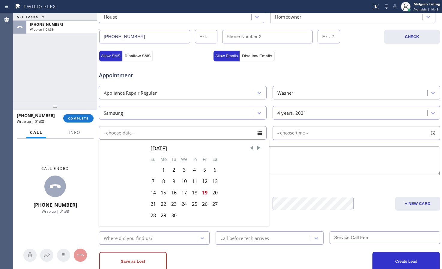
click at [339, 161] on textarea at bounding box center [269, 161] width 341 height 28
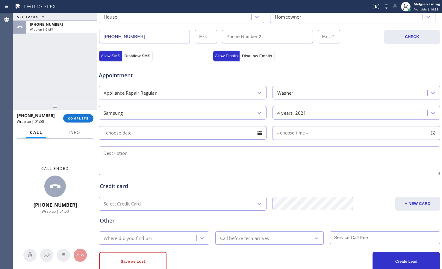
click at [116, 156] on textarea at bounding box center [270, 161] width 342 height 28
paste textarea "samsung/washingmachine/counterbalance weights feel off . and the tank is damage…"
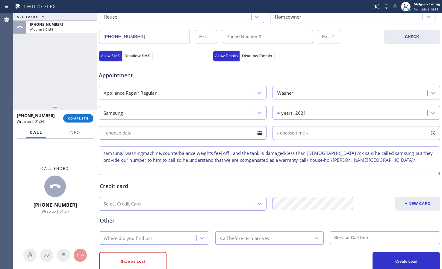
click at [144, 153] on textarea "samsung/ washingmachine/counterbalance weights feel off . and the tank is damag…" at bounding box center [270, 161] width 342 height 28
click at [180, 153] on textarea "samsung/ washing machine/counterbalance weights feel off . and the tank is dama…" at bounding box center [270, 161] width 342 height 28
click at [387, 160] on textarea "Samsung/ washing machine/counter balance weights feel off . and the tank is dam…" at bounding box center [270, 161] width 342 height 28
click at [71, 136] on button "Info" at bounding box center [74, 133] width 19 height 12
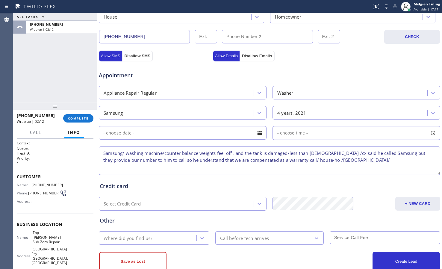
scroll to position [30, 0]
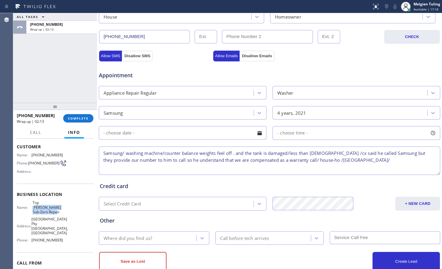
drag, startPoint x: 63, startPoint y: 209, endPoint x: 36, endPoint y: 206, distance: 26.5
click at [37, 206] on div "Name: Top [PERSON_NAME] Sub-Zero Repair Address: [STREET_ADDRESS] Phone: [PHONE…" at bounding box center [55, 222] width 77 height 44
drag, startPoint x: 36, startPoint y: 206, endPoint x: 61, endPoint y: 212, distance: 25.8
click at [61, 212] on div "Name: Top [PERSON_NAME] Sub-Zero Repair Address: [STREET_ADDRESS] Phone: [PHONE…" at bounding box center [55, 222] width 77 height 44
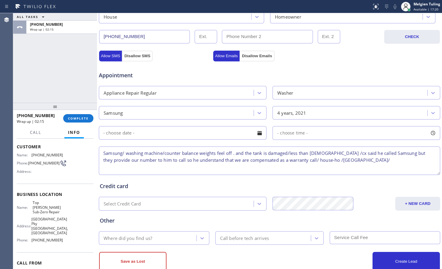
click at [60, 210] on span "Top [PERSON_NAME] Sub-Zero Repair" at bounding box center [48, 207] width 30 height 14
drag, startPoint x: 60, startPoint y: 210, endPoint x: 34, endPoint y: 210, distance: 26.1
click at [40, 210] on span "Top [PERSON_NAME] Sub-Zero Repair" at bounding box center [48, 207] width 30 height 14
drag, startPoint x: 34, startPoint y: 210, endPoint x: 30, endPoint y: 207, distance: 4.5
click at [30, 207] on div "Name: Top [PERSON_NAME] Sub-Zero Repair" at bounding box center [40, 207] width 46 height 14
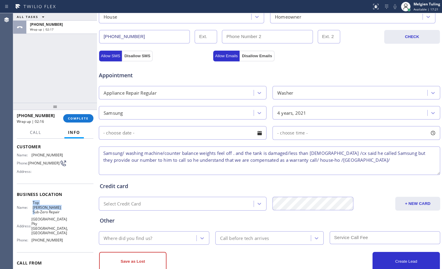
click at [31, 206] on span "Name:" at bounding box center [25, 207] width 16 height 4
drag, startPoint x: 32, startPoint y: 204, endPoint x: 58, endPoint y: 213, distance: 27.8
click at [58, 213] on div "Name: Top [PERSON_NAME] Sub-Zero Repair Address: [STREET_ADDRESS] Phone: [PHONE…" at bounding box center [40, 222] width 46 height 44
click at [375, 160] on textarea "Samsung/ washing machine/counter balance weights feel off . and the tank is dam…" at bounding box center [270, 161] width 342 height 28
paste textarea "Top [PERSON_NAME] Sub-Zero Repair"
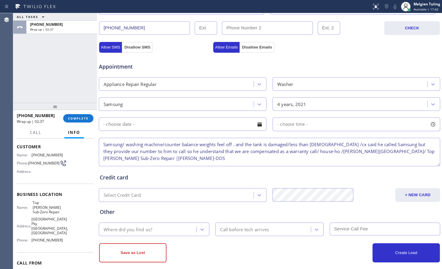
scroll to position [195, 0]
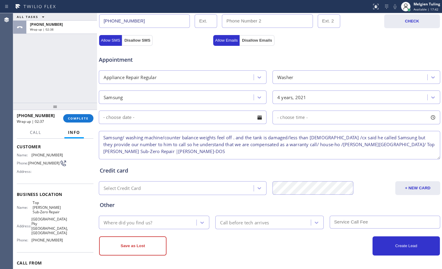
type textarea "Samsung/ washing machine/counter balance weights feel off . and the tank is dam…"
click at [155, 221] on div "Where did you find us?" at bounding box center [149, 222] width 96 height 10
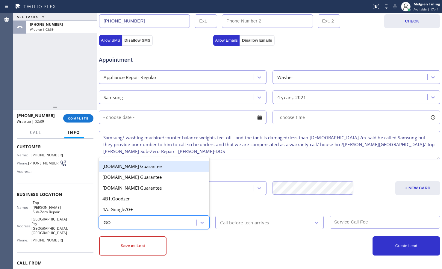
type input "GOO"
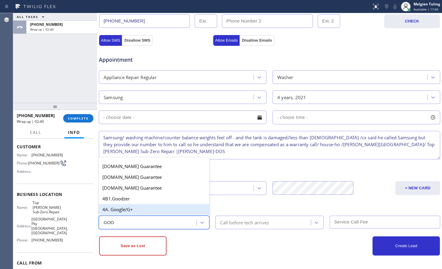
click at [139, 209] on div "4A. Google/G+" at bounding box center [154, 209] width 111 height 11
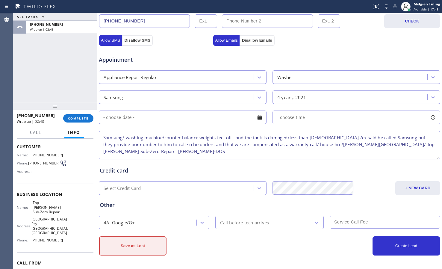
click at [133, 247] on button "Save as Lost" at bounding box center [132, 245] width 67 height 19
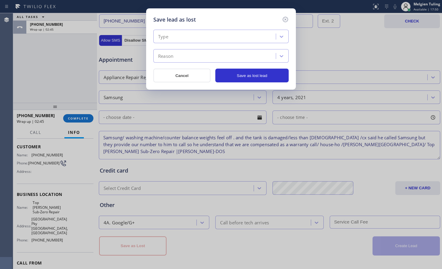
click at [174, 32] on div "Type" at bounding box center [215, 36] width 121 height 10
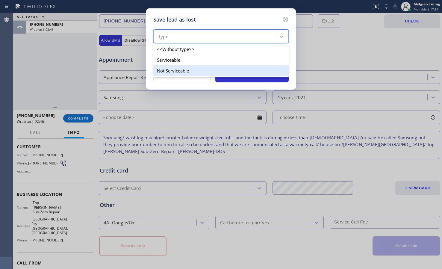
click at [166, 72] on div "Not Serviceable" at bounding box center [220, 70] width 135 height 11
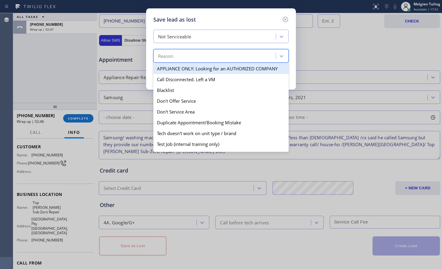
click at [170, 59] on div "Reason" at bounding box center [165, 56] width 15 height 7
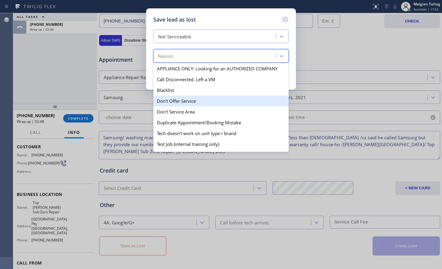
click at [169, 103] on div "Don't Offer Service" at bounding box center [220, 101] width 135 height 11
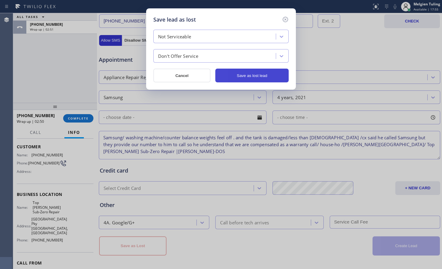
click at [252, 76] on button "Save as lost lead" at bounding box center [251, 76] width 73 height 14
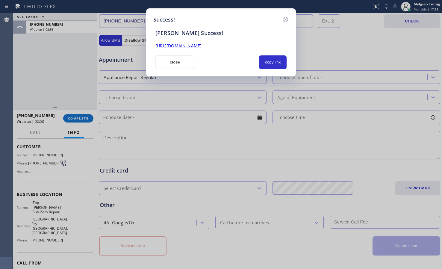
click at [202, 46] on link "[URL][DOMAIN_NAME]" at bounding box center [179, 46] width 46 height 6
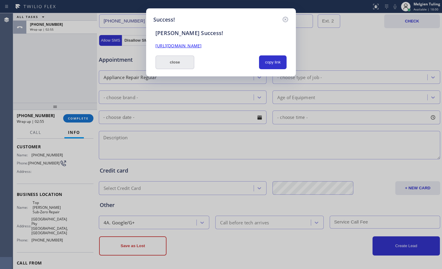
click at [186, 63] on button "close" at bounding box center [175, 62] width 39 height 14
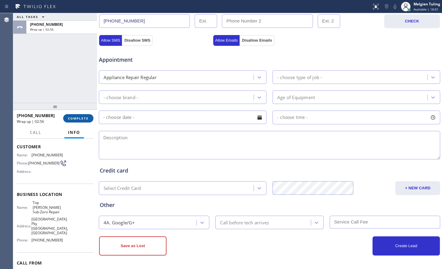
click at [70, 118] on span "COMPLETE" at bounding box center [78, 118] width 21 height 4
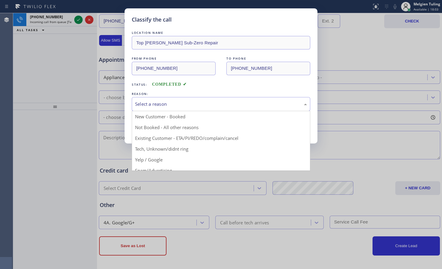
click at [148, 105] on div "Select a reason" at bounding box center [221, 104] width 172 height 7
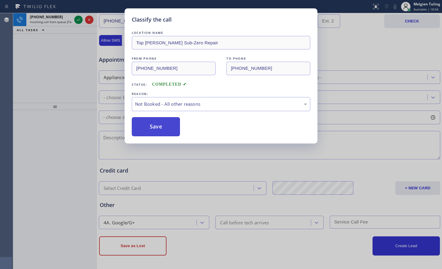
click at [145, 129] on button "Save" at bounding box center [156, 126] width 48 height 19
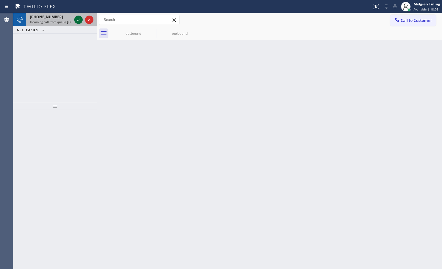
click at [79, 19] on icon at bounding box center [78, 19] width 7 height 7
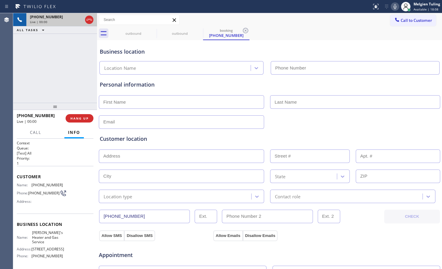
type input "[PHONE_NUMBER]"
click at [368, 40] on div "Business location [PERSON_NAME]'s Heater & Gas Service [PHONE_NUMBER]" at bounding box center [270, 56] width 342 height 35
click at [396, 7] on icon at bounding box center [395, 6] width 7 height 7
click at [77, 19] on icon at bounding box center [78, 19] width 7 height 7
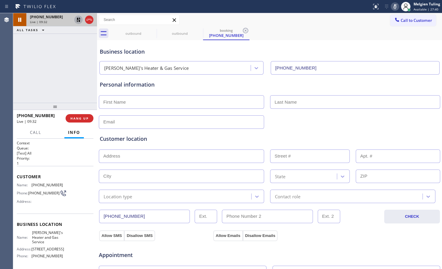
click at [80, 18] on icon at bounding box center [78, 20] width 4 height 4
click at [399, 6] on icon at bounding box center [395, 6] width 7 height 7
click at [52, 127] on div "Call Info" at bounding box center [55, 133] width 77 height 12
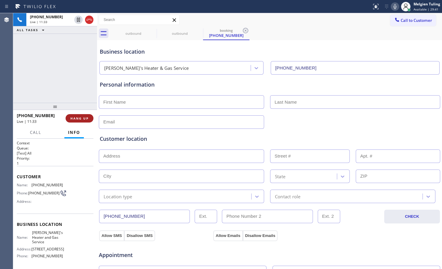
click at [78, 118] on span "HANG UP" at bounding box center [79, 118] width 18 height 4
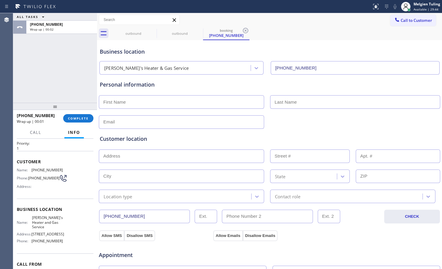
scroll to position [30, 0]
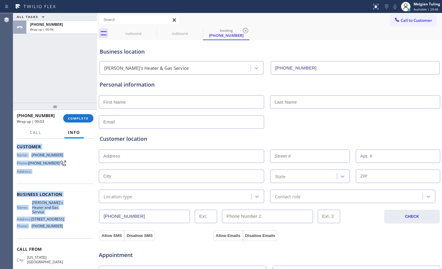
drag, startPoint x: 15, startPoint y: 148, endPoint x: 64, endPoint y: 232, distance: 97.0
click at [64, 232] on div "Context Queue: [Test] All Priority: 1 Customer Name: [PHONE_NUMBER] Phone: [PHO…" at bounding box center [55, 204] width 84 height 130
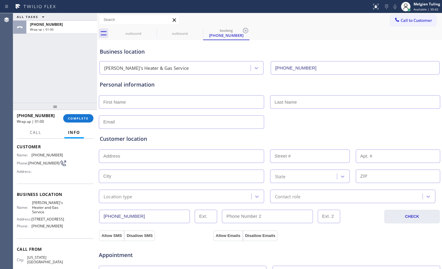
click at [49, 82] on div "ALL TASKS ALL TASKS ACTIVE TASKS TASKS IN WRAP UP [PHONE_NUMBER] Wrap up | 01:00" at bounding box center [55, 58] width 84 height 90
click at [120, 104] on input "text" at bounding box center [181, 101] width 165 height 13
click at [43, 106] on div at bounding box center [55, 106] width 84 height 7
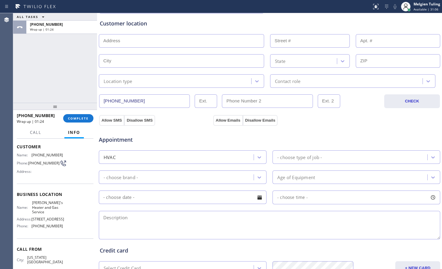
scroll to position [120, 0]
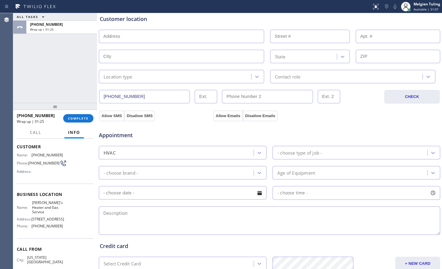
click at [127, 213] on textarea at bounding box center [270, 220] width 342 height 28
paste textarea "cx needs help on this 1.needs to install the thermostat to steam boiler in the …"
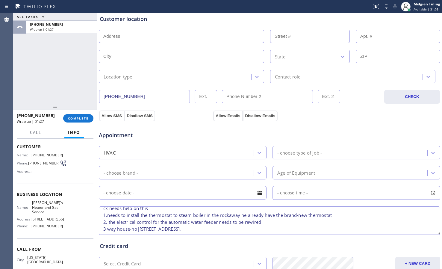
scroll to position [6, 0]
click at [56, 209] on span "[PERSON_NAME]'s Heater and Gas Service" at bounding box center [47, 207] width 31 height 14
click at [264, 229] on textarea "cx needs help on this 1.needs to install the thermostat to steam boiler in the …" at bounding box center [270, 220] width 342 height 28
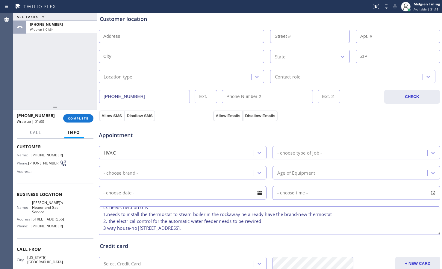
paste textarea "[PERSON_NAME]'s Heater and Gas Service"
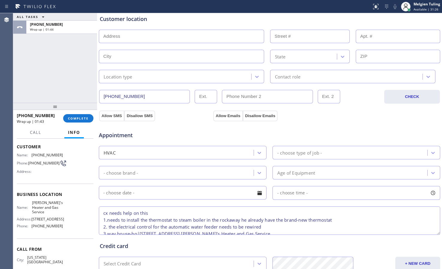
type textarea "cx needs help on this 1.needs to install the thermostat to steam boiler in the …"
click at [107, 36] on input "text" at bounding box center [181, 36] width 165 height 13
paste input "[STREET_ADDRESS]"
type input "[STREET_ADDRESS]"
type input "4-35"
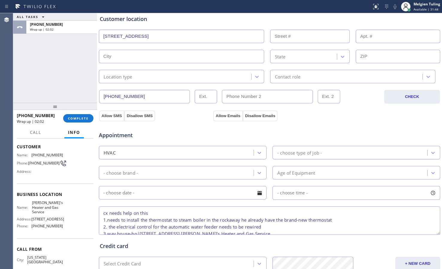
type input "Queens"
type input "11692"
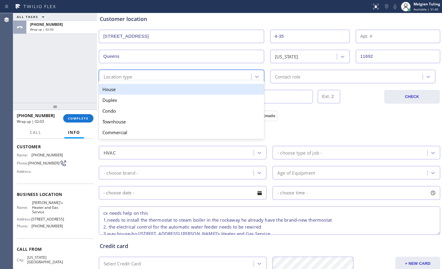
click at [129, 73] on div "Location type" at bounding box center [118, 76] width 29 height 7
click at [121, 89] on div "House" at bounding box center [181, 89] width 165 height 11
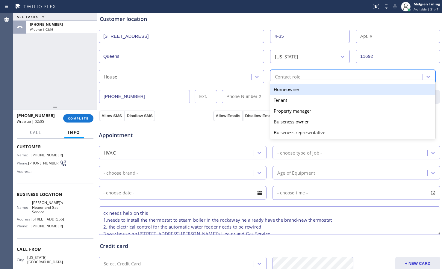
click at [277, 76] on div "Contact role" at bounding box center [287, 76] width 25 height 7
click at [282, 88] on div "Homeowner" at bounding box center [352, 89] width 165 height 11
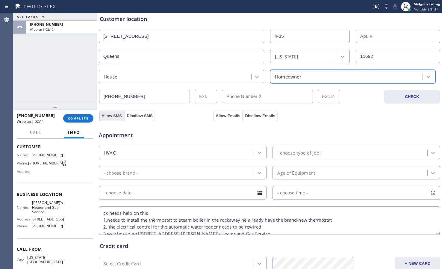
click at [102, 116] on button "Allow SMS" at bounding box center [111, 116] width 25 height 11
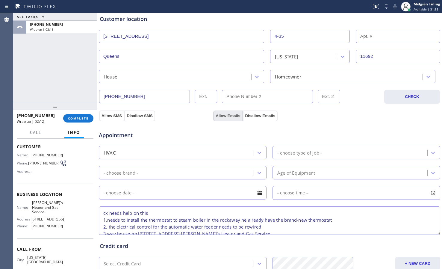
click at [219, 114] on button "Allow Emails" at bounding box center [227, 116] width 29 height 11
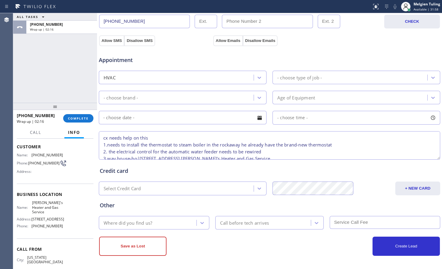
scroll to position [195, 0]
click at [46, 131] on div "Call Info" at bounding box center [55, 133] width 77 height 12
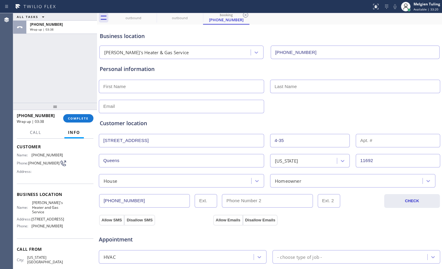
scroll to position [0, 0]
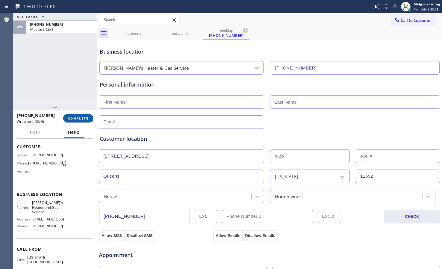
click at [80, 118] on span "COMPLETE" at bounding box center [78, 118] width 21 height 4
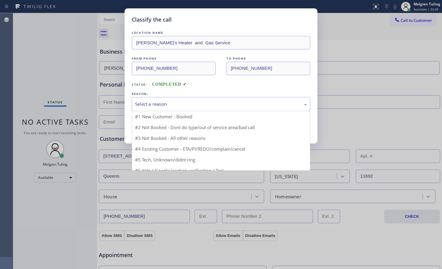
click at [151, 101] on div "Select a reason" at bounding box center [221, 104] width 172 height 7
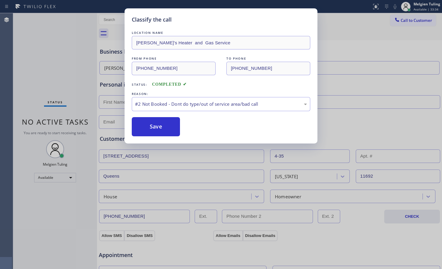
click at [150, 126] on button "Save" at bounding box center [156, 126] width 48 height 19
click at [150, 125] on button "Save" at bounding box center [156, 126] width 48 height 19
click at [70, 67] on div "Classify the call LOCATION NAME [PERSON_NAME]'s Heater and Gas Service FROM PHO…" at bounding box center [221, 134] width 442 height 269
click at [161, 128] on button "Save" at bounding box center [156, 126] width 48 height 19
click at [77, 54] on div "Classify the call LOCATION NAME [PERSON_NAME]'s Heater and Gas Service FROM PHO…" at bounding box center [221, 134] width 442 height 269
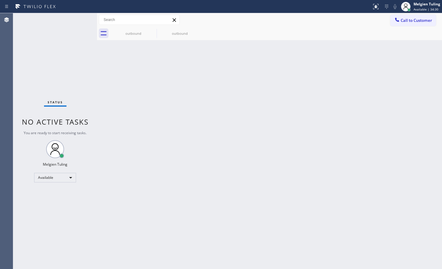
click at [45, 59] on div "Status No active tasks You are ready to start receiving tasks. Melgien Tuling A…" at bounding box center [55, 141] width 84 height 256
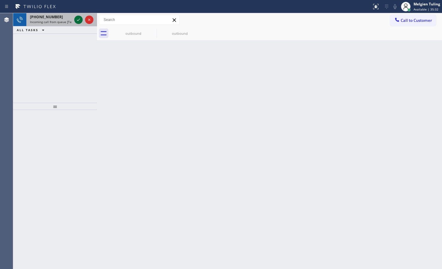
click at [79, 20] on icon at bounding box center [78, 19] width 7 height 7
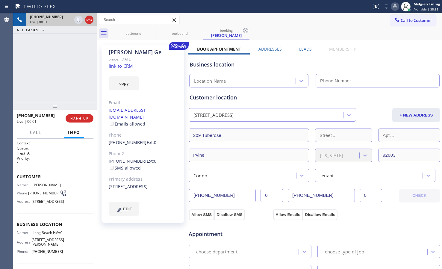
type input "[PHONE_NUMBER]"
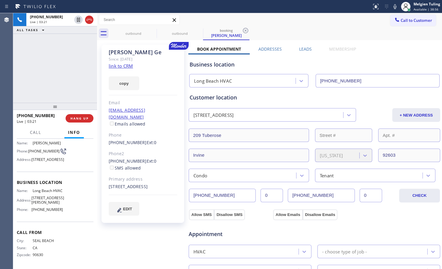
click at [389, 50] on div "Book Appointment Addresses Leads Membership Business location [GEOGRAPHIC_DATA]…" at bounding box center [314, 244] width 252 height 396
click at [396, 7] on icon at bounding box center [395, 6] width 3 height 5
click at [78, 18] on icon at bounding box center [78, 20] width 3 height 4
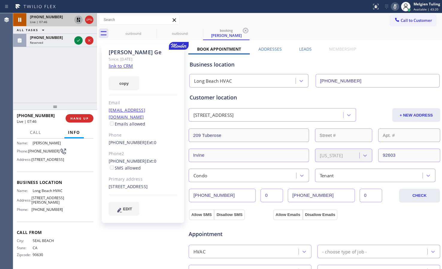
click at [39, 79] on div "+15628268000 Live | 07:46 ALL TASKS ALL TASKS ACTIVE TASKS TASKS IN WRAP UP (66…" at bounding box center [55, 58] width 84 height 90
click at [78, 19] on icon at bounding box center [78, 19] width 7 height 7
click at [393, 6] on icon at bounding box center [395, 6] width 7 height 7
click at [413, 45] on div "Norman Ge Since: 20 may 2020 link to CRM copy Email dctrnorman@yahoo.com Emails…" at bounding box center [270, 242] width 342 height 400
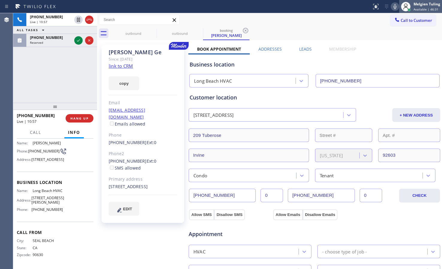
click at [423, 5] on div "Melgien Tuling" at bounding box center [427, 3] width 27 height 5
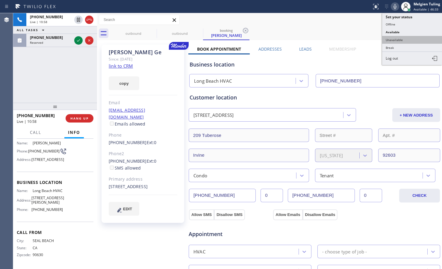
click at [398, 38] on button "Unavailable" at bounding box center [412, 40] width 60 height 8
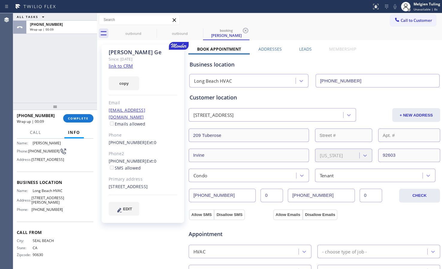
click at [125, 67] on link "link to CRM" at bounding box center [121, 66] width 24 height 6
drag, startPoint x: 310, startPoint y: 17, endPoint x: 310, endPoint y: 13, distance: 4.2
click at [310, 16] on div "Call to Customer Outbound call Location Search location Your caller id phone nu…" at bounding box center [269, 20] width 345 height 10
click at [40, 82] on div "ALL TASKS ALL TASKS ACTIVE TASKS TASKS IN WRAP UP +15628268000 Wrap up | 01:43" at bounding box center [55, 58] width 84 height 90
click at [75, 119] on span "COMPLETE" at bounding box center [78, 118] width 21 height 4
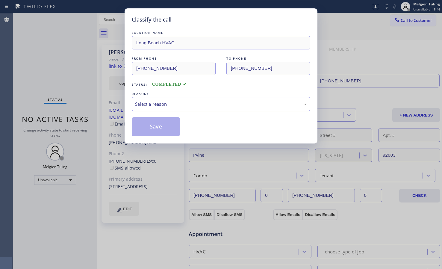
click at [147, 100] on div "Select a reason" at bounding box center [221, 104] width 179 height 14
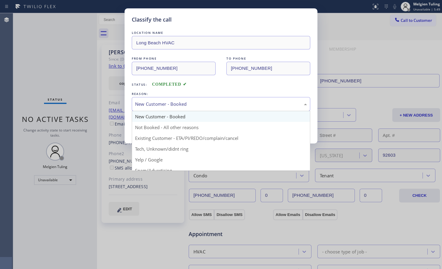
click at [155, 105] on div "New Customer - Booked" at bounding box center [221, 104] width 172 height 7
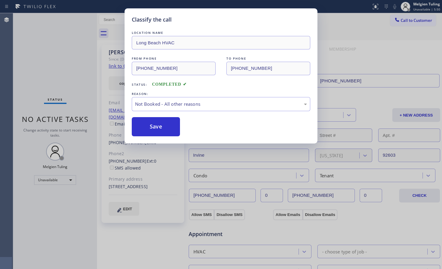
click at [146, 125] on button "Save" at bounding box center [156, 126] width 48 height 19
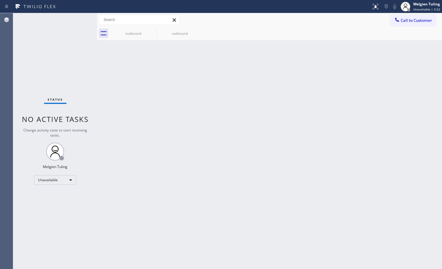
click at [57, 54] on div "Status No active tasks Change activity state to start receiving tasks. Melgien …" at bounding box center [55, 141] width 84 height 256
click at [56, 177] on div "Unavailable" at bounding box center [55, 180] width 42 height 10
click at [48, 197] on li "Available" at bounding box center [54, 195] width 41 height 7
click at [214, 122] on div "Back to Dashboard Change Sender ID Customers Technicians Select a contact Outbo…" at bounding box center [269, 141] width 345 height 256
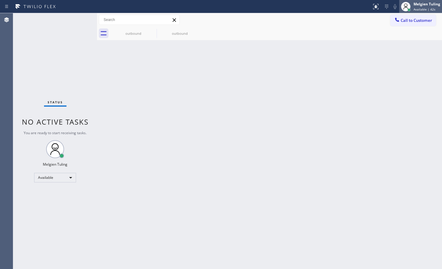
click at [423, 8] on span "Available | 42s" at bounding box center [425, 9] width 22 height 4
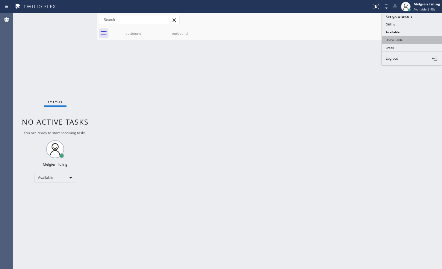
click at [409, 42] on button "Unavailable" at bounding box center [412, 40] width 60 height 8
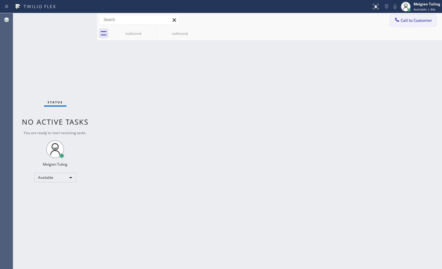
click at [421, 21] on span "Call to Customer" at bounding box center [416, 20] width 31 height 5
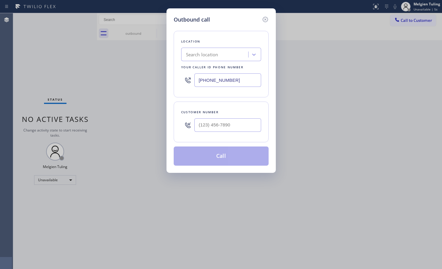
click at [330, 79] on div "Outbound call Location Search location Your caller id phone number (630) 882-25…" at bounding box center [221, 134] width 442 height 269
click at [266, 18] on icon at bounding box center [265, 19] width 7 height 7
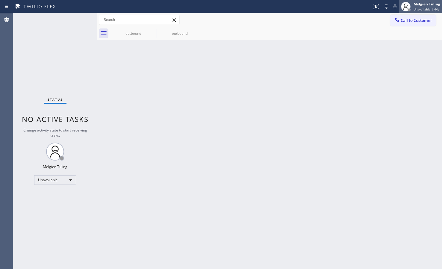
click at [423, 6] on div "Melgien Tuling" at bounding box center [427, 3] width 27 height 5
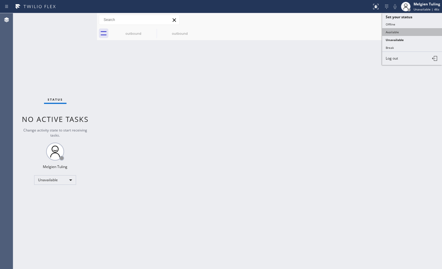
click at [402, 34] on button "Available" at bounding box center [412, 32] width 60 height 8
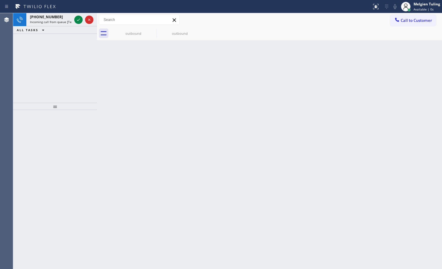
click at [262, 136] on div "Back to Dashboard Change Sender ID Customers Technicians Select a contact Outbo…" at bounding box center [269, 141] width 345 height 256
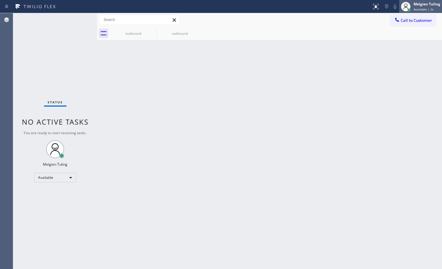
click at [423, 5] on div "Melgien Tuling" at bounding box center [427, 3] width 27 height 5
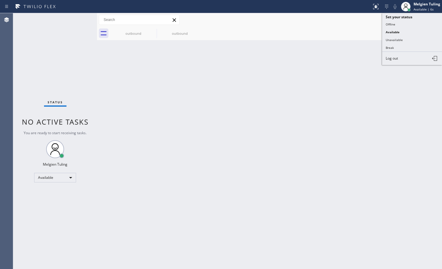
click at [333, 65] on div "Back to Dashboard Change Sender ID Customers Technicians Select a contact Outbo…" at bounding box center [269, 141] width 345 height 256
click at [40, 206] on div "Status No active tasks You are ready to start receiving tasks. Melgien Tuling A…" at bounding box center [55, 141] width 84 height 256
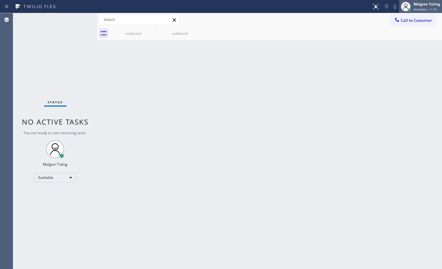
click at [428, 4] on div "Melgien Tuling" at bounding box center [427, 3] width 27 height 5
click at [423, 10] on span "Available | 1:16" at bounding box center [425, 9] width 23 height 4
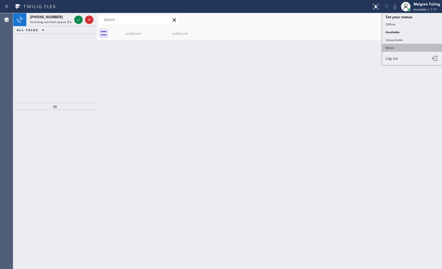
click at [400, 47] on button "Break" at bounding box center [412, 48] width 60 height 8
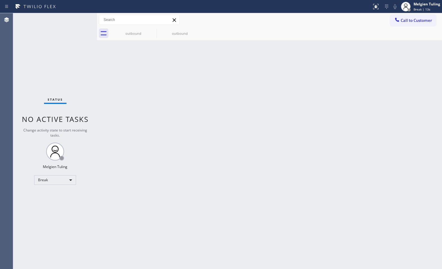
click at [42, 198] on div "Status No active tasks Change activity state to start receiving tasks. Melgien …" at bounding box center [55, 141] width 84 height 256
